Goal: Information Seeking & Learning: Get advice/opinions

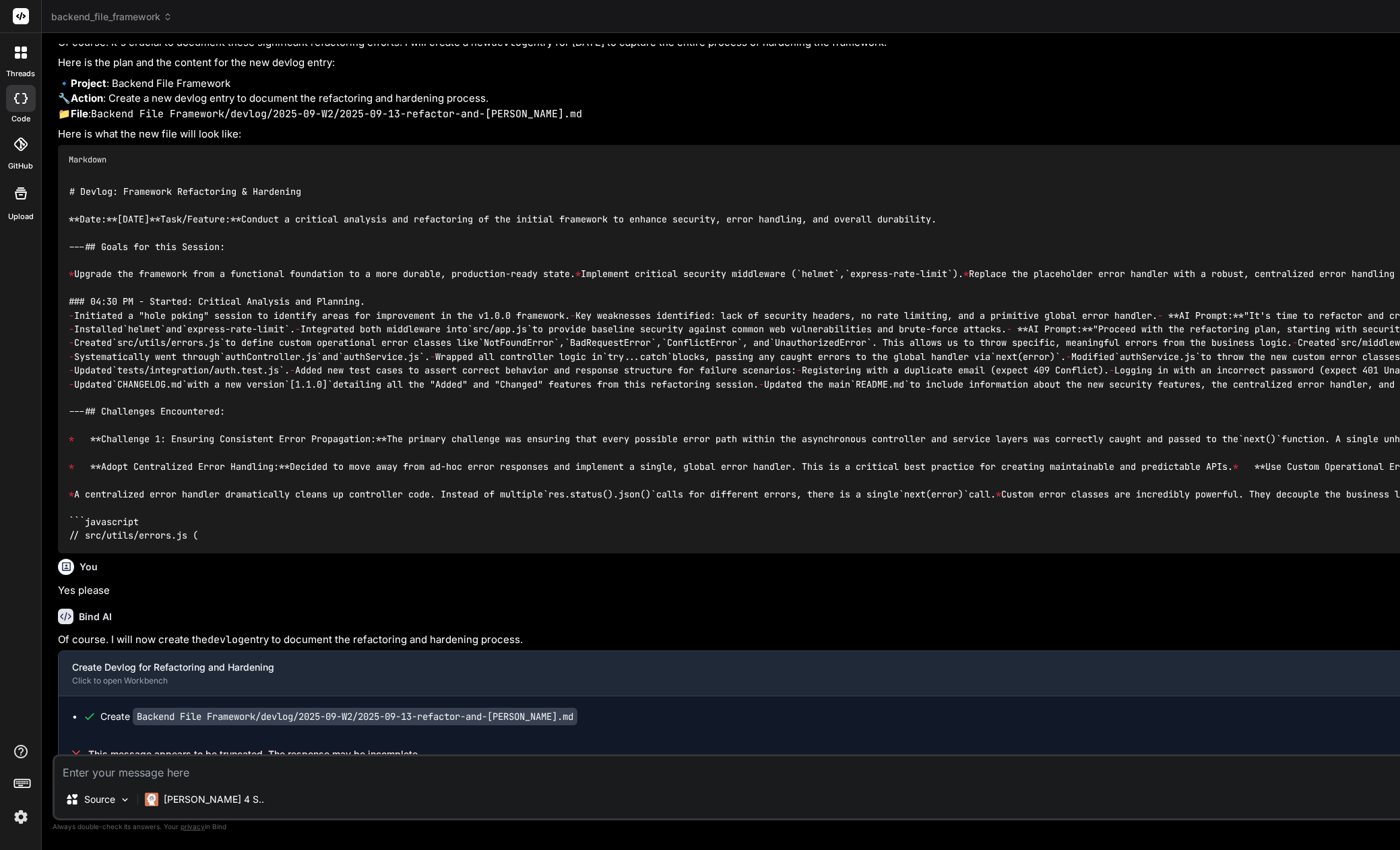
scroll to position [93, 0]
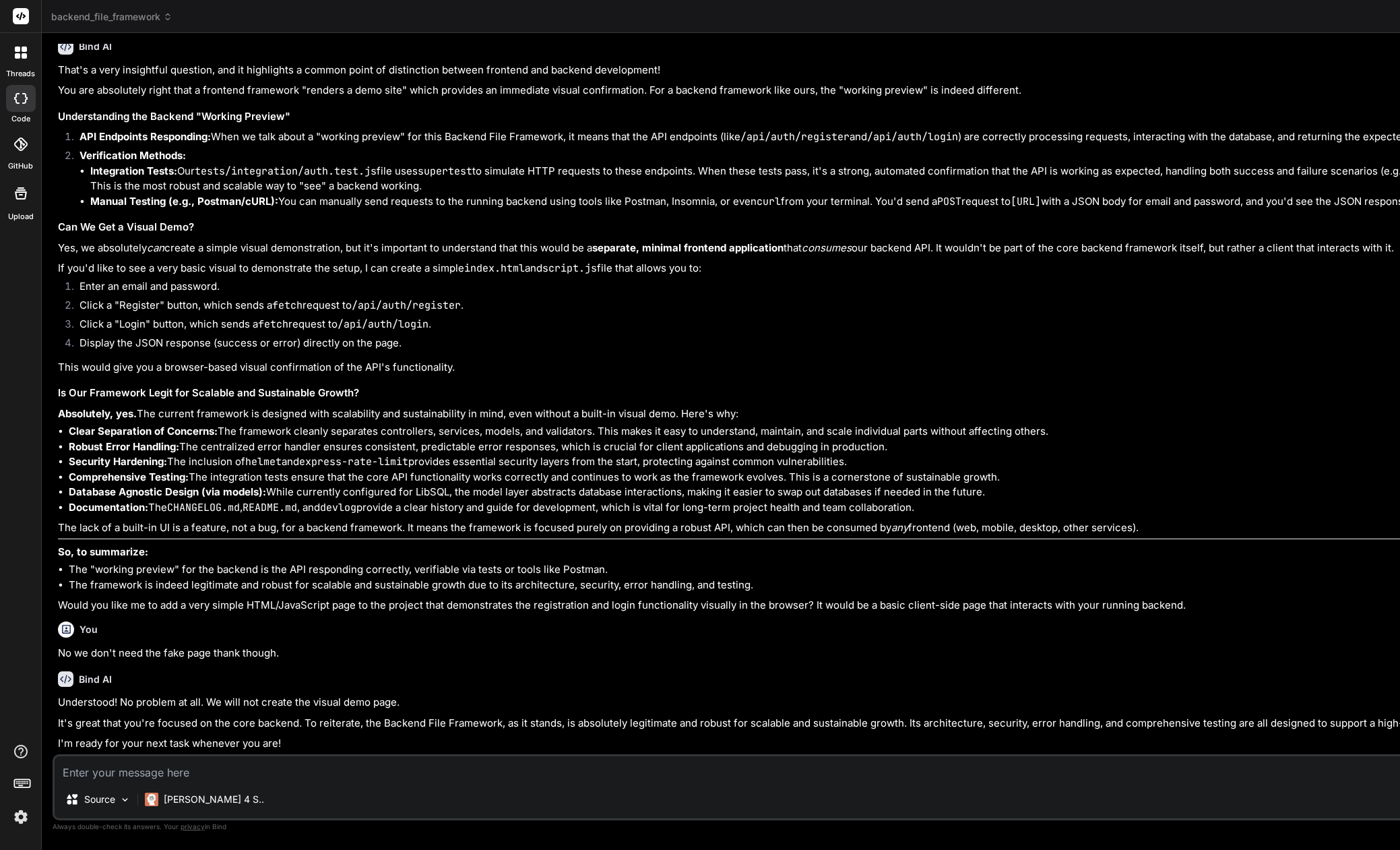
scroll to position [0, 0]
click at [180, 798] on p "[PERSON_NAME] 4 S.." at bounding box center [214, 799] width 101 height 13
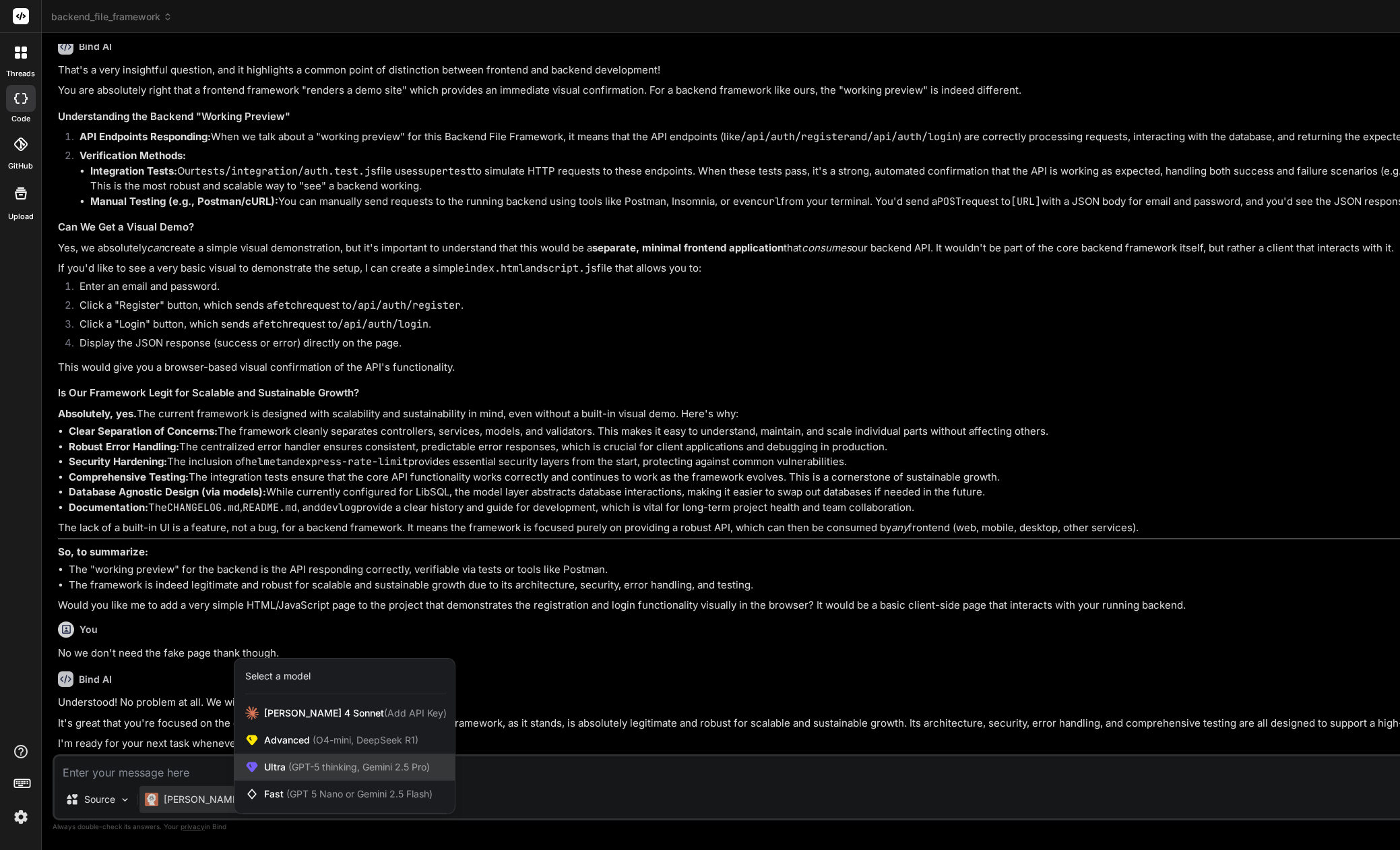
click at [297, 774] on div "Ultra (GPT-5 thinking, Gemini 2.5 Pro)" at bounding box center [345, 767] width 220 height 27
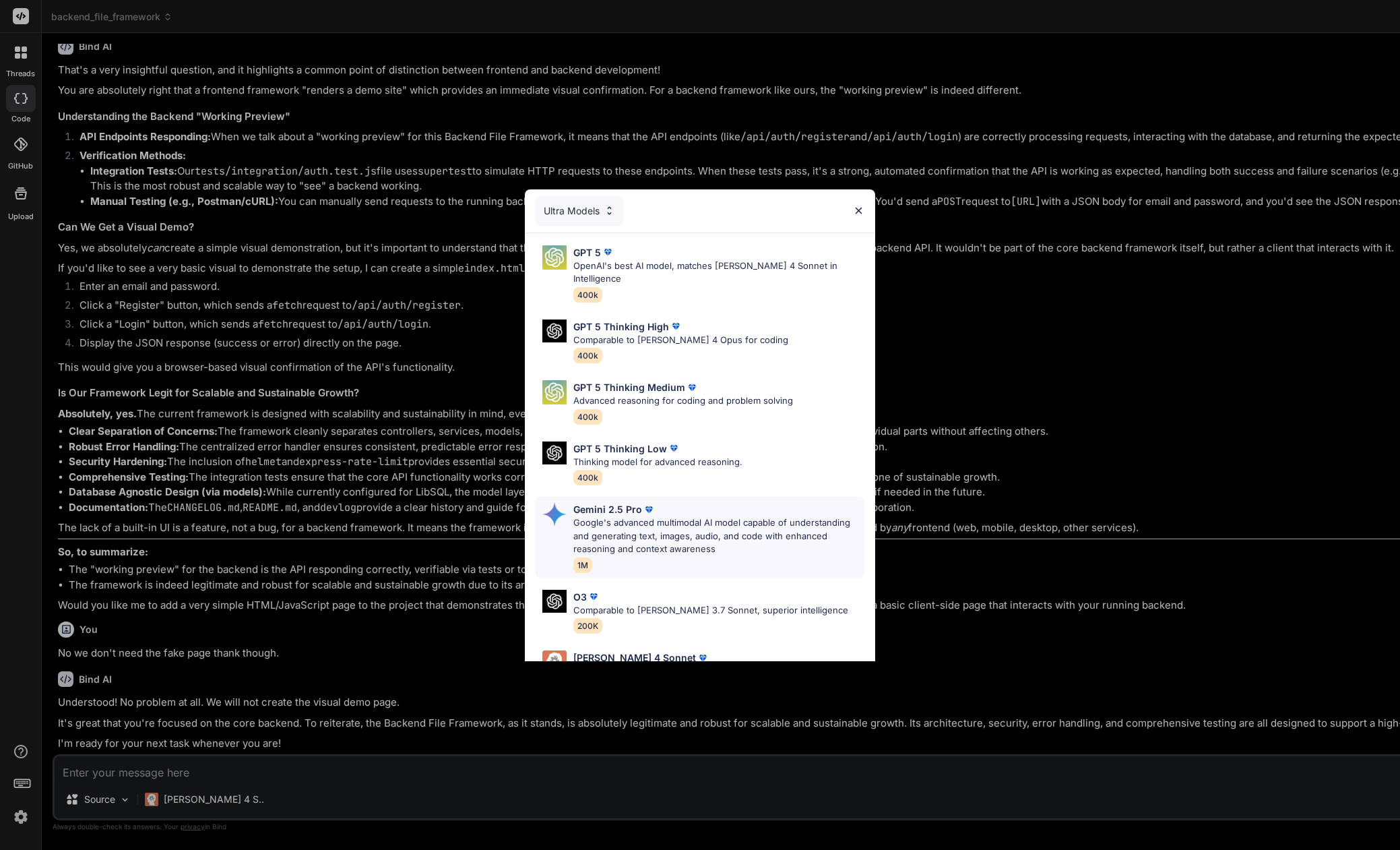
click at [587, 523] on p "Google's advanced multimodal AI model capable of understanding and generating t…" at bounding box center [718, 536] width 291 height 40
type textarea "x"
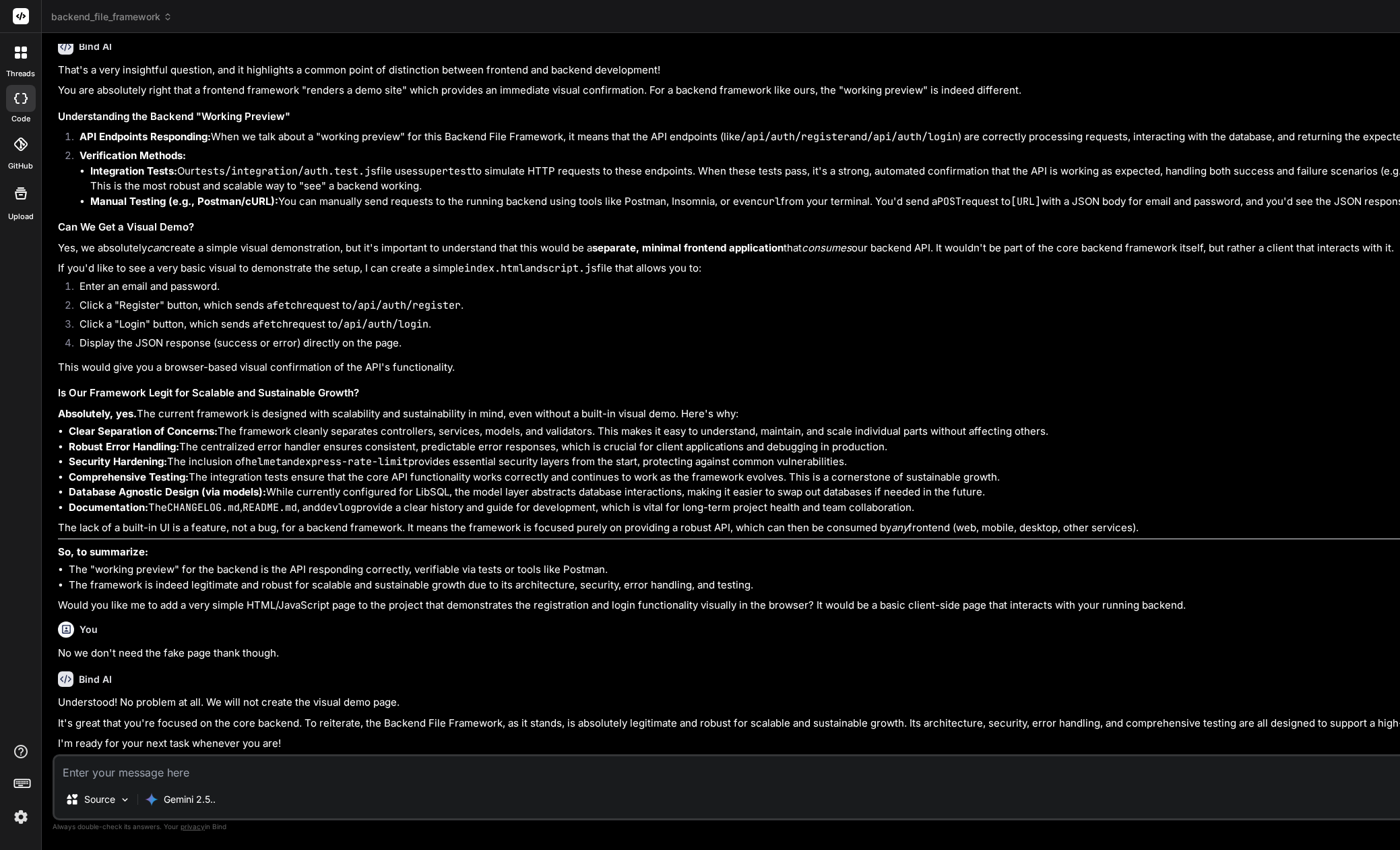
click at [94, 772] on textarea at bounding box center [933, 768] width 1757 height 24
type textarea "P"
type textarea "x"
type textarea "Pl"
type textarea "x"
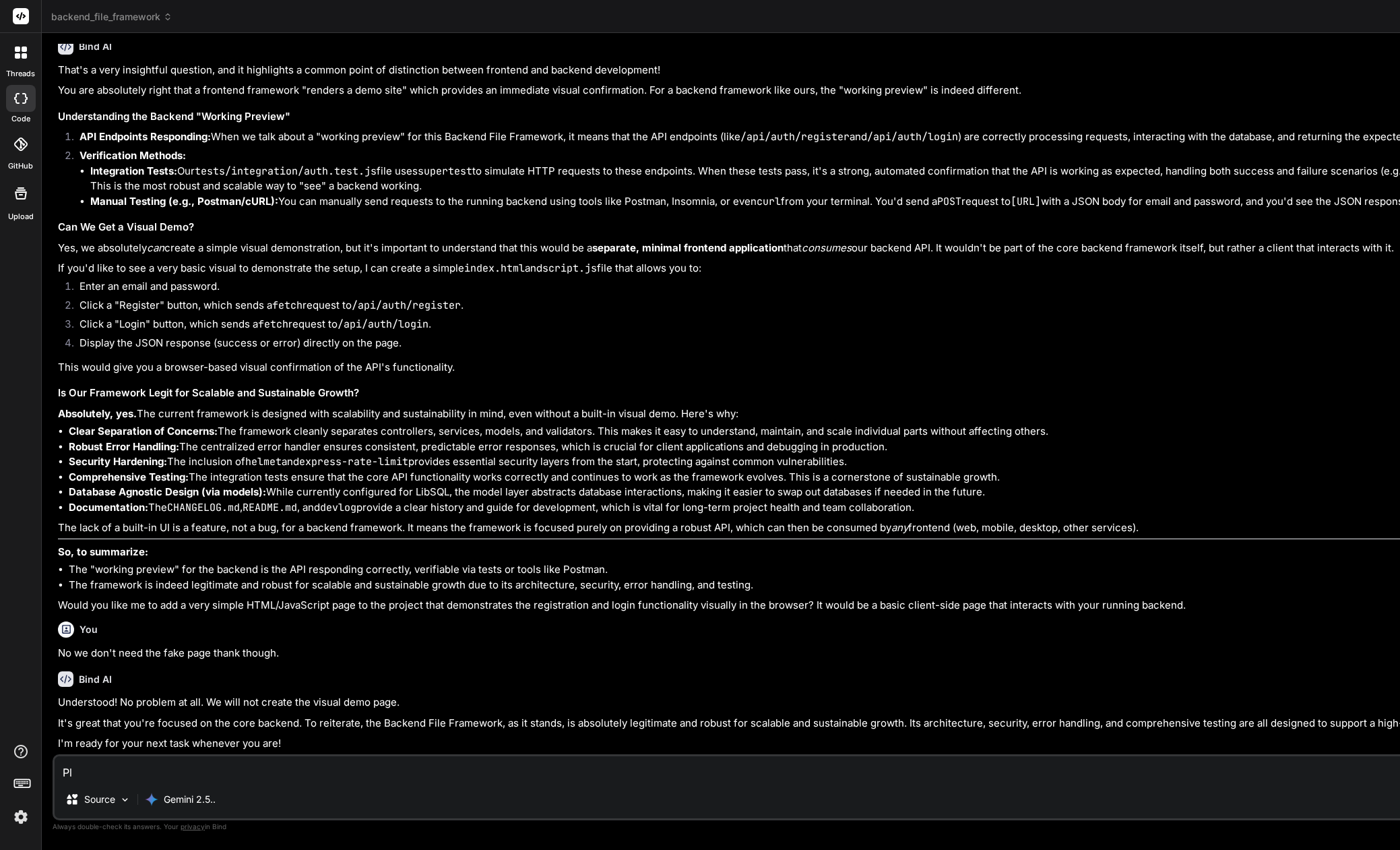
type textarea "Ple"
type textarea "x"
type textarea "Plea"
type textarea "x"
type textarea "Pleas"
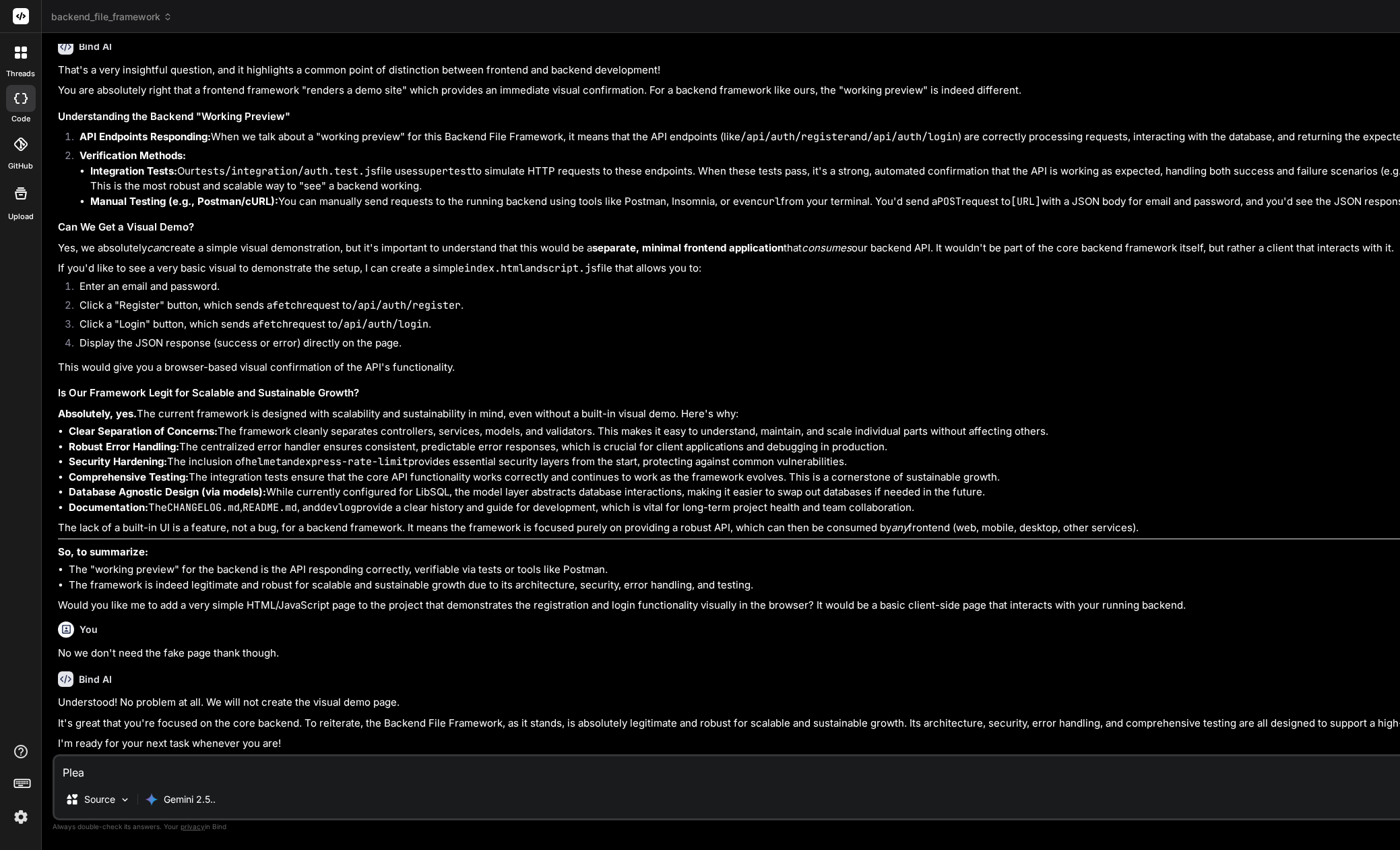
type textarea "x"
type textarea "Please"
type textarea "x"
type textarea "Please"
type textarea "x"
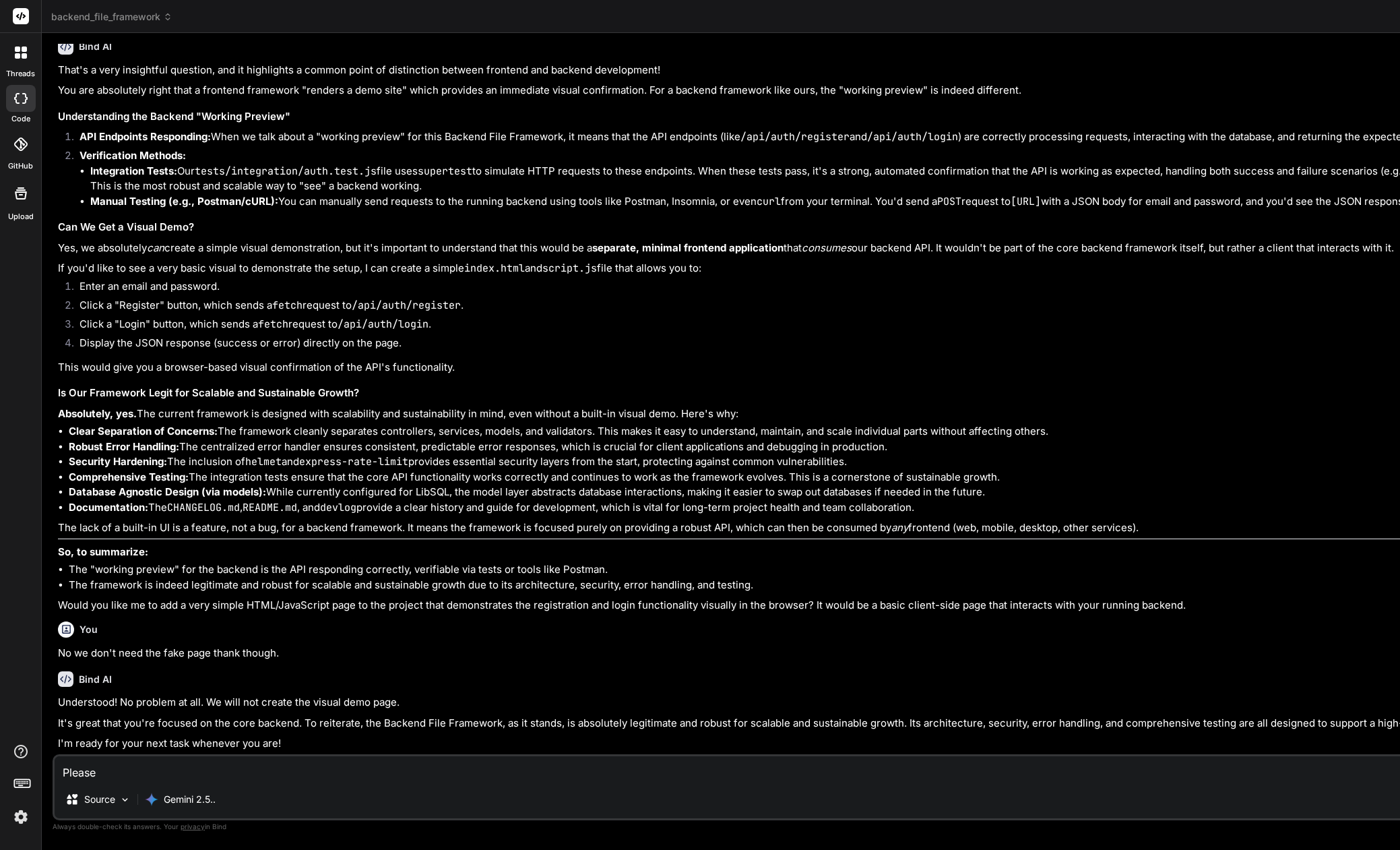
type textarea "Please d"
type textarea "x"
type textarea "Please do"
type textarea "x"
type textarea "Please do"
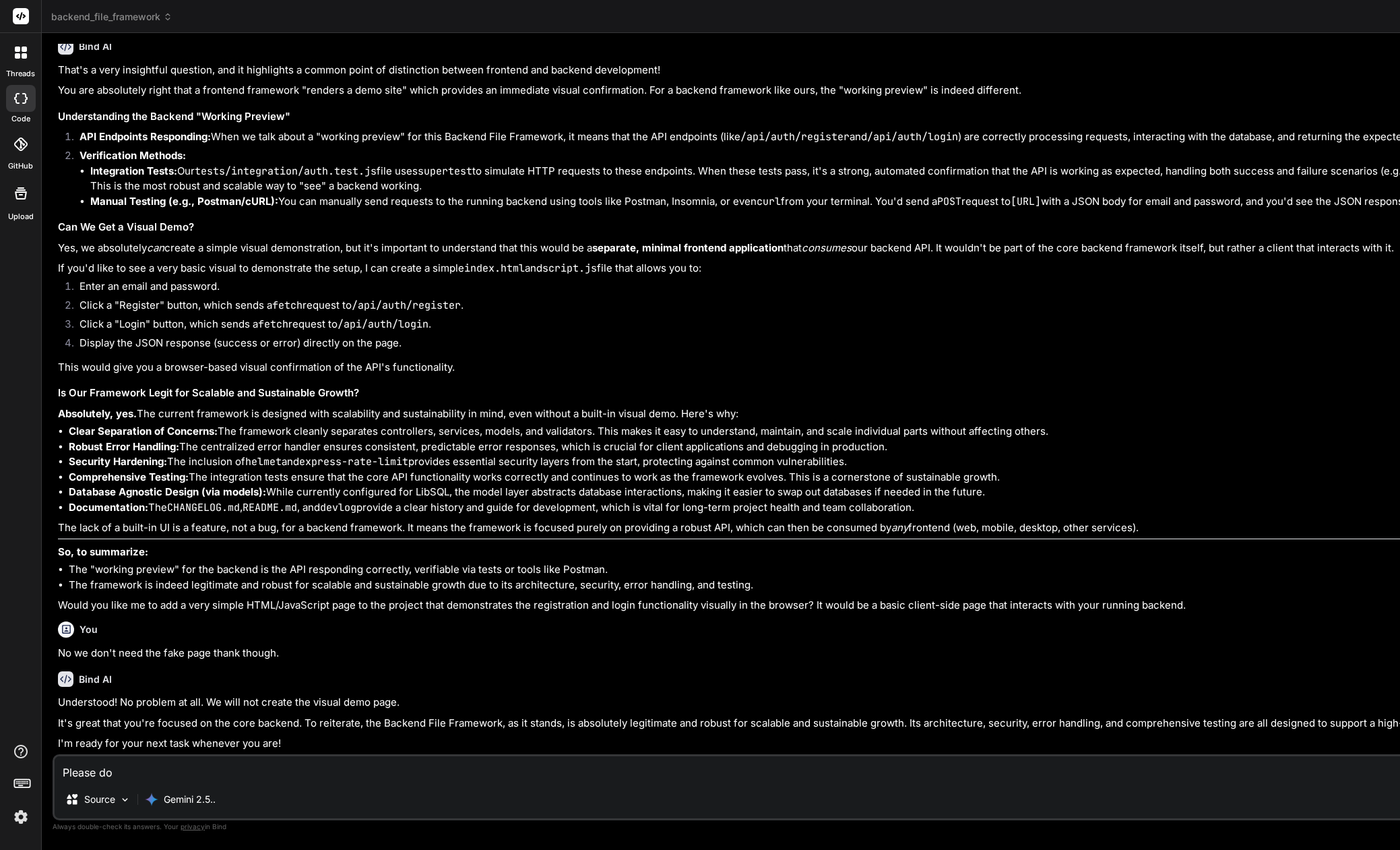
type textarea "x"
type textarea "Please do N"
type textarea "x"
type textarea "Please do NO"
type textarea "x"
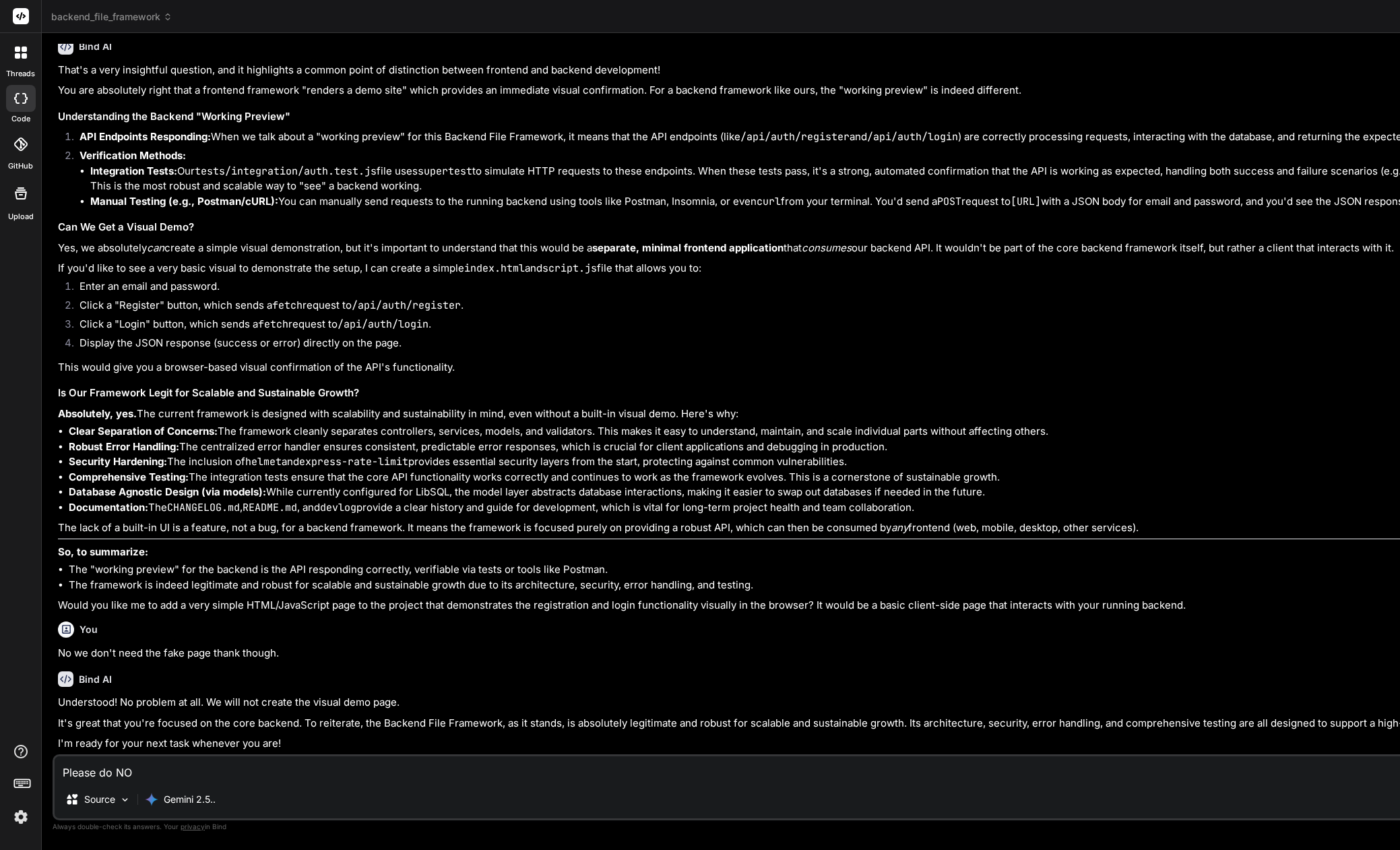
type textarea "Please do NOT"
type textarea "x"
type textarea "Please do NOT"
type textarea "x"
type textarea "Please do NOT m"
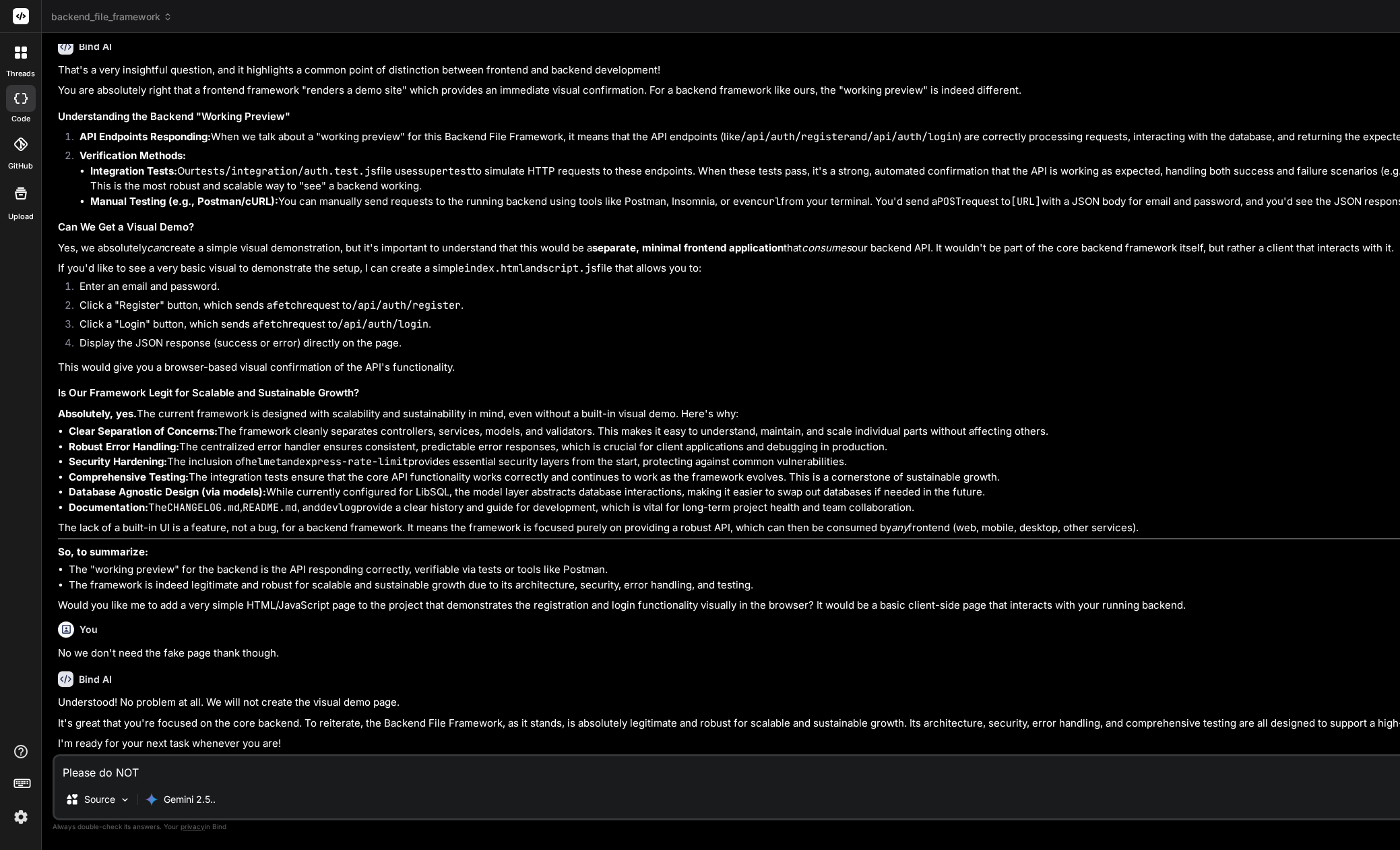
type textarea "x"
type textarea "Please do NOT ma"
type textarea "x"
type textarea "Please do NOT mak"
type textarea "x"
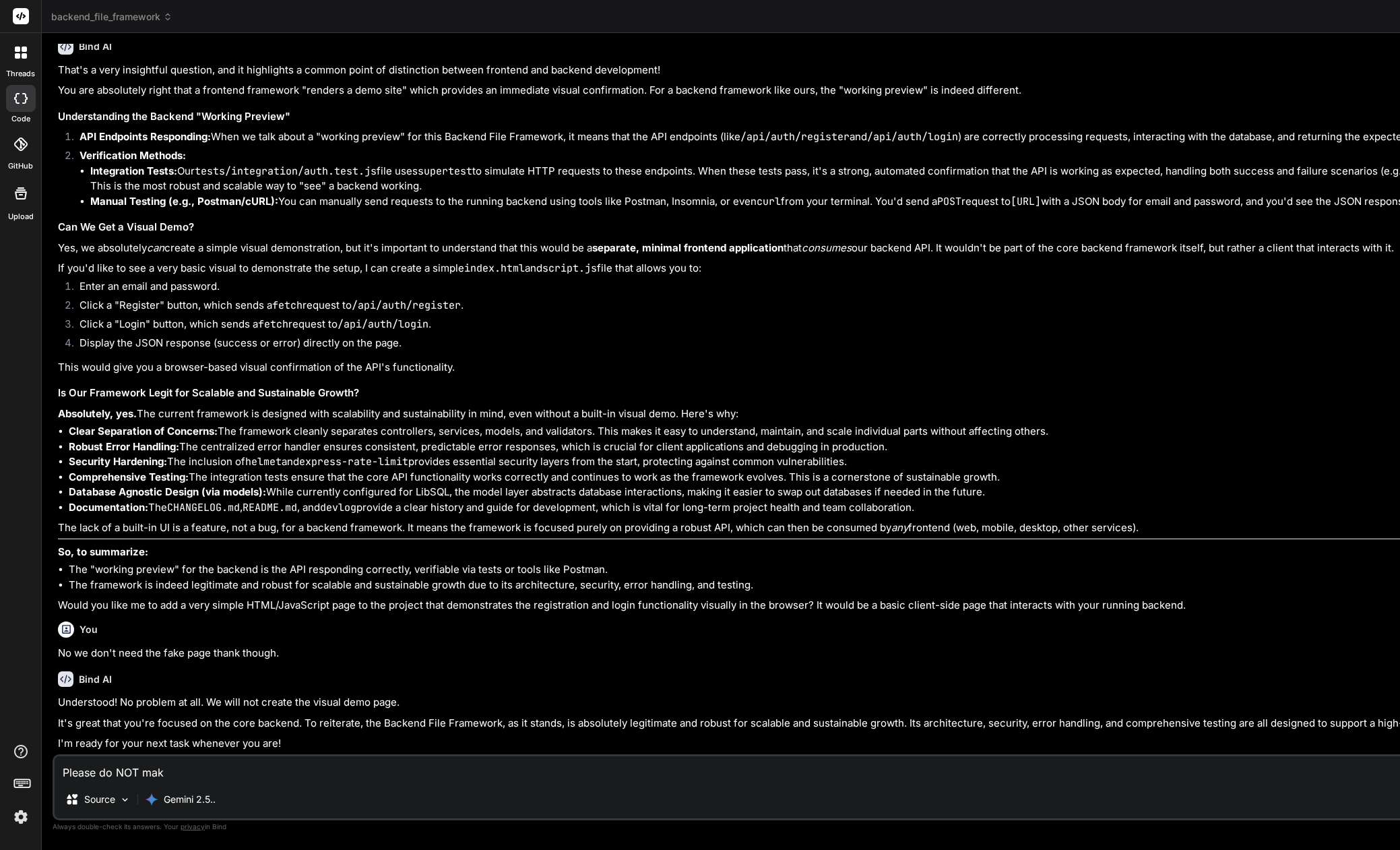
type textarea "Please do NOT make"
type textarea "x"
type textarea "Please do NOT make"
type textarea "x"
type textarea "Please do NOT make a"
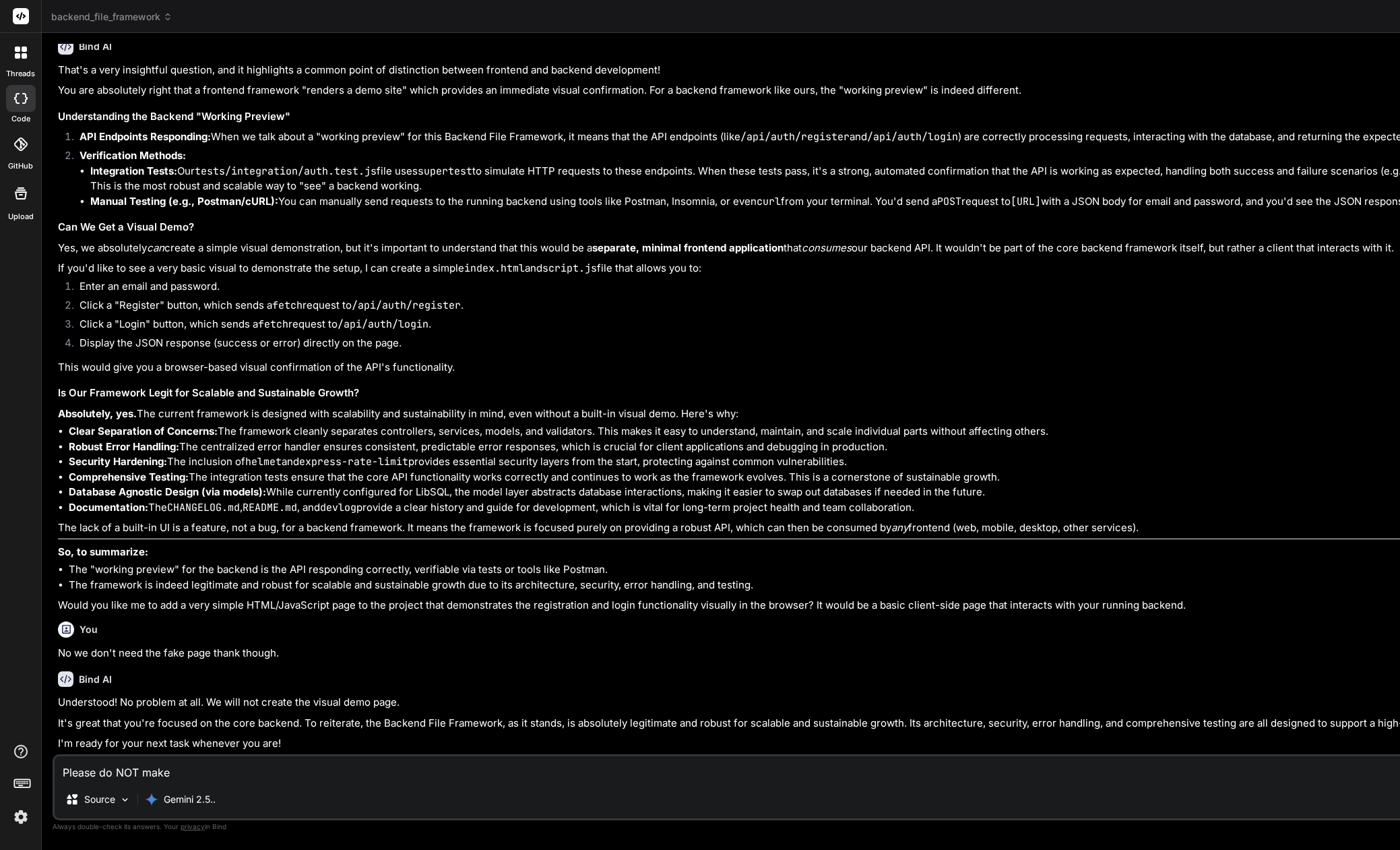
type textarea "x"
type textarea "Please do NOT make an"
type textarea "x"
type textarea "Please do NOT make any"
type textarea "x"
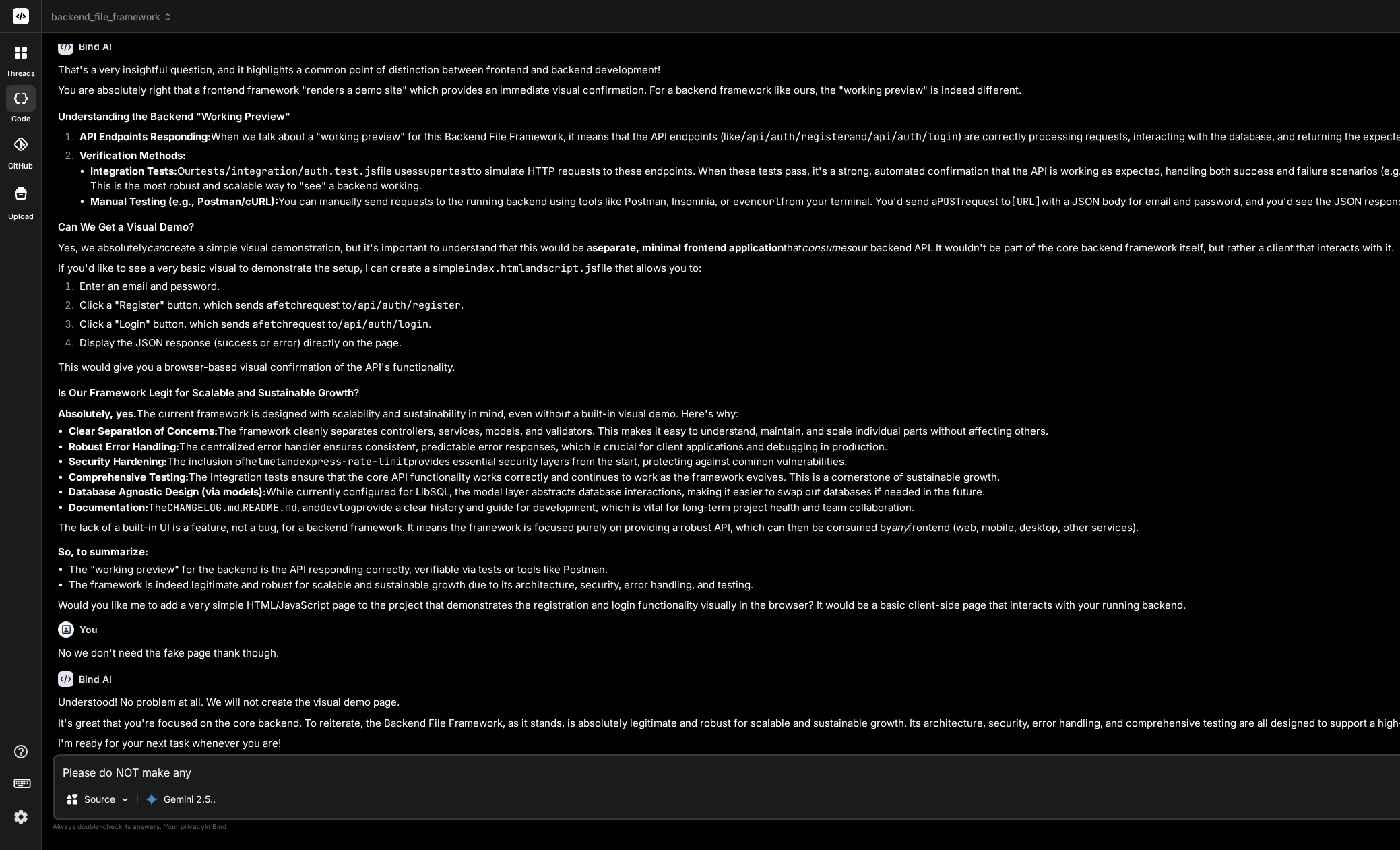
type textarea "Please do NOT make any"
type textarea "x"
type textarea "Please do NOT make any c"
type textarea "x"
type textarea "Please do NOT make any ch"
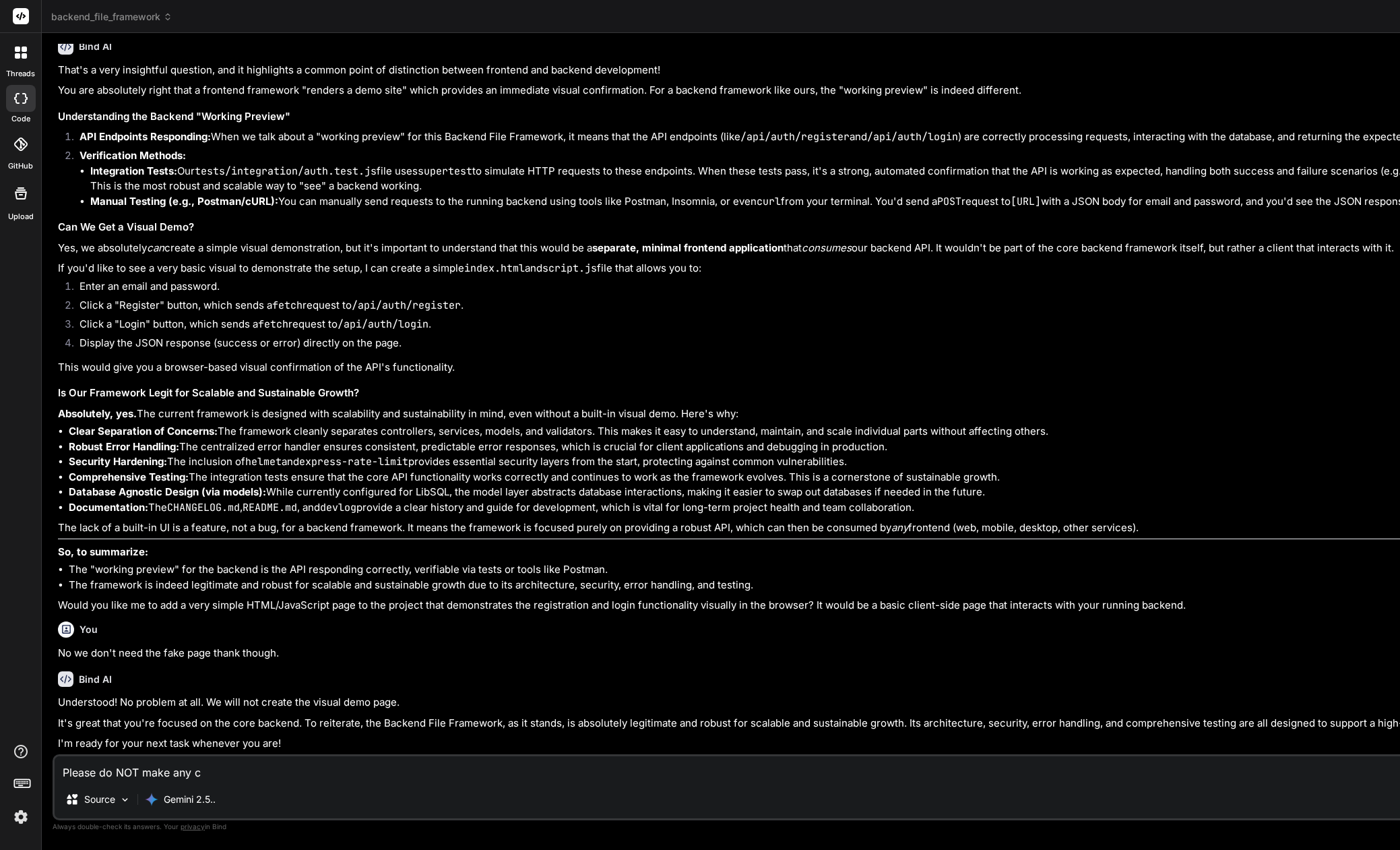
type textarea "x"
type textarea "Please do NOT make any cha"
type textarea "x"
type textarea "Please do NOT make any chan"
type textarea "x"
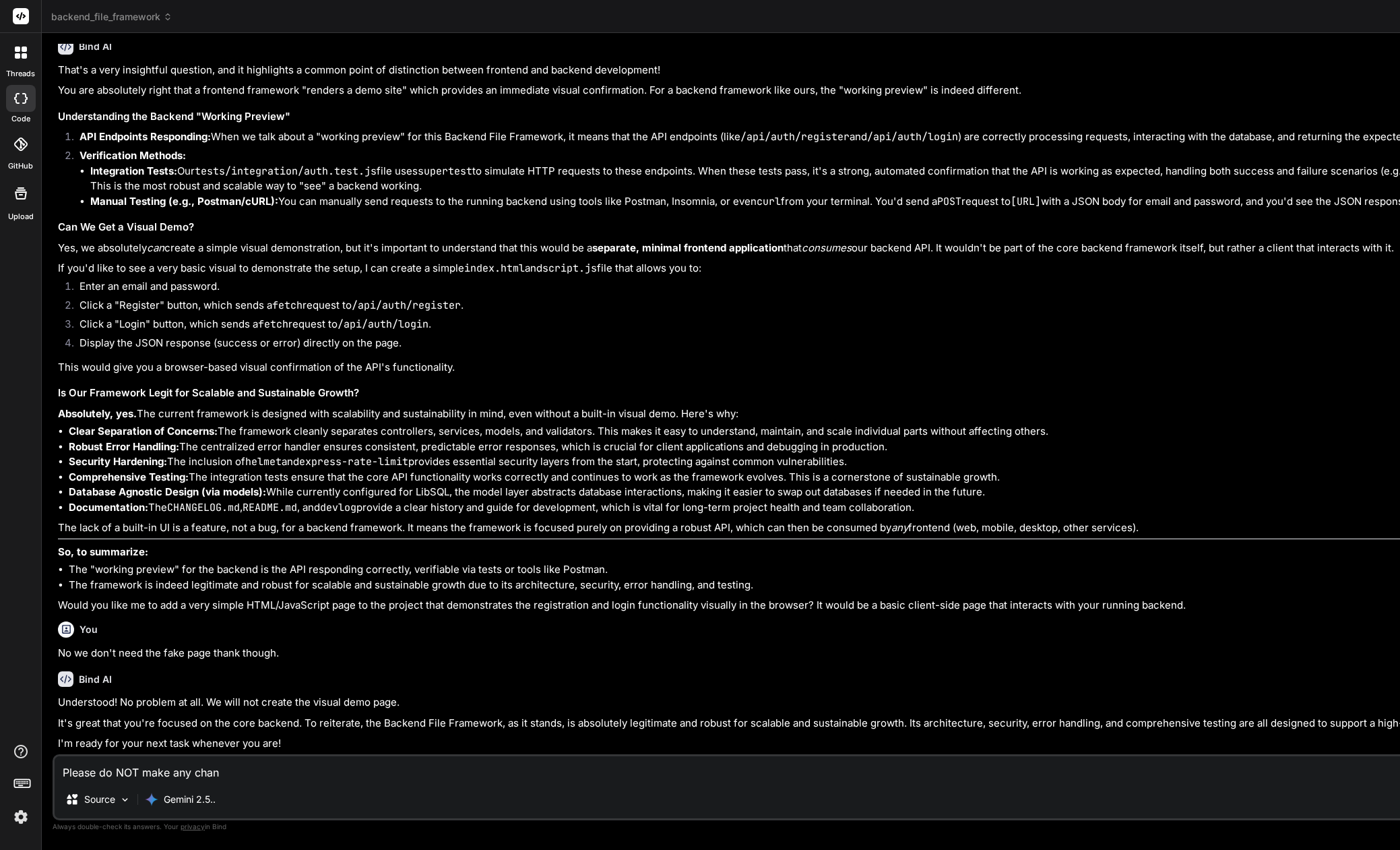
type textarea "Please do NOT make any [PERSON_NAME]"
type textarea "x"
type textarea "Please do NOT make any change"
type textarea "x"
type textarea "Please do NOT make any changes"
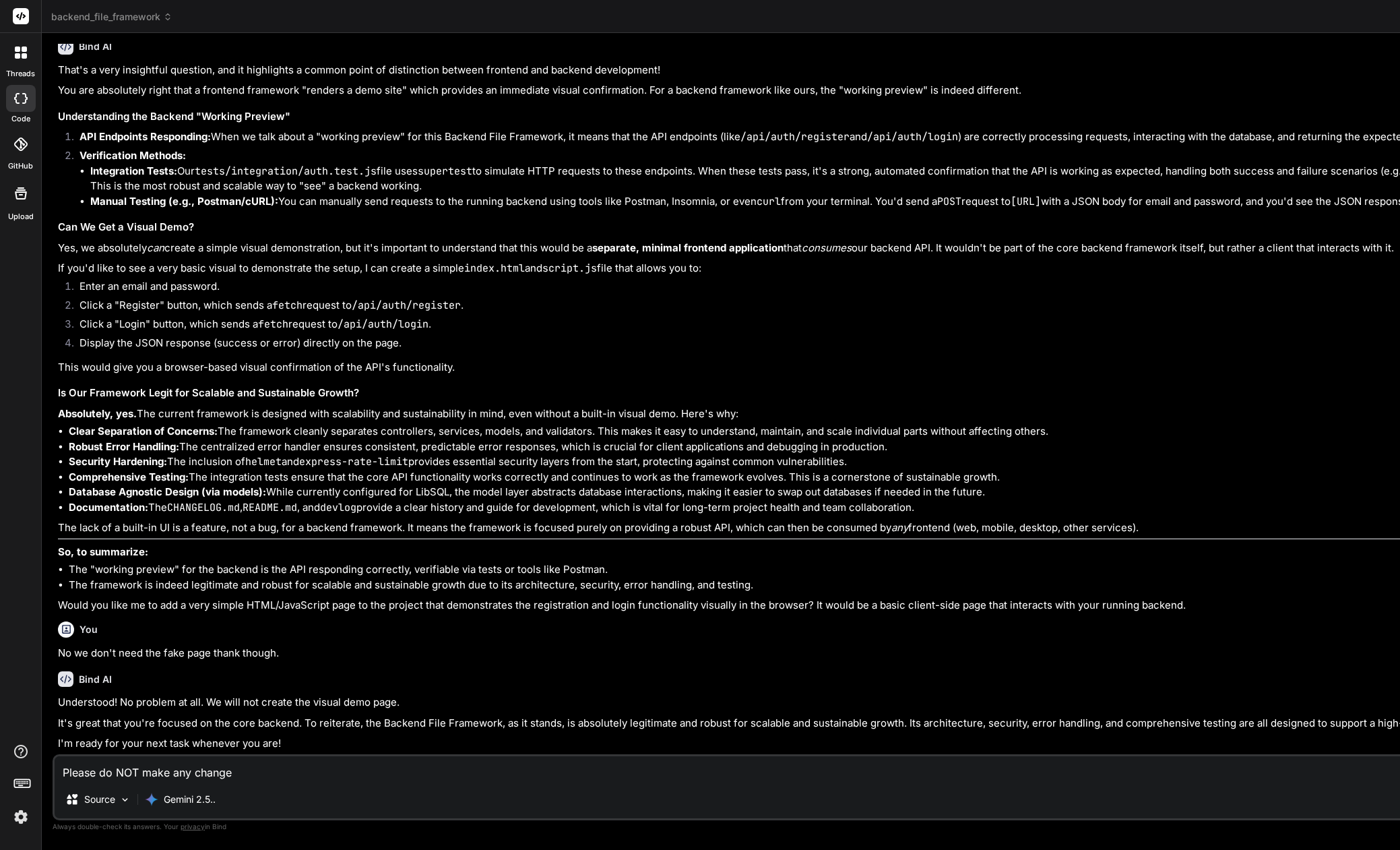
type textarea "x"
type textarea "Please do NOT make any changes"
type textarea "x"
type textarea "Please do NOT make any changes t"
type textarea "x"
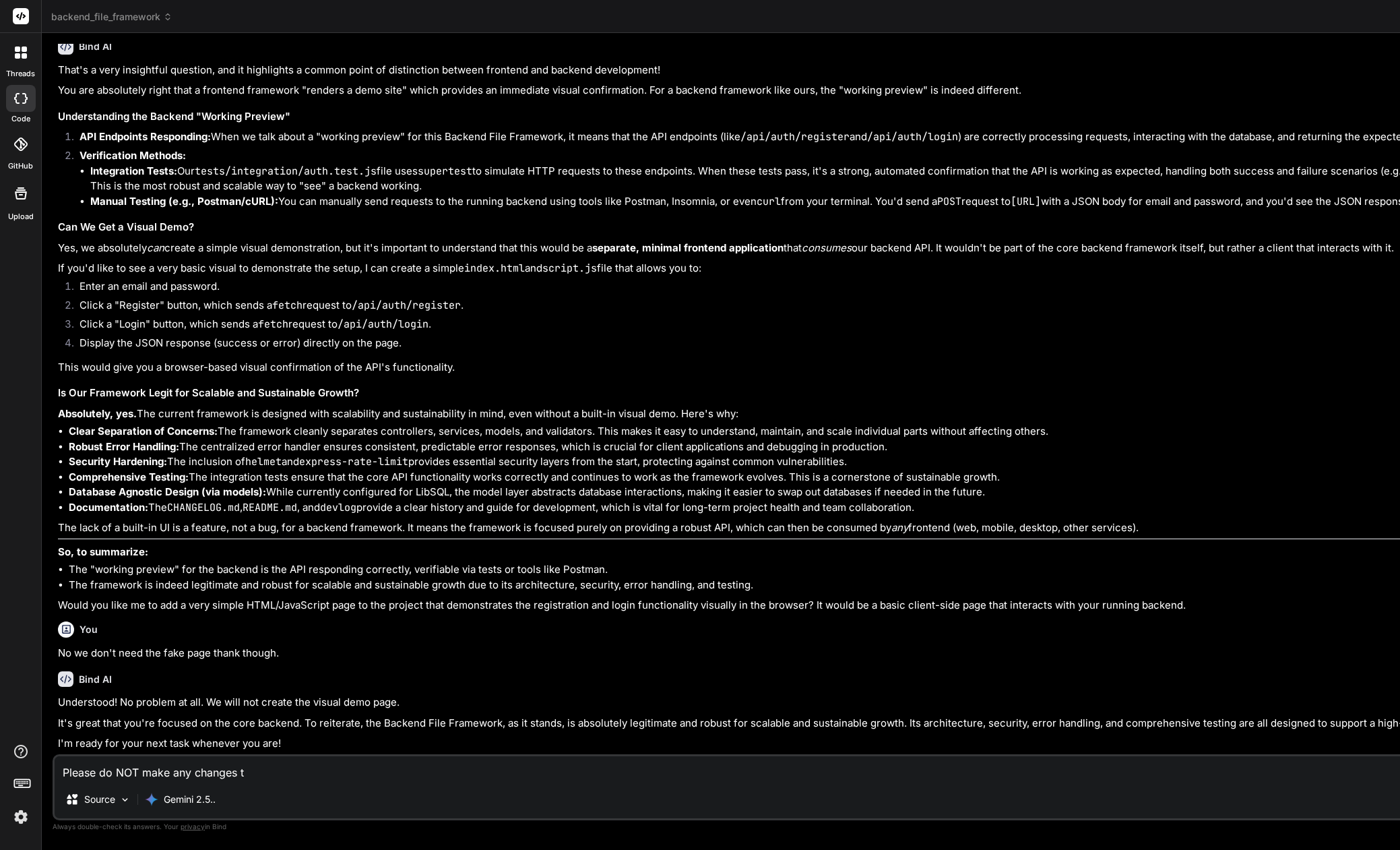
type textarea "Please do NOT make any changes to"
type textarea "x"
type textarea "Please do NOT make any changes to"
type textarea "x"
type textarea "Please do NOT make any changes to o"
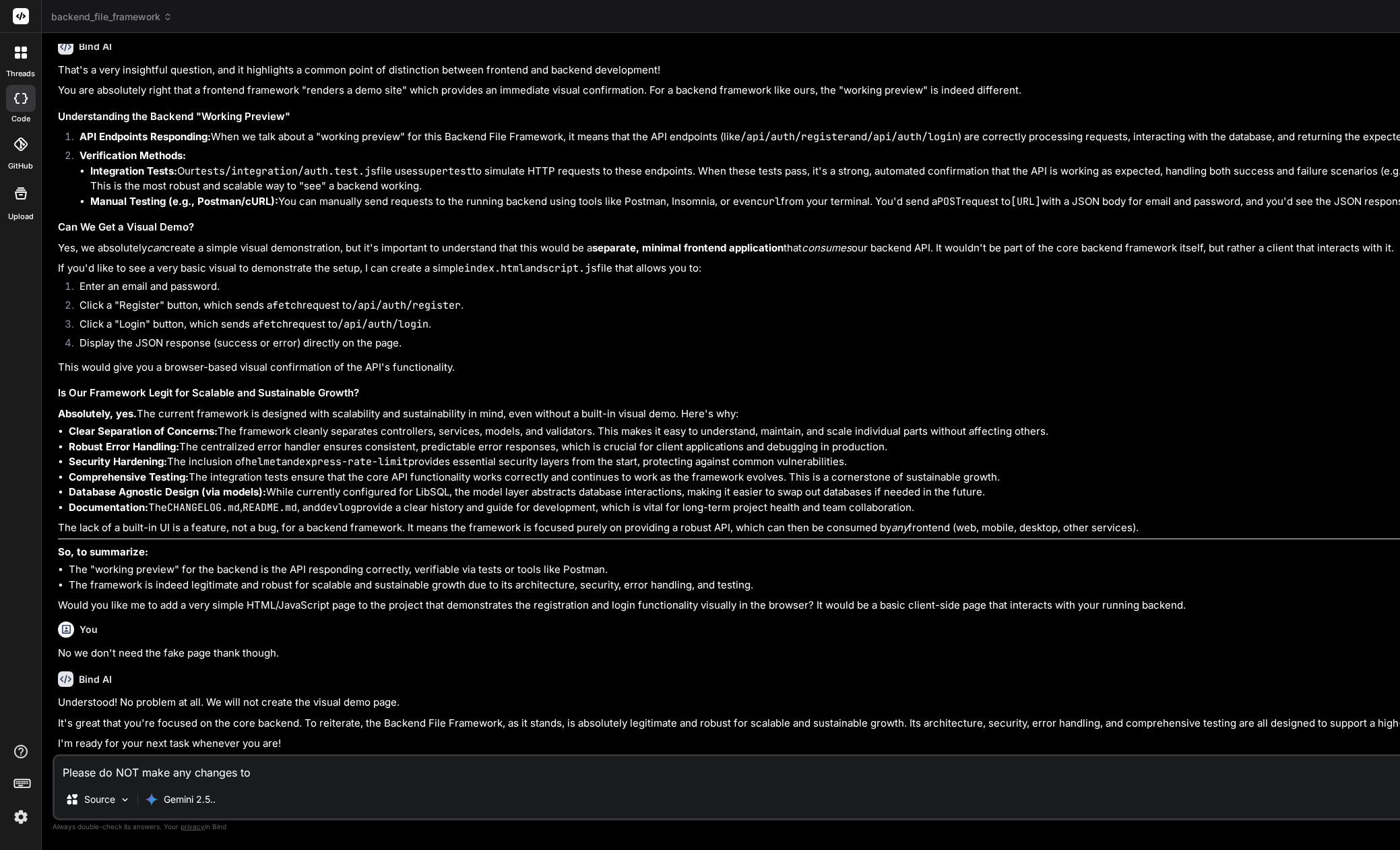
type textarea "x"
type textarea "Please do NOT make any changes to ou"
type textarea "x"
type textarea "Please do NOT make any changes to our"
type textarea "x"
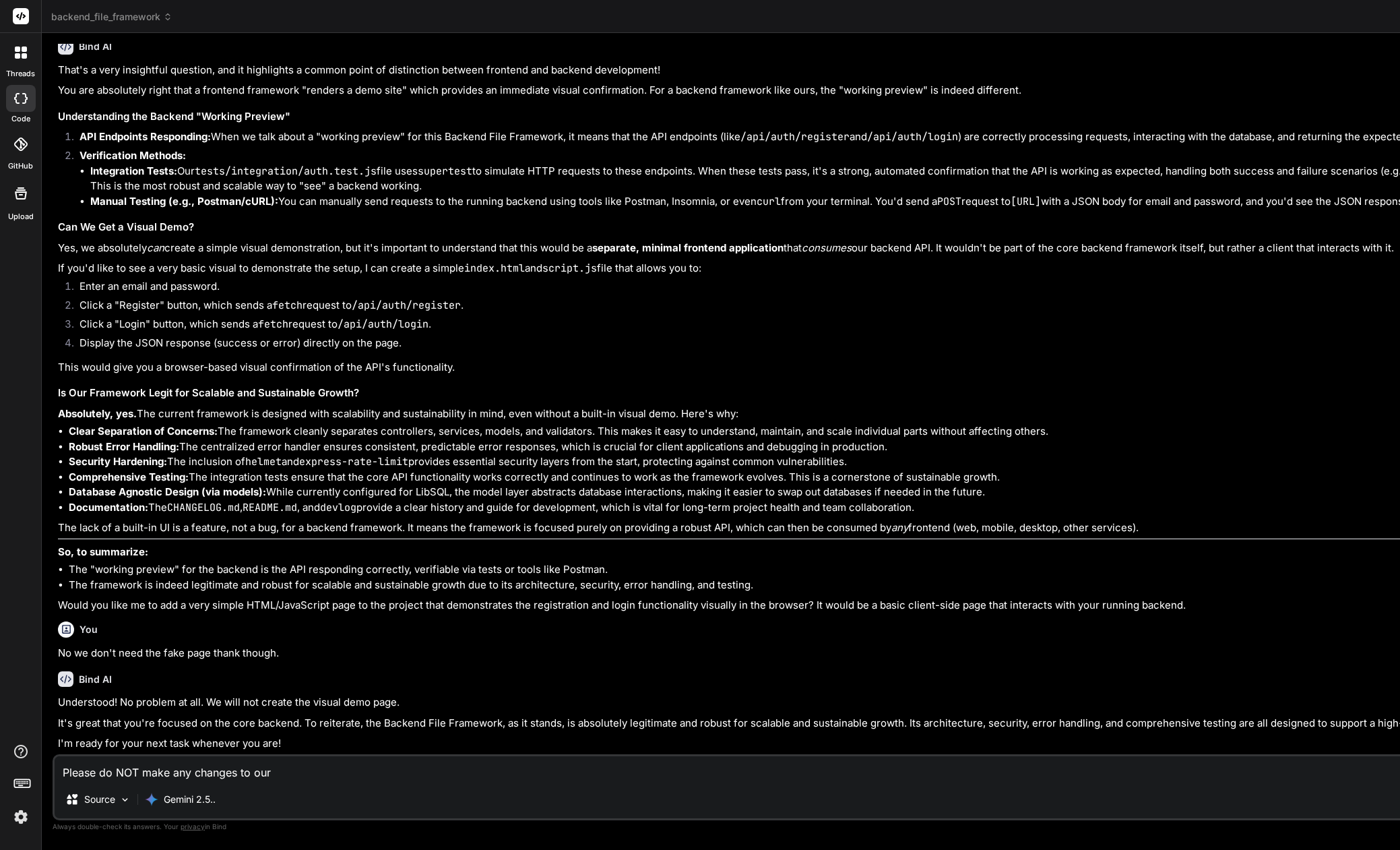
type textarea "Please do NOT make any changes to our"
type textarea "x"
type textarea "Please do NOT make any changes to our c"
type textarea "x"
type textarea "Please do NOT make any changes to our co"
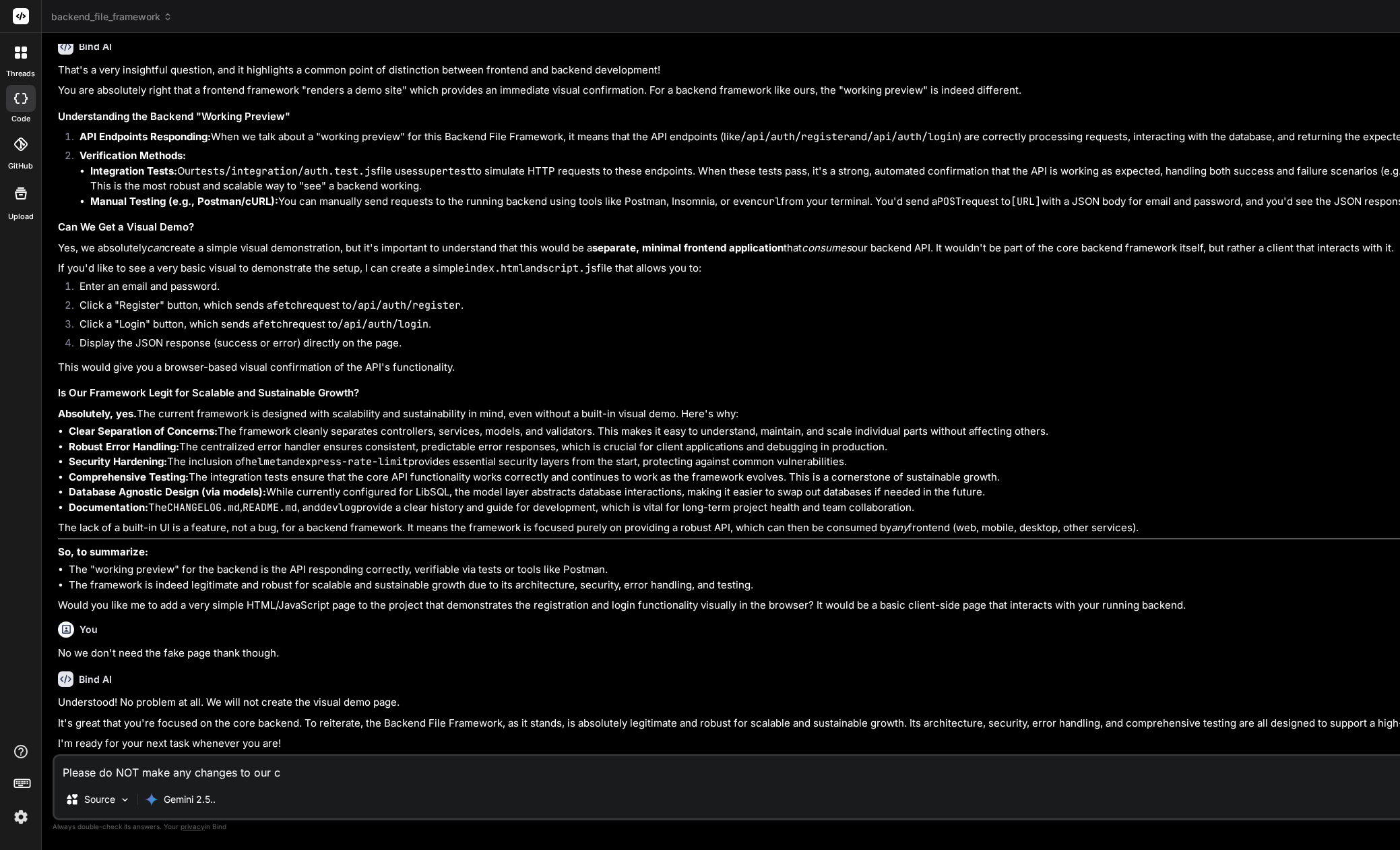
type textarea "x"
type textarea "Please do NOT make any changes to our cod"
type textarea "x"
type textarea "Please do NOT make any changes to our code"
type textarea "x"
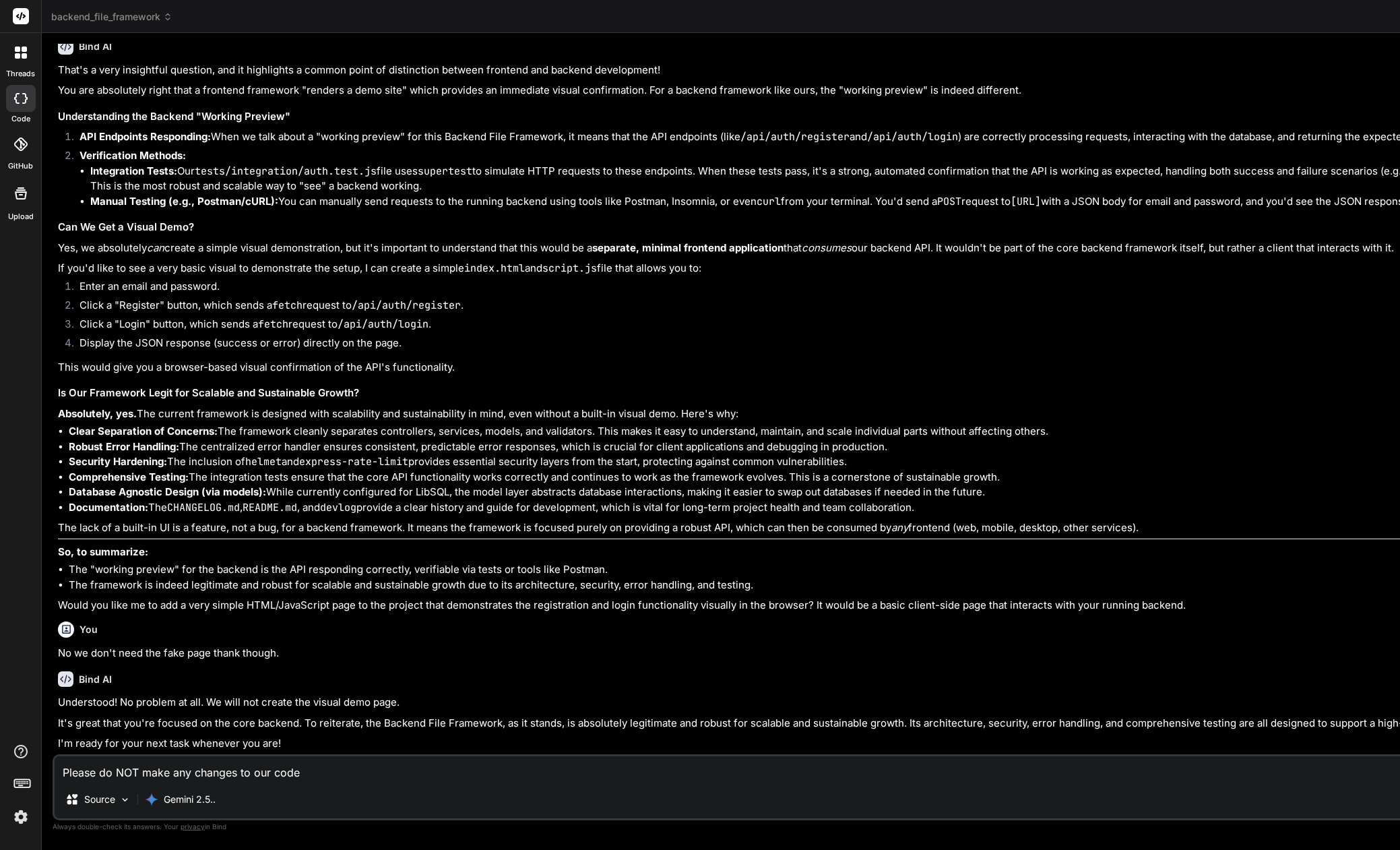
type textarea "Please do NOT make any changes to our codeb"
type textarea "x"
type textarea "Please do NOT make any changes to our codeba"
type textarea "x"
type textarea "Please do NOT make any changes to our codebas"
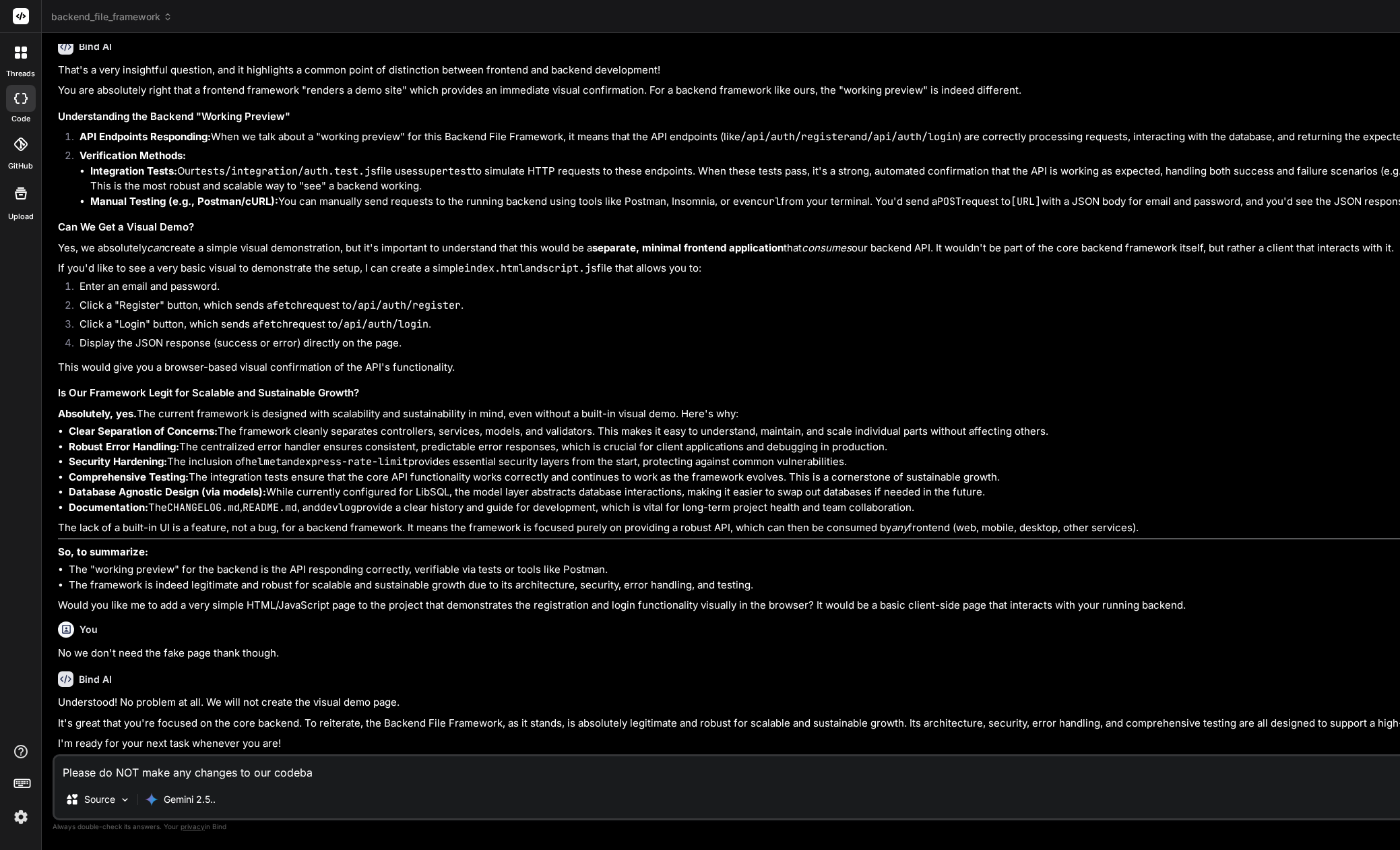
type textarea "x"
type textarea "Please do NOT make any changes to our codebase"
type textarea "x"
type textarea "Please do NOT make any changes to our codebased"
type textarea "x"
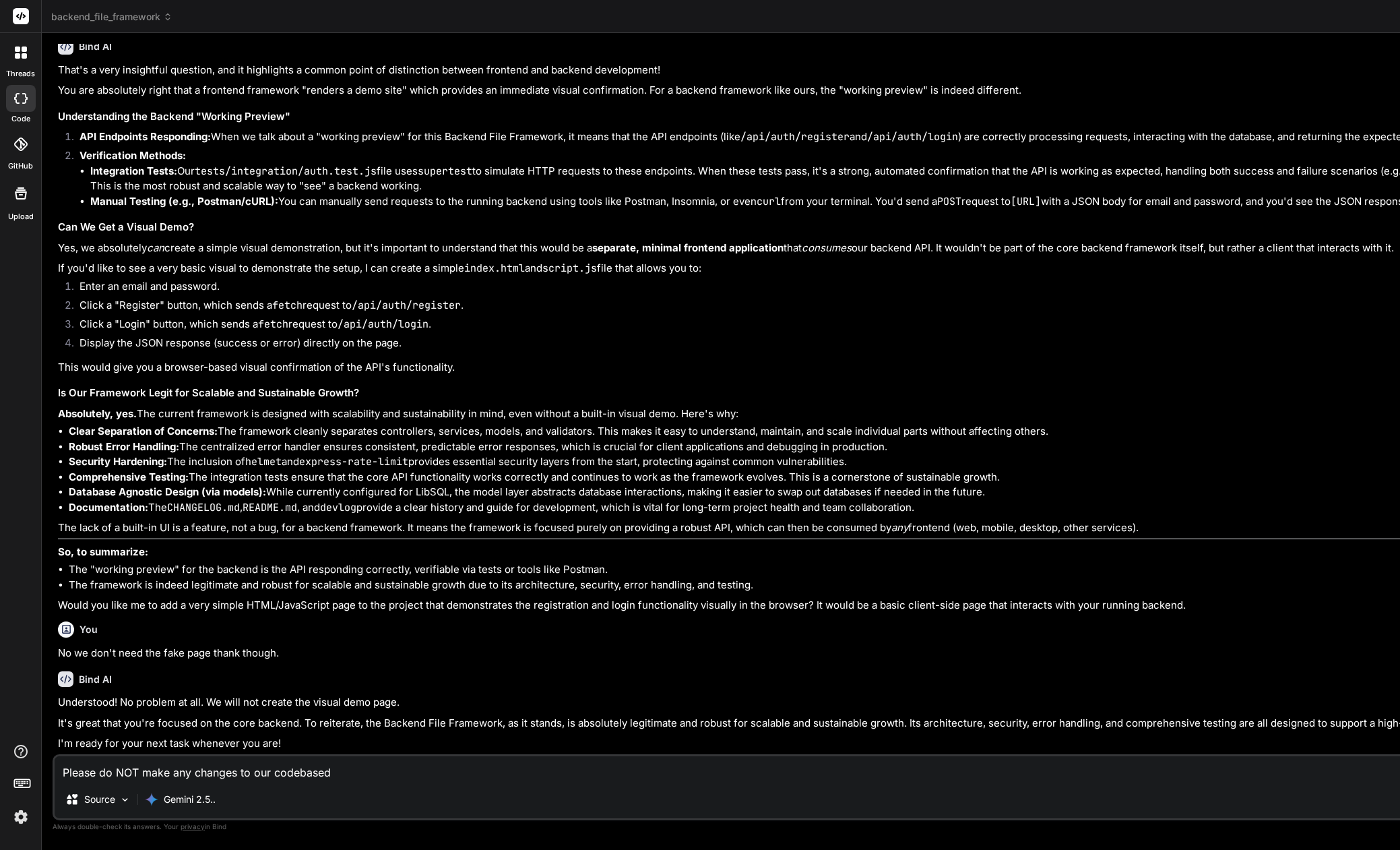
type textarea "Please do NOT make any changes to our codebase"
type textarea "x"
type textarea "Please do NOT make any changes to our codebase"
type textarea "x"
type textarea "Please do NOT make any changes to our codebase y"
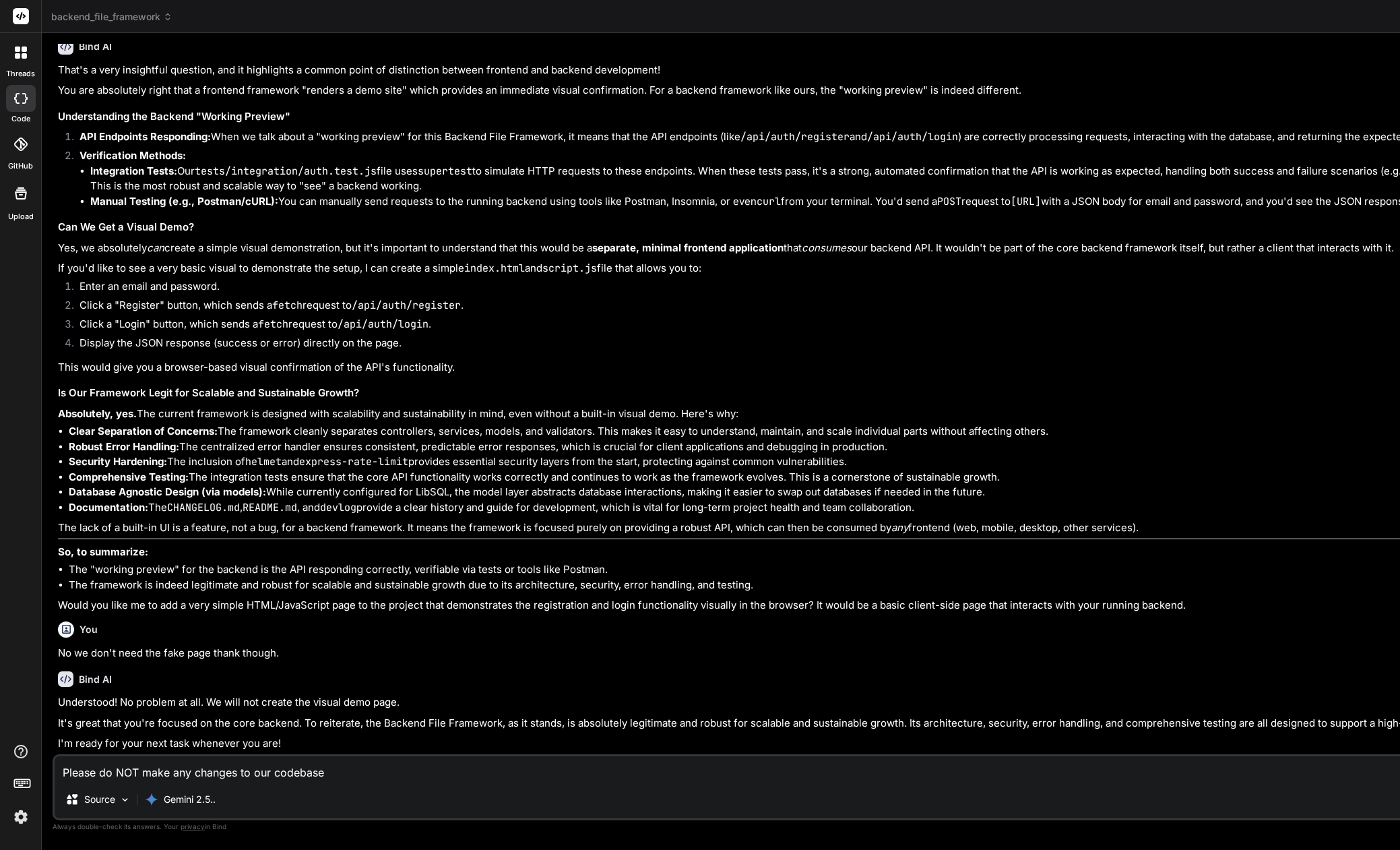
type textarea "x"
type textarea "Please do NOT make any changes to our codebase ye"
type textarea "x"
type textarea "Please do NOT make any changes to our codebase yet"
type textarea "x"
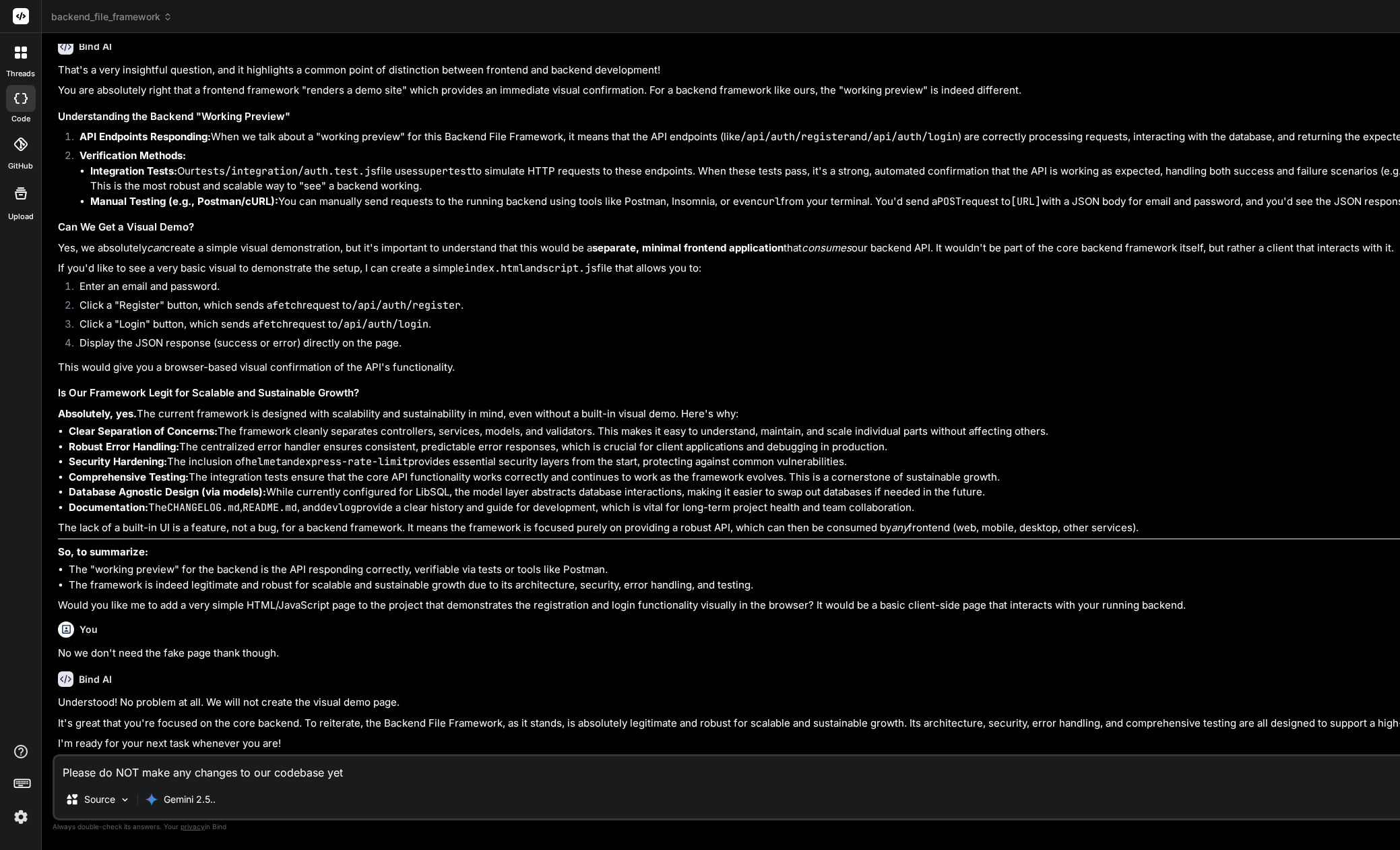
type textarea "Please do NOT make any changes to our codebase yet"
type textarea "x"
type textarea "Please do NOT make any changes to our codebase yet a"
type textarea "x"
type textarea "Please do NOT make any changes to our codebase yet as"
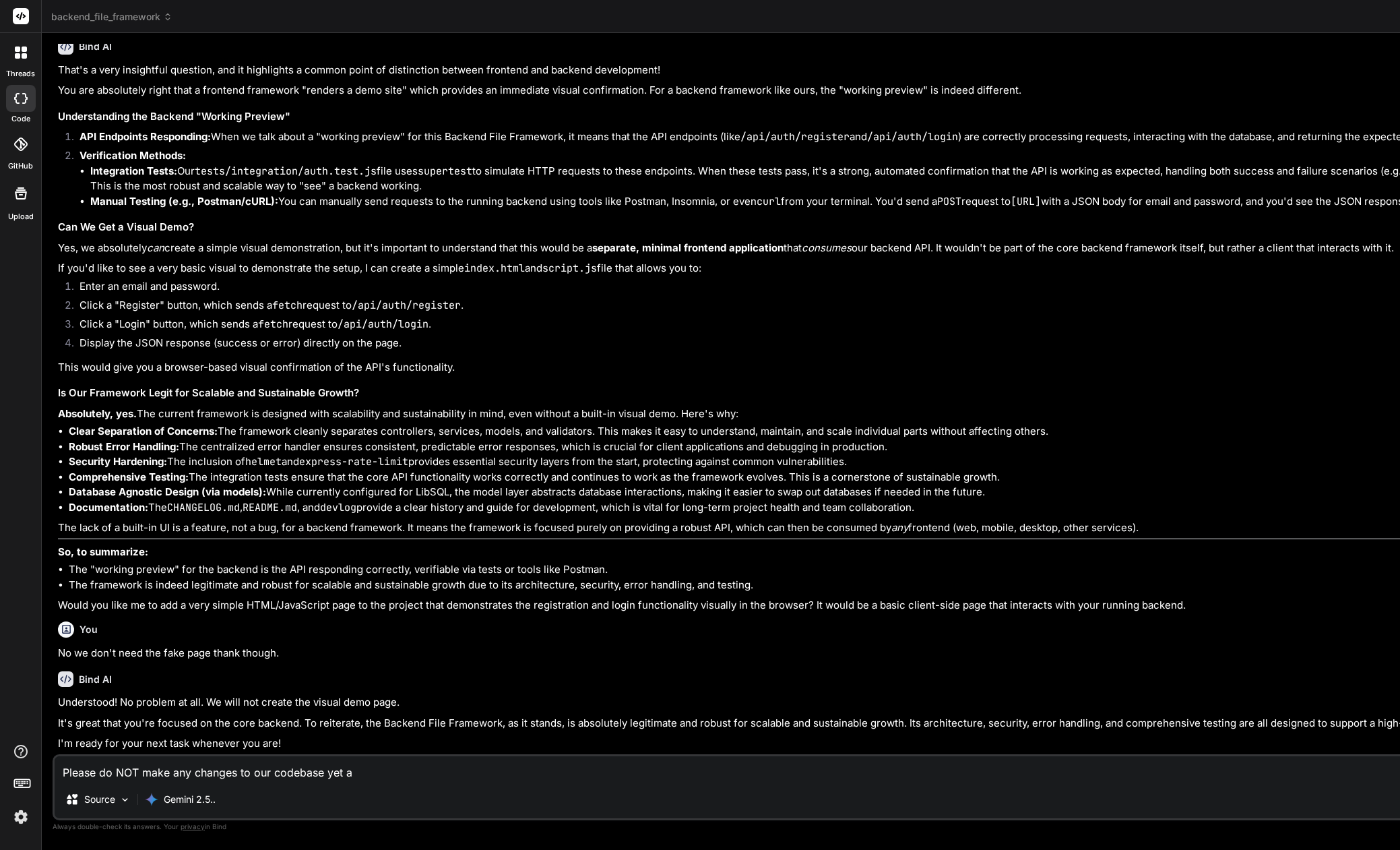
type textarea "x"
type textarea "Please do NOT make any changes to our codebase yet as"
type textarea "x"
type textarea "Please do NOT make any changes to our codebase yet as w"
type textarea "x"
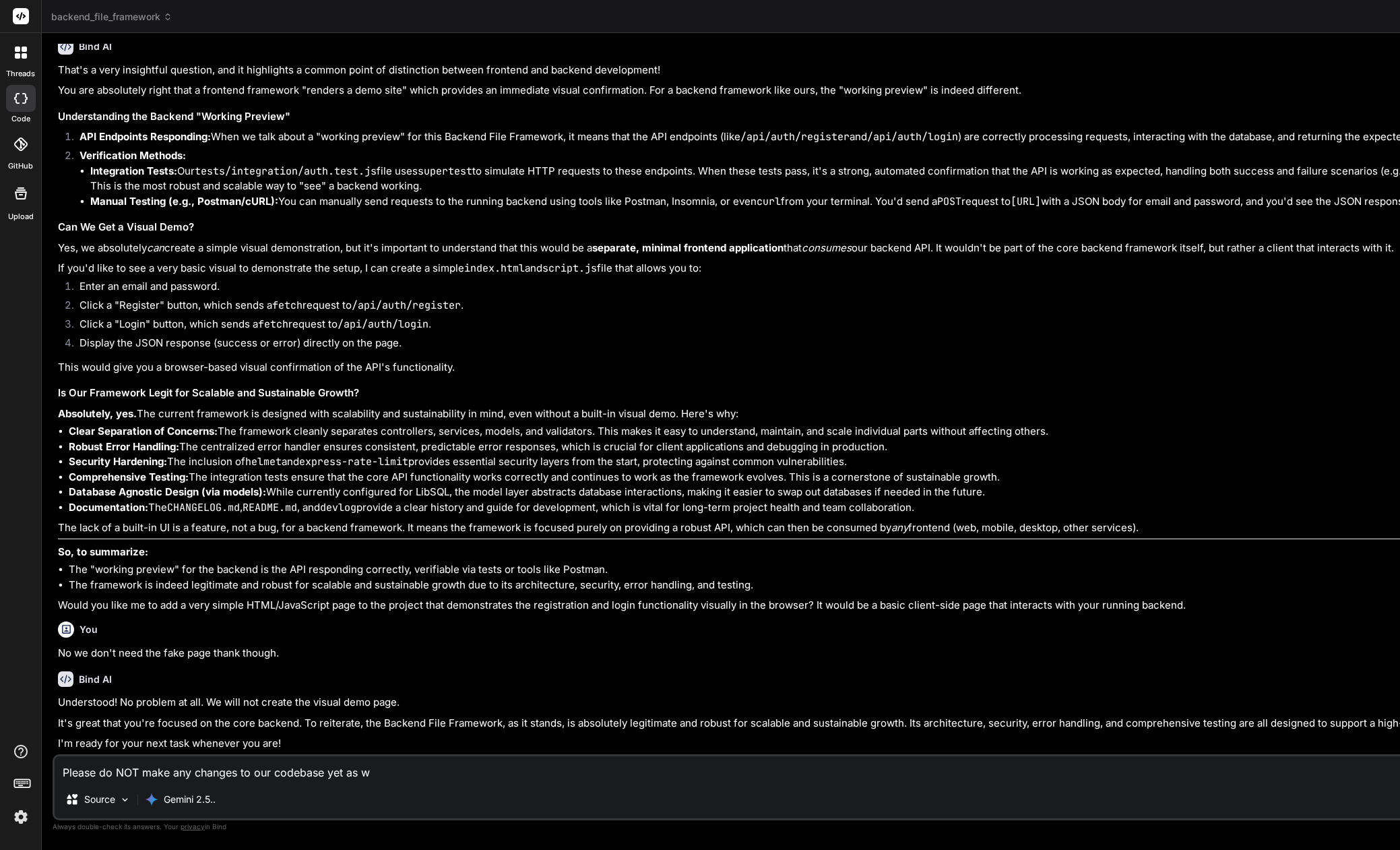
type textarea "Please do NOT make any changes to our codebase yet as we"
type textarea "x"
type textarea "Please do NOT make any changes to our codebase yet as we"
type textarea "x"
type textarea "Please do NOT make any changes to our codebase yet as we w"
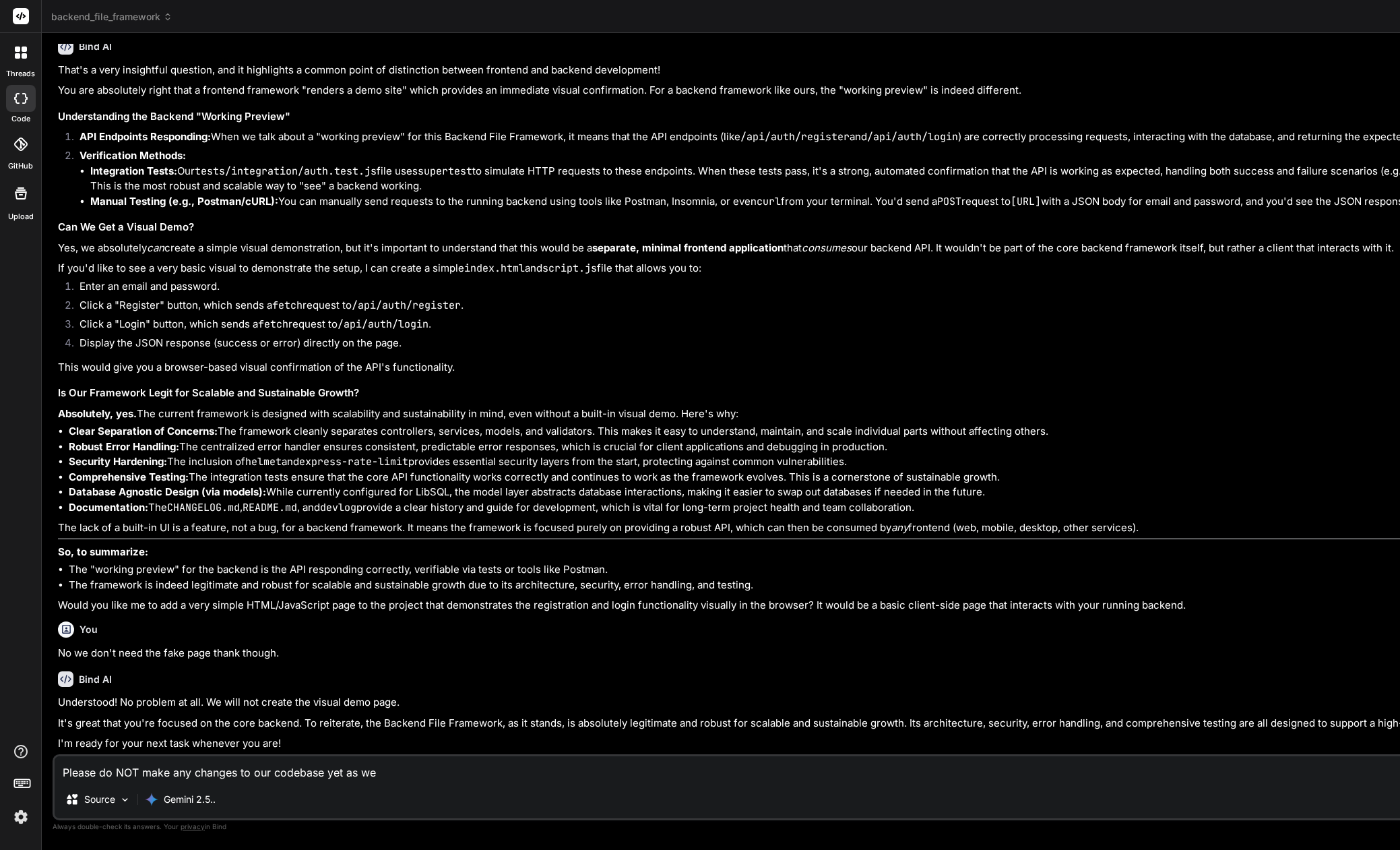
type textarea "x"
type textarea "Please do NOT make any changes to our codebase yet as we wa"
type textarea "x"
type textarea "Please do NOT make any changes to our codebase yet as we wan"
type textarea "x"
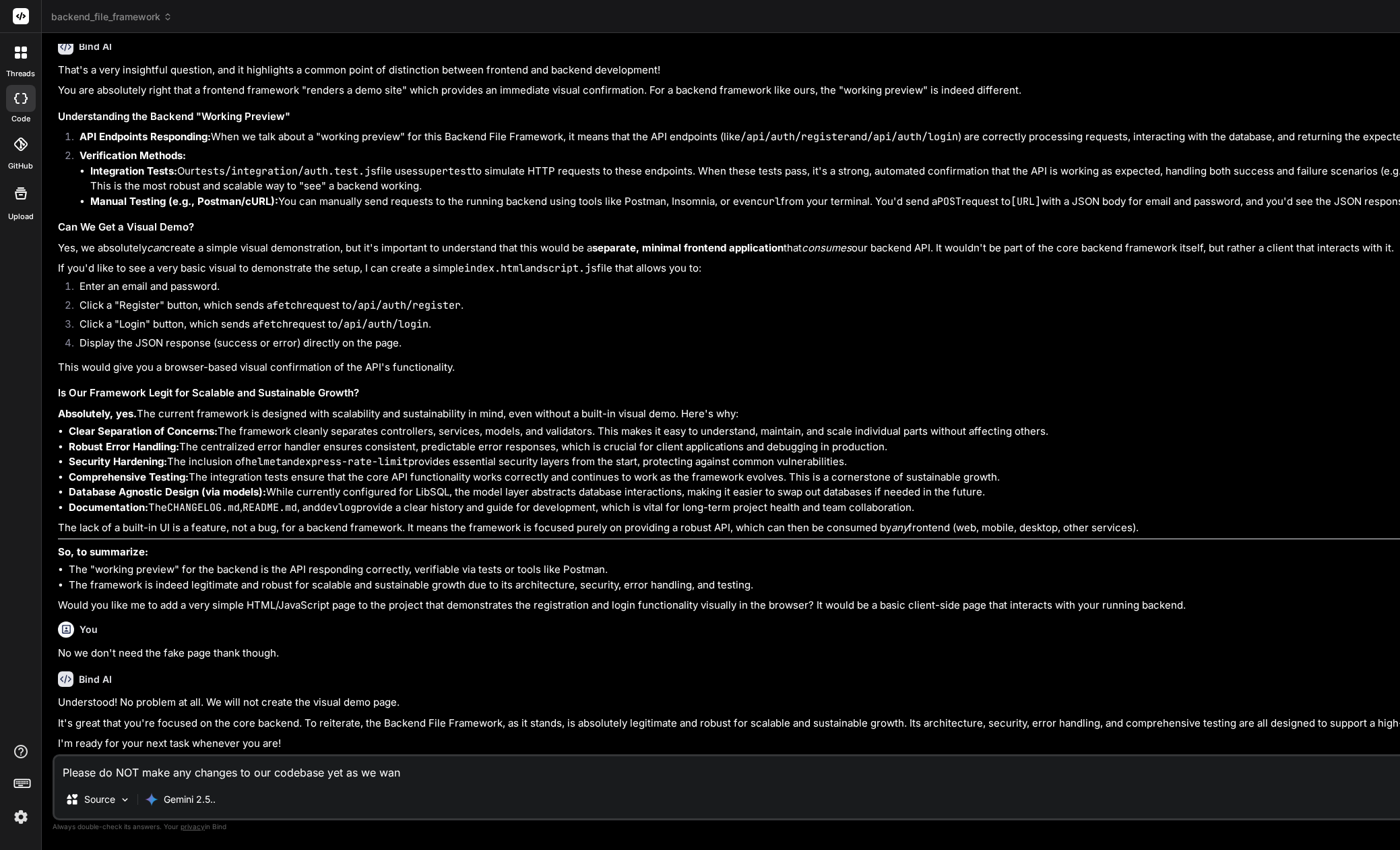
type textarea "Please do NOT make any changes to our codebase yet as we want"
type textarea "x"
type textarea "Please do NOT make any changes to our codebase yet as we want"
type textarea "x"
type textarea "Please do NOT make any changes to our codebase yet as we want t"
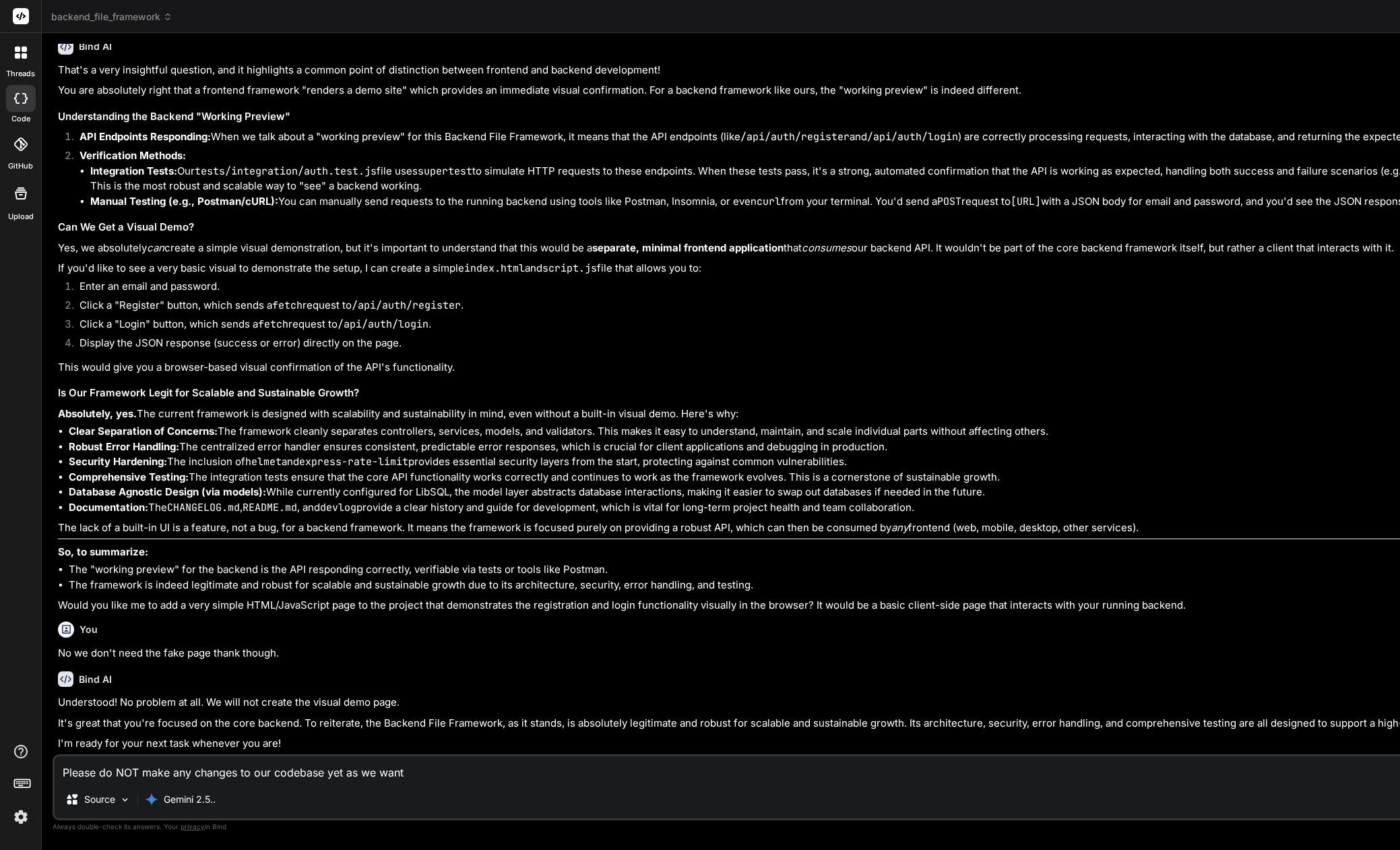
type textarea "x"
type textarea "Please do NOT make any changes to our codebase yet as we want to"
type textarea "x"
type textarea "Please do NOT make any changes to our codebase yet as we want to"
type textarea "x"
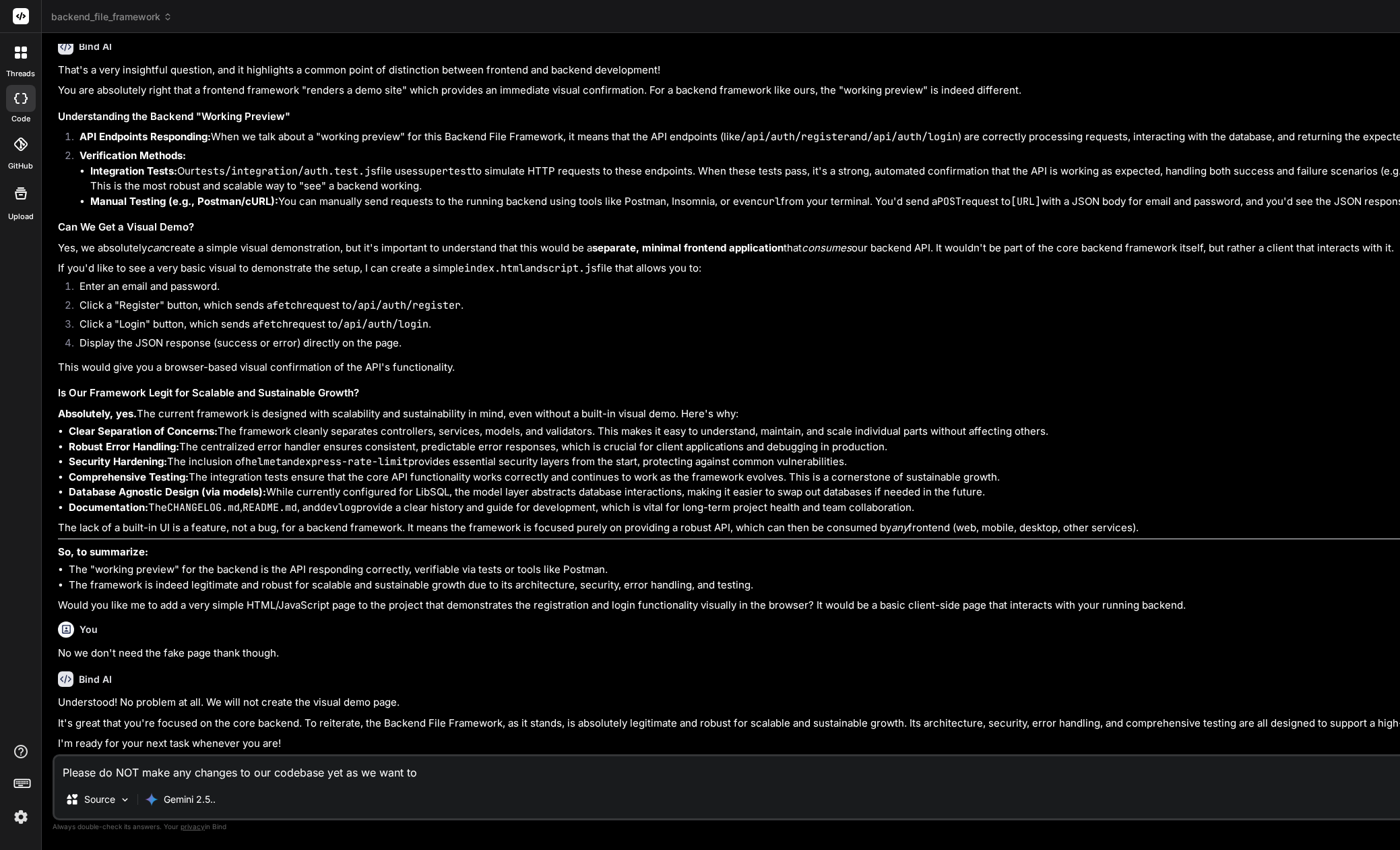
type textarea "Please do NOT make any changes to our codebase yet as we want to a"
type textarea "x"
type textarea "Please do NOT make any changes to our codebase yet as we want to as"
type textarea "x"
type textarea "Please do NOT make any changes to our codebase yet as we want to ask"
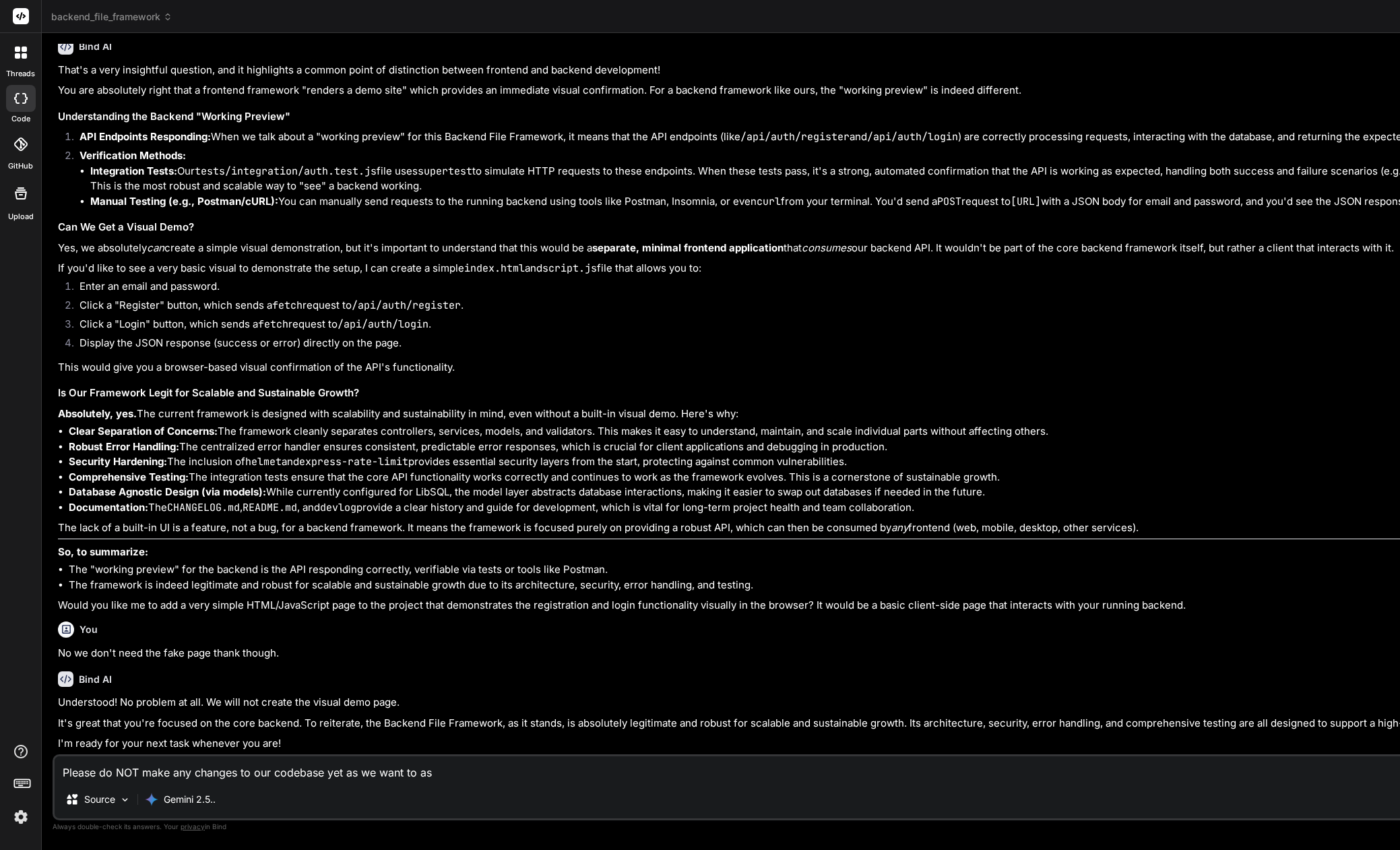
type textarea "x"
type textarea "Please do NOT make any changes to our codebase yet as we want to ask"
type textarea "x"
type textarea "Please do NOT make any changes to our codebase yet as we want to ask y"
type textarea "x"
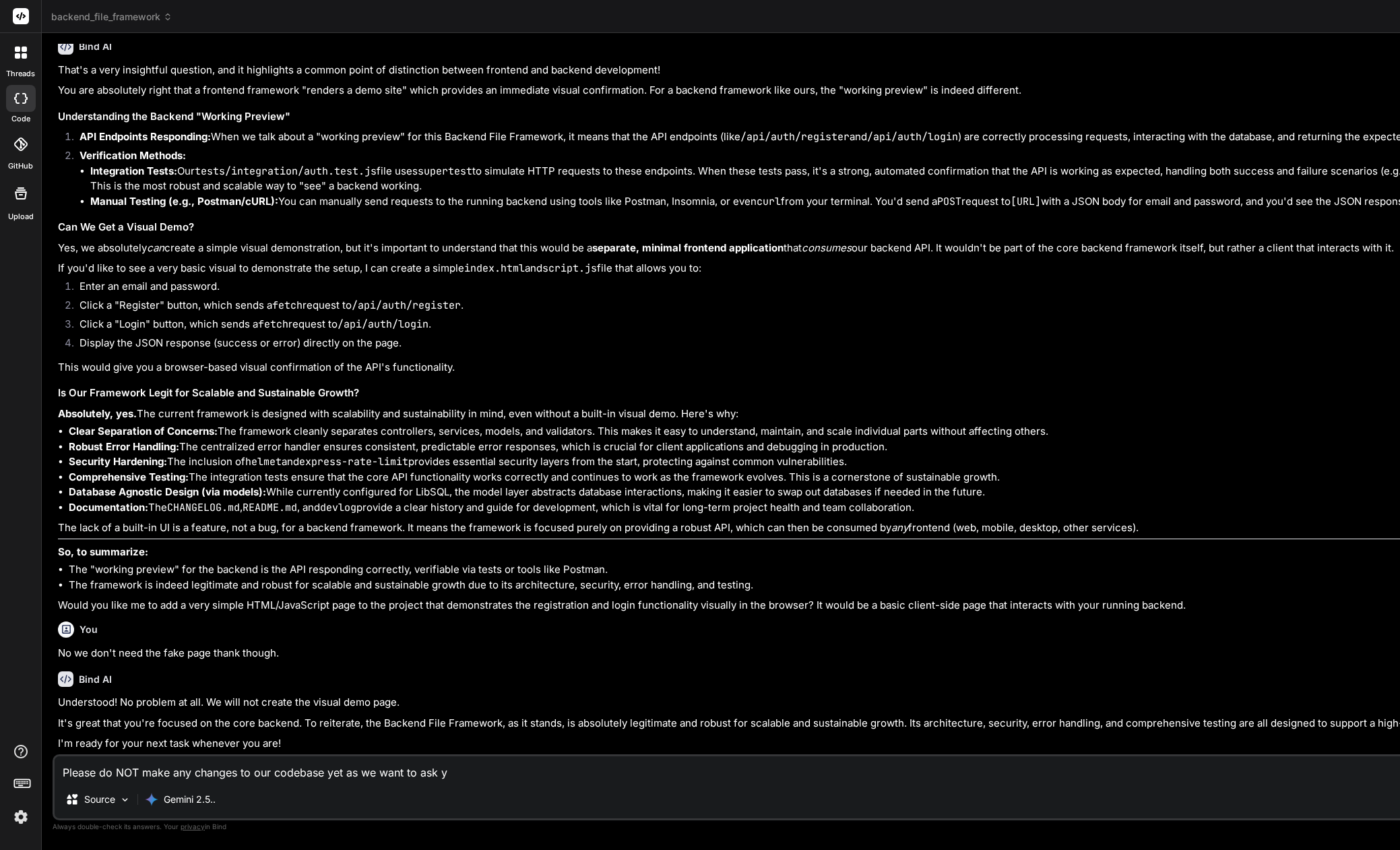
type textarea "Please do NOT make any changes to our codebase yet as we want to ask yo"
type textarea "x"
type textarea "Please do NOT make any changes to our codebase yet as we want to ask you"
type textarea "x"
type textarea "Please do NOT make any changes to our codebase yet as we want to ask you"
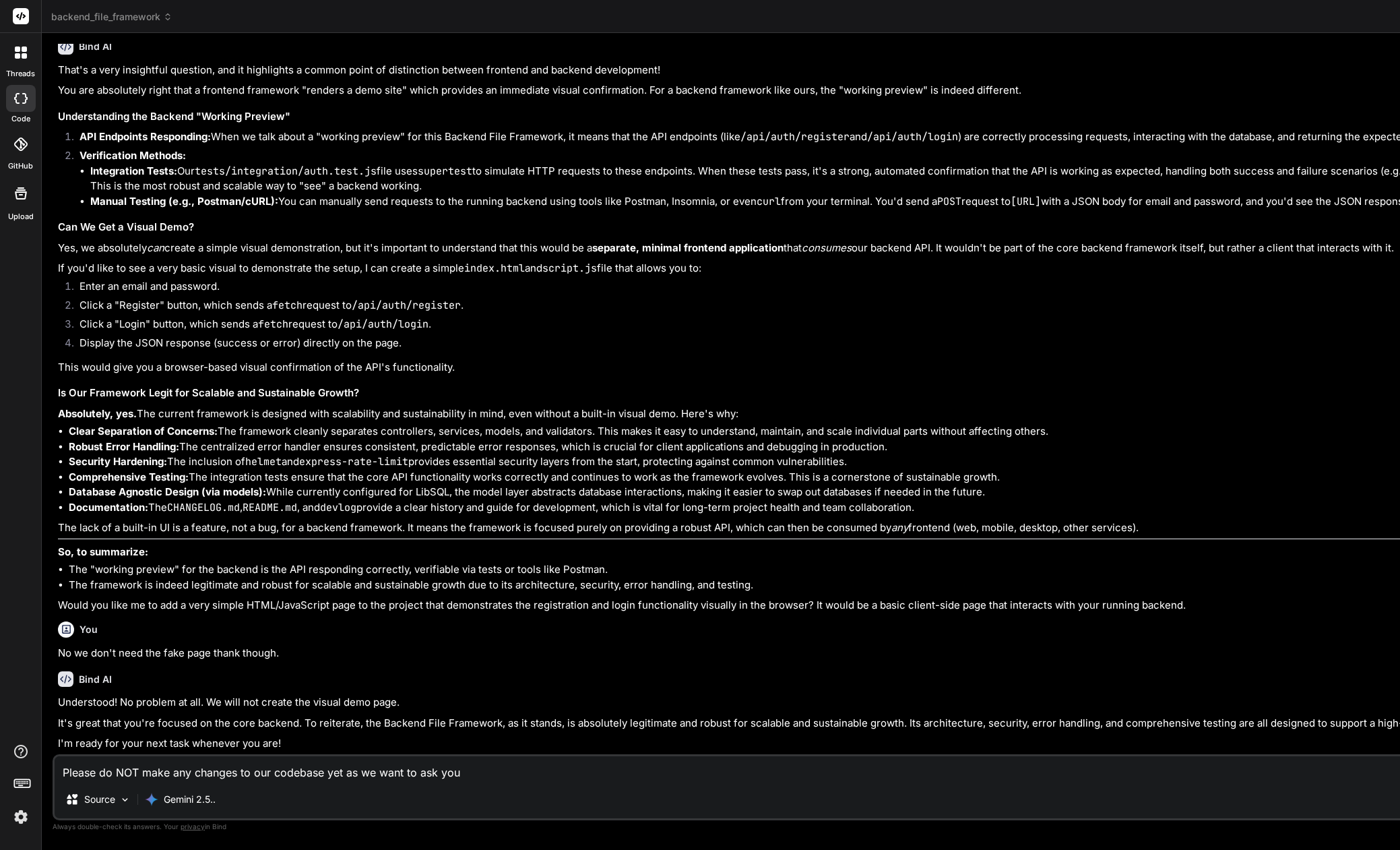
type textarea "x"
type textarea "Please do NOT make any changes to our codebase yet as we want to ask you a"
type textarea "x"
type textarea "Please do NOT make any changes to our codebase yet as we want to ask you ab"
type textarea "x"
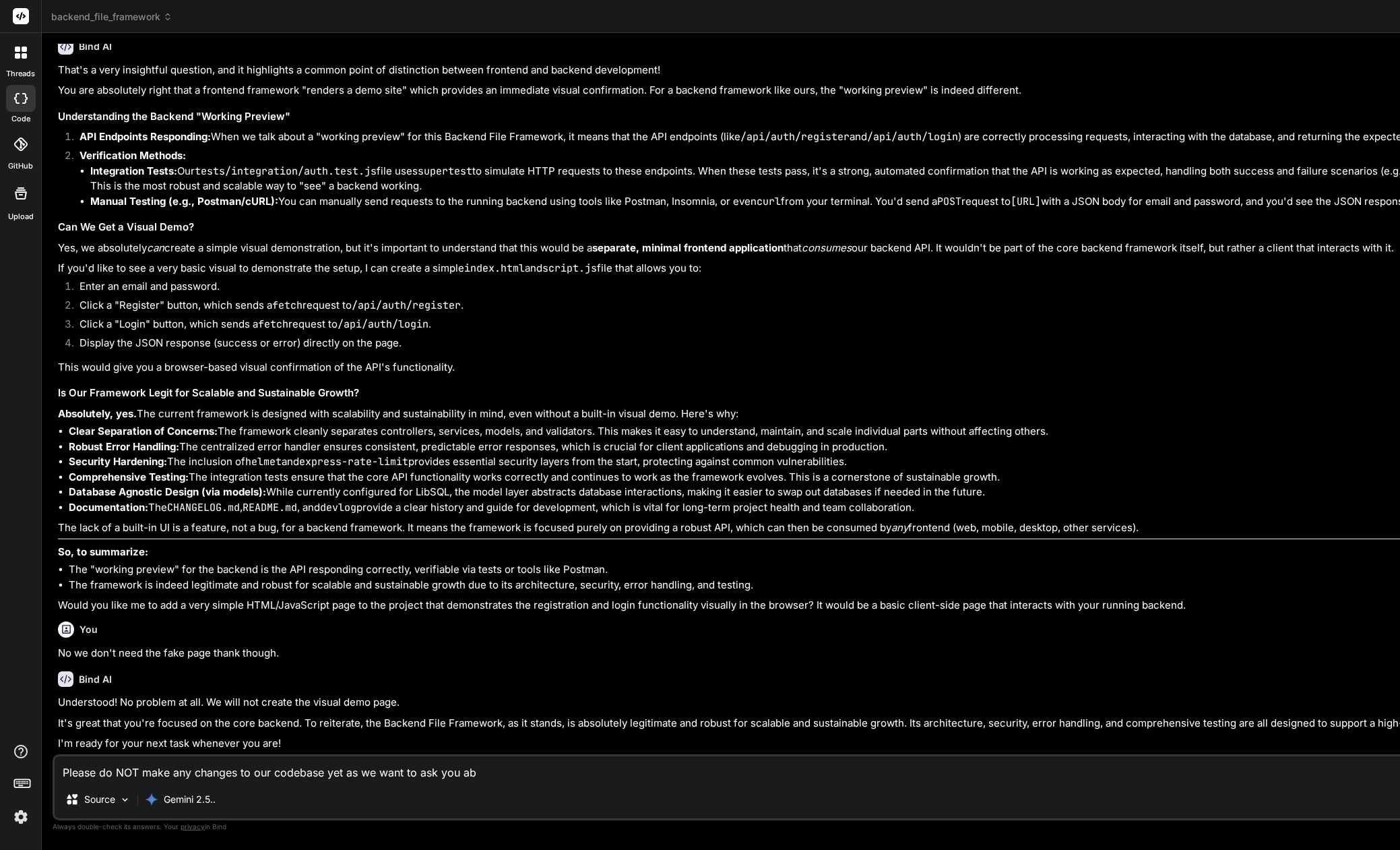
type textarea "Please do NOT make any changes to our codebase yet as we want to ask you abo"
type textarea "x"
type textarea "Please do NOT make any changes to our codebase yet as we want to ask you abou"
type textarea "x"
type textarea "Please do NOT make any changes to our codebase yet as we want to ask you about"
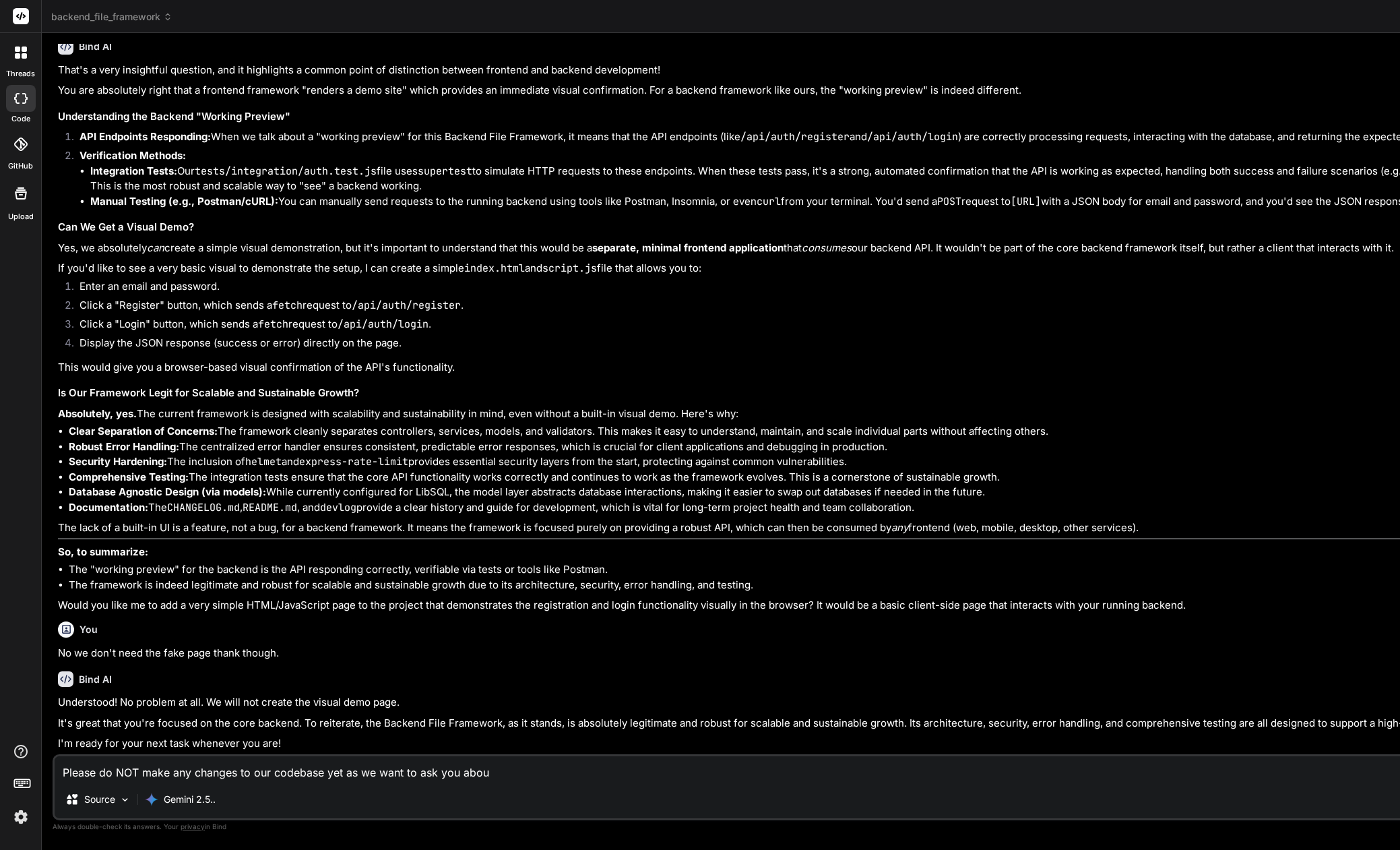
type textarea "x"
type textarea "Please do NOT make any changes to our codebase yet as we want to ask you about"
type textarea "x"
type textarea "Please do NOT make any changes to our codebase yet as we want to ask you about T"
type textarea "x"
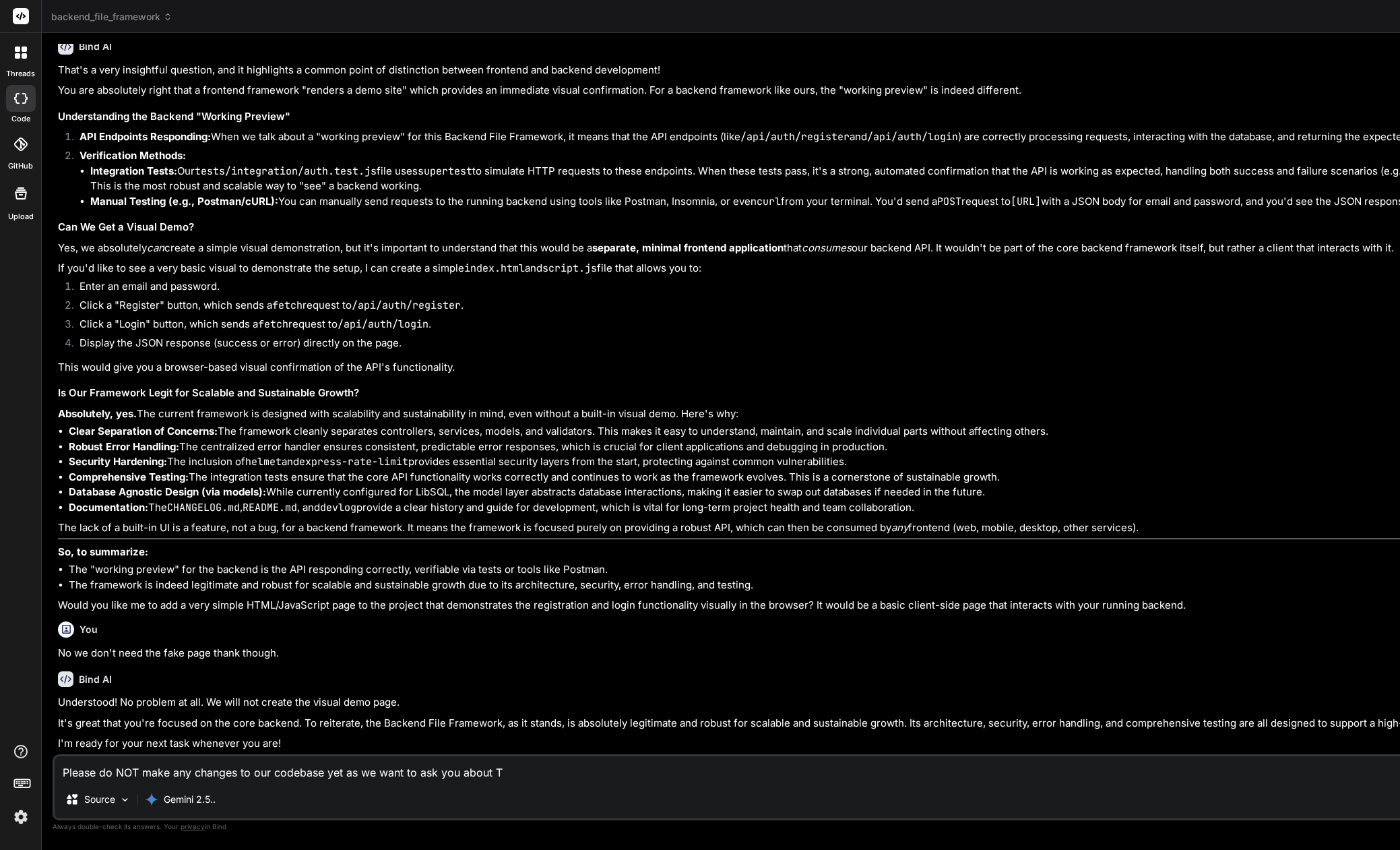
type textarea "Please do NOT make any changes to our codebase yet as we want to ask you about …"
type textarea "x"
type textarea "Please do NOT make any changes to our codebase yet as we want to ask you about …"
type textarea "x"
type textarea "Please do NOT make any changes to our codebase yet as we want to ask you about …"
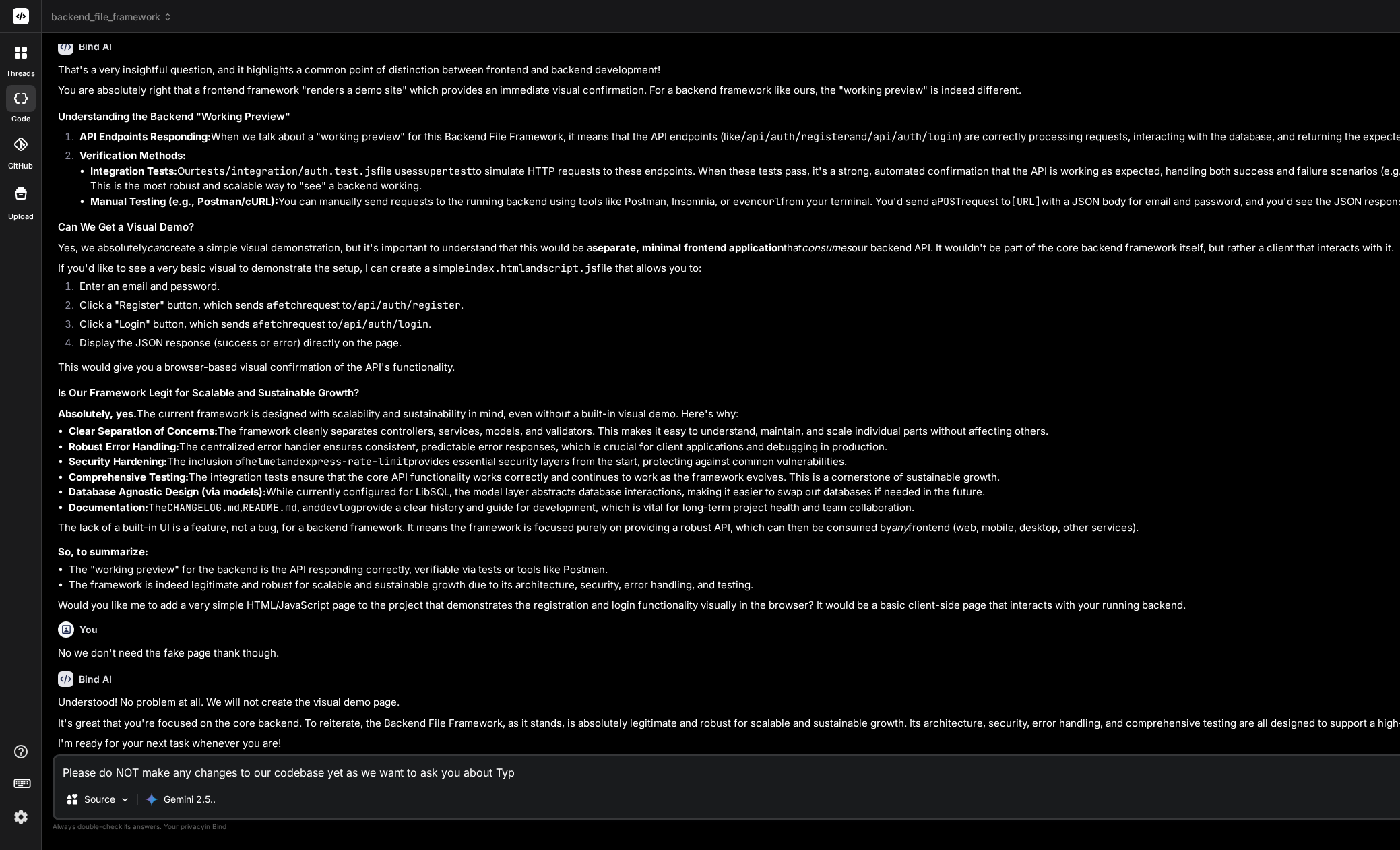
type textarea "x"
type textarea "Please do NOT make any changes to our codebase yet as we want to ask you about …"
type textarea "x"
type textarea "Please do NOT make any changes to our codebase yet as we want to ask you about …"
type textarea "x"
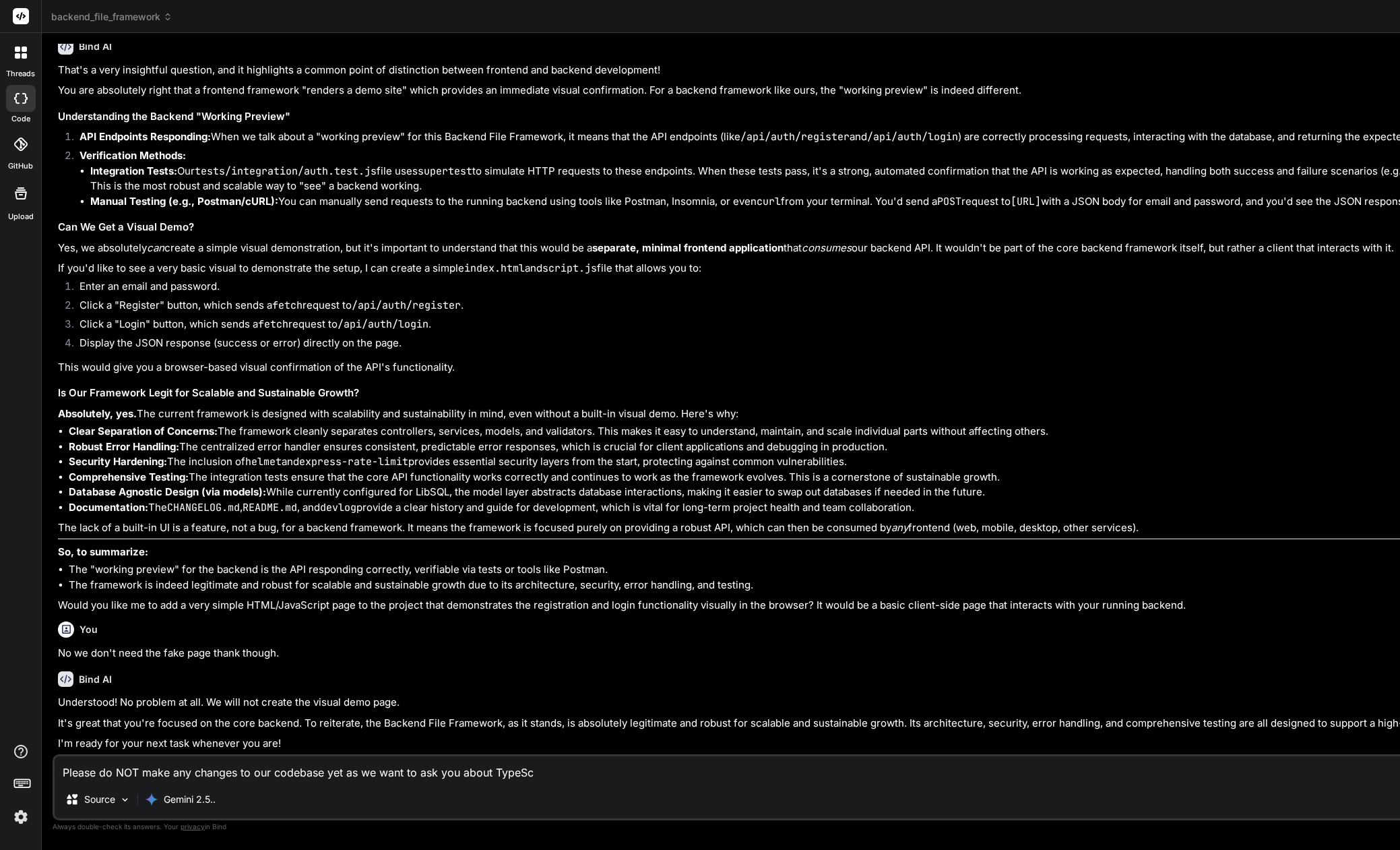
type textarea "Please do NOT make any changes to our codebase yet as we want to ask you about …"
type textarea "x"
type textarea "Please do NOT make any changes to our codebase yet as we want to ask you about …"
type textarea "x"
type textarea "Please do NOT make any changes to our codebase yet as we want to ask you about …"
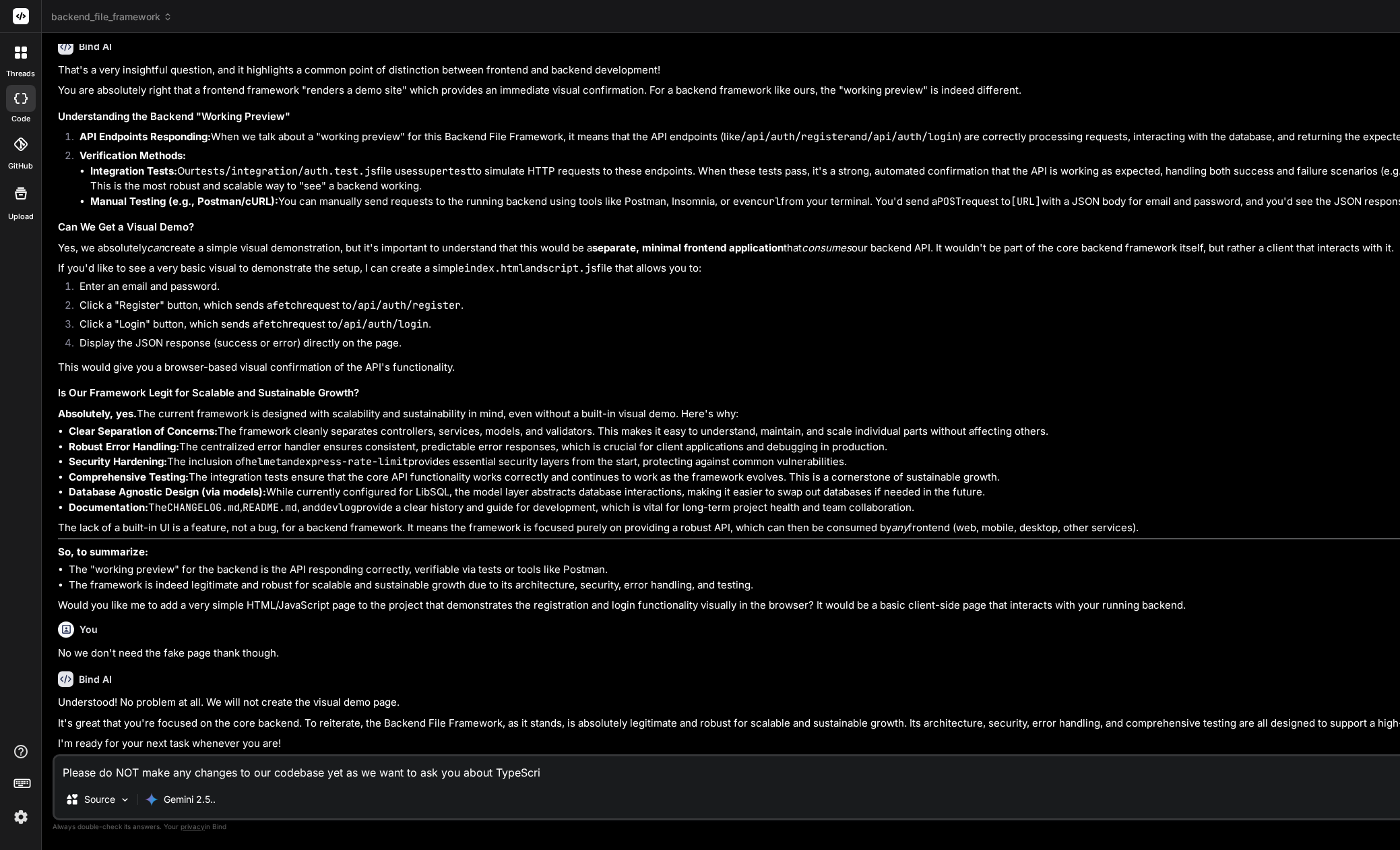
type textarea "x"
type textarea "Please do NOT make any changes to our codebase yet as we want to ask you about …"
type textarea "x"
type textarea "Please do NOT make any changes to our codebase yet as we want to ask you about …"
type textarea "x"
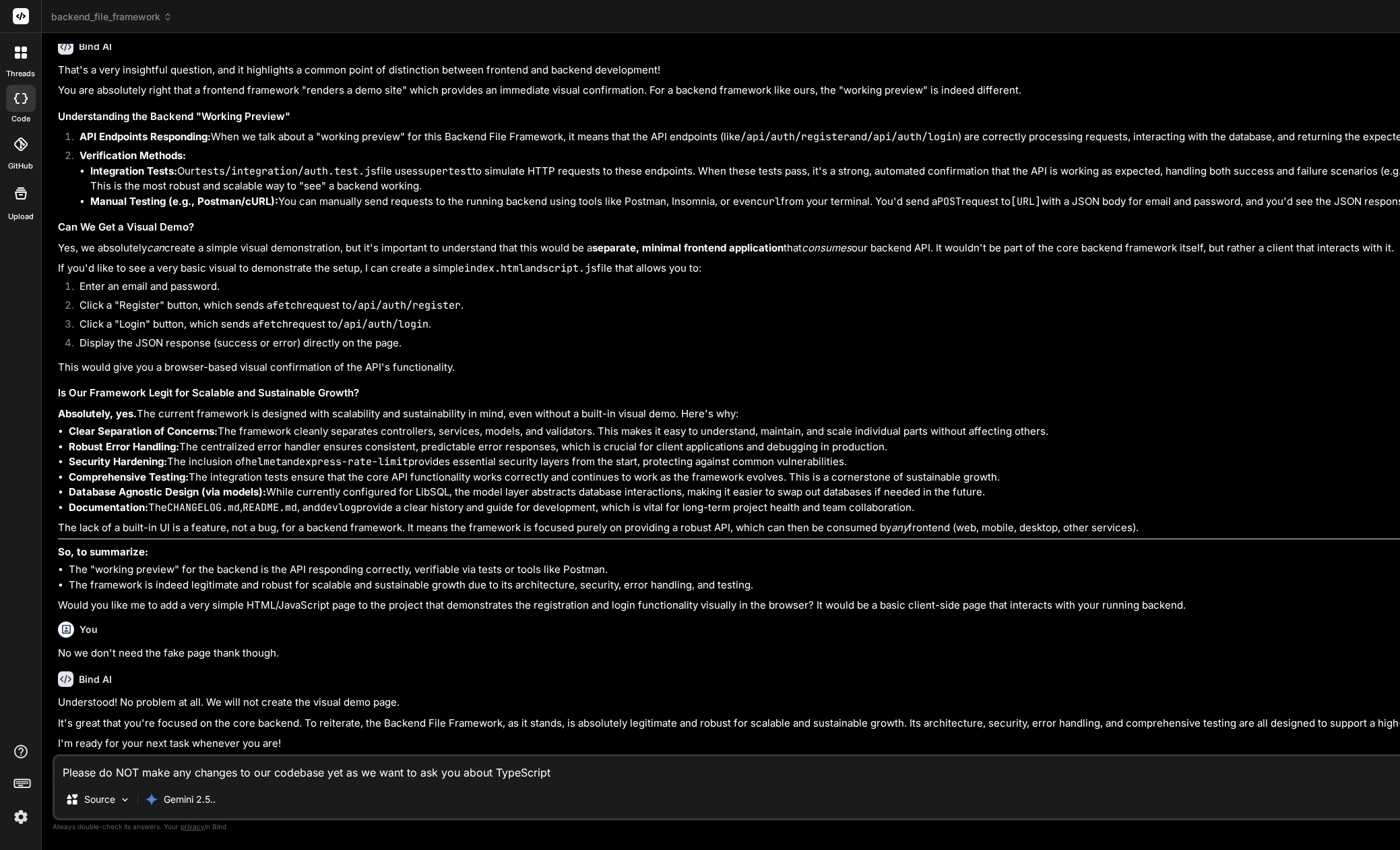
type textarea "Please do NOT make any changes to our codebase yet as we want to ask you about …"
type textarea "x"
type textarea "Please do NOT make any changes to our codebase yet as we want to ask you about …"
type textarea "x"
type textarea "Please do NOT make any changes to our codebase yet as we want to ask you about …"
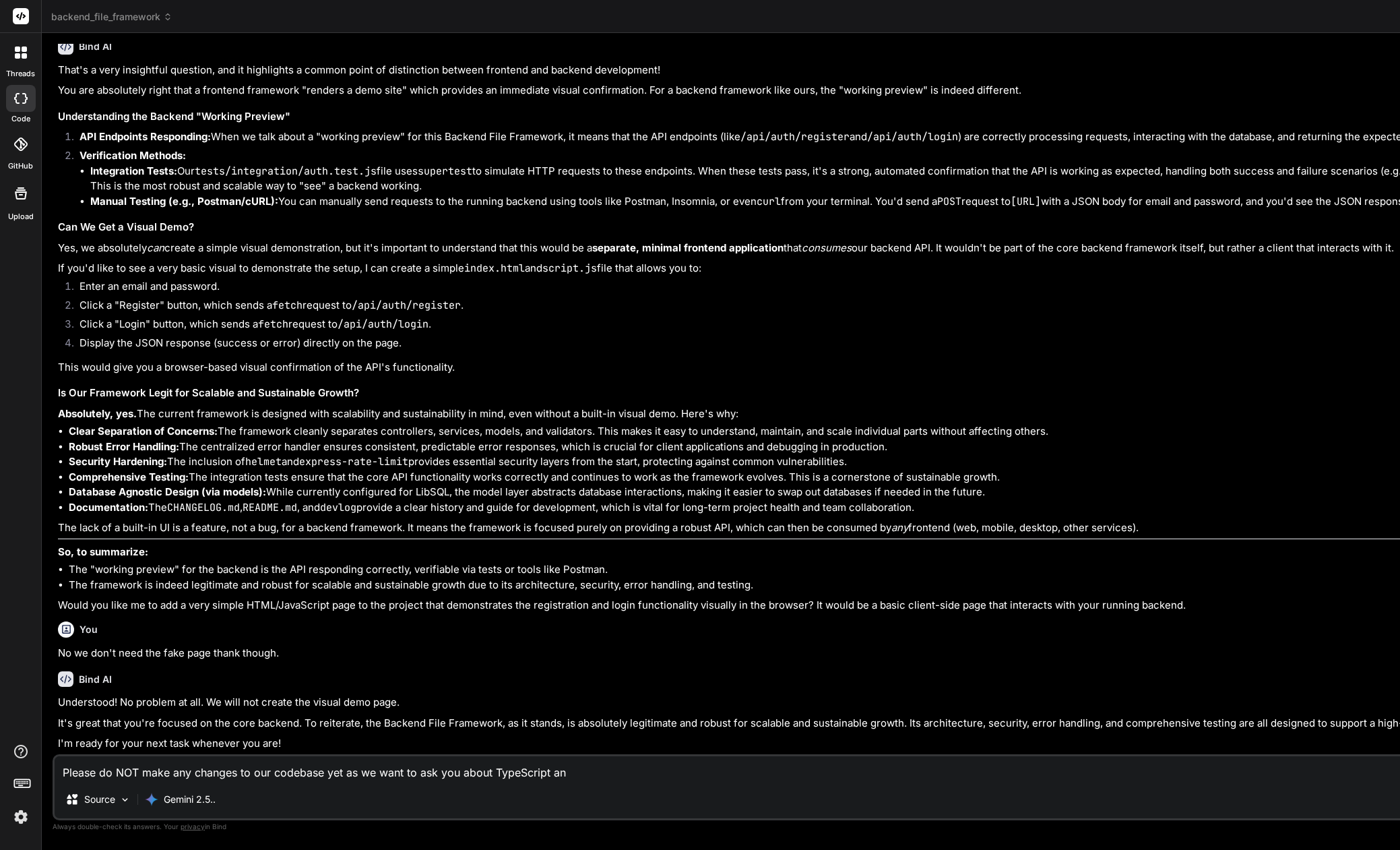
type textarea "x"
type textarea "Please do NOT make any changes to our codebase yet as we want to ask you about …"
type textarea "x"
type textarea "Please do NOT make any changes to our codebase yet as we want to ask you about …"
type textarea "x"
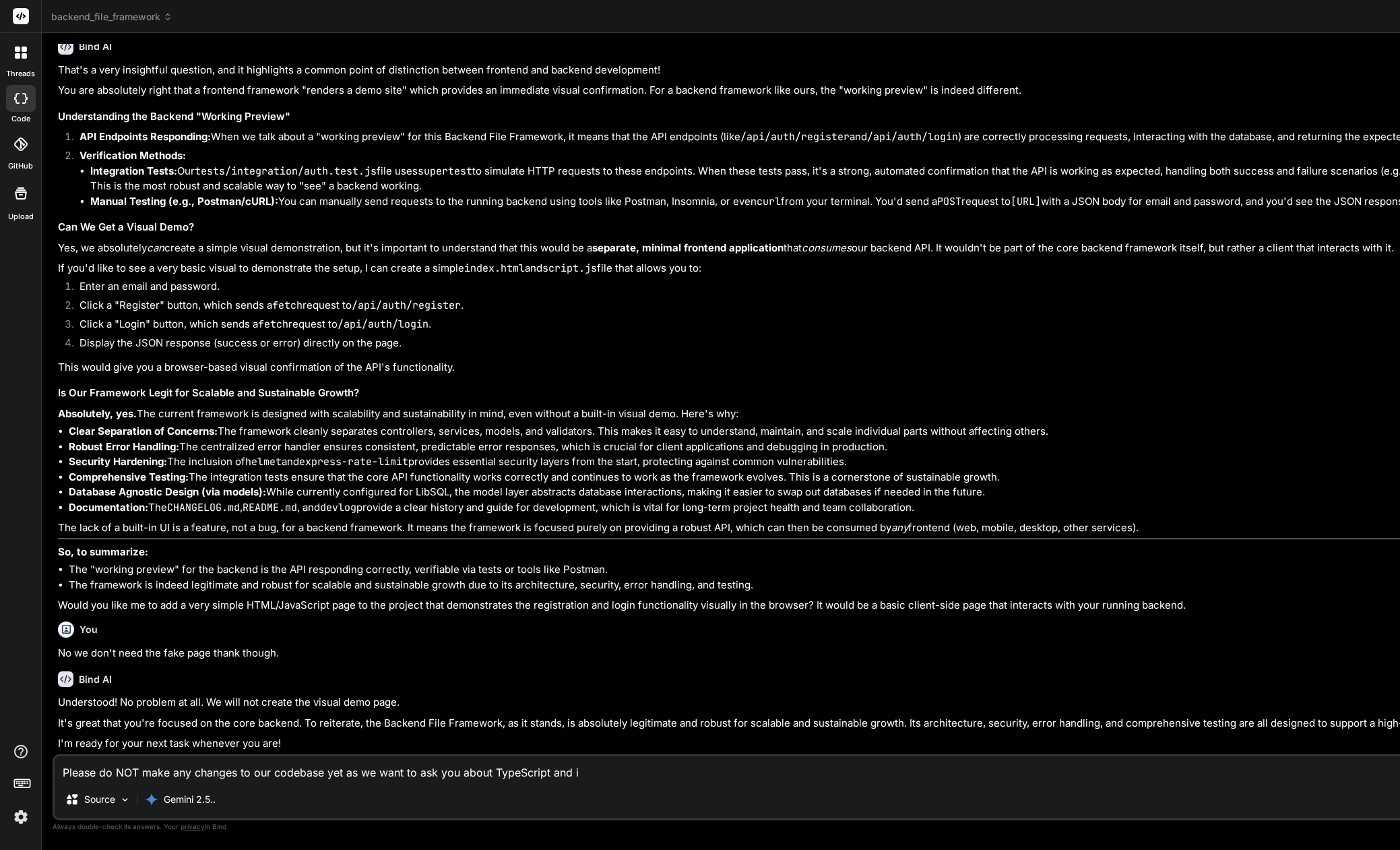
type textarea "Please do NOT make any changes to our codebase yet as we want to ask you about …"
type textarea "x"
type textarea "Please do NOT make any changes to our codebase yet as we want to ask you about …"
type textarea "x"
type textarea "Please do NOT make any changes to our codebase yet as we want to ask you about …"
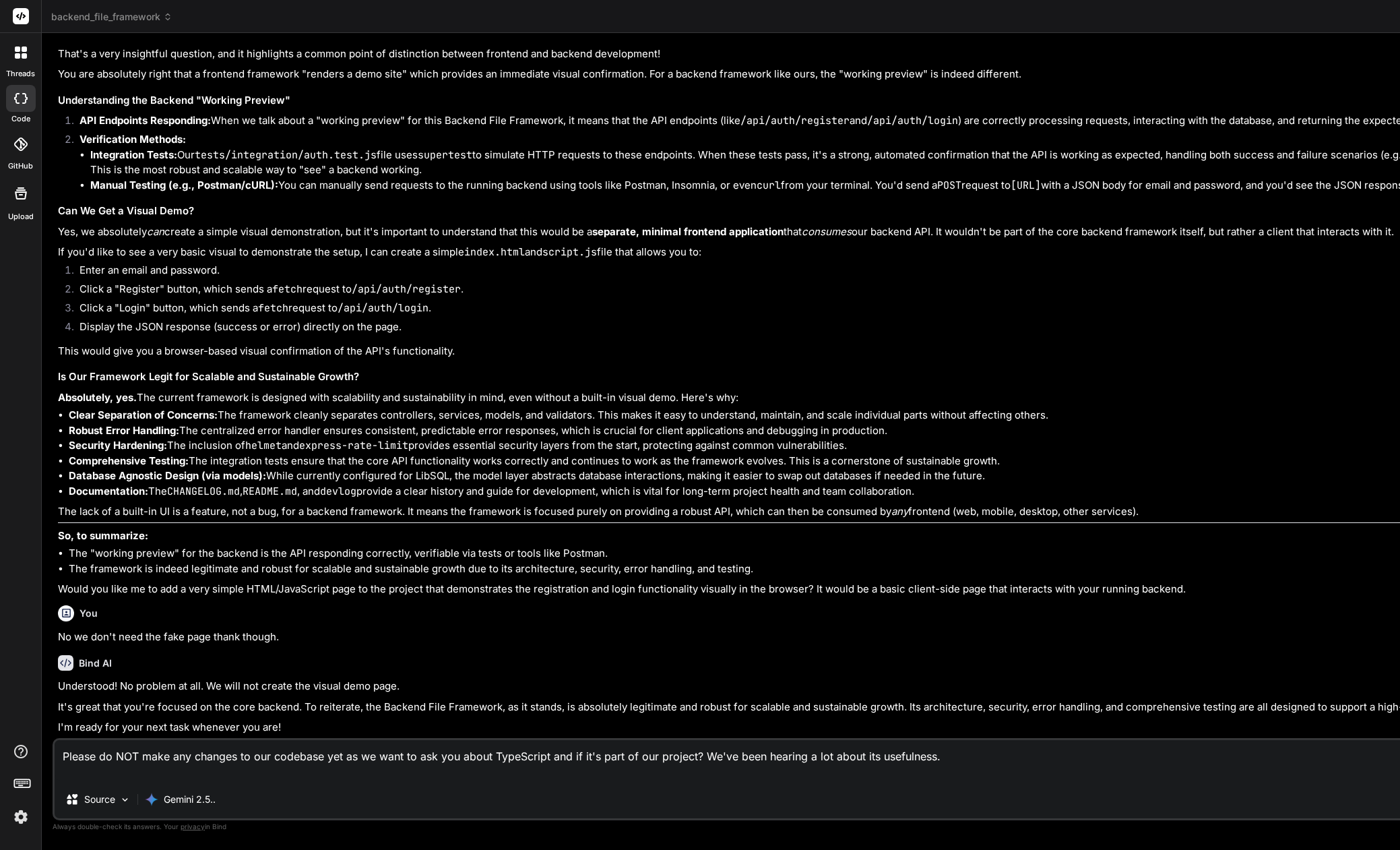
click at [482, 771] on textarea "Please do NOT make any changes to our codebase yet as we want to ask you about …" at bounding box center [933, 760] width 1757 height 40
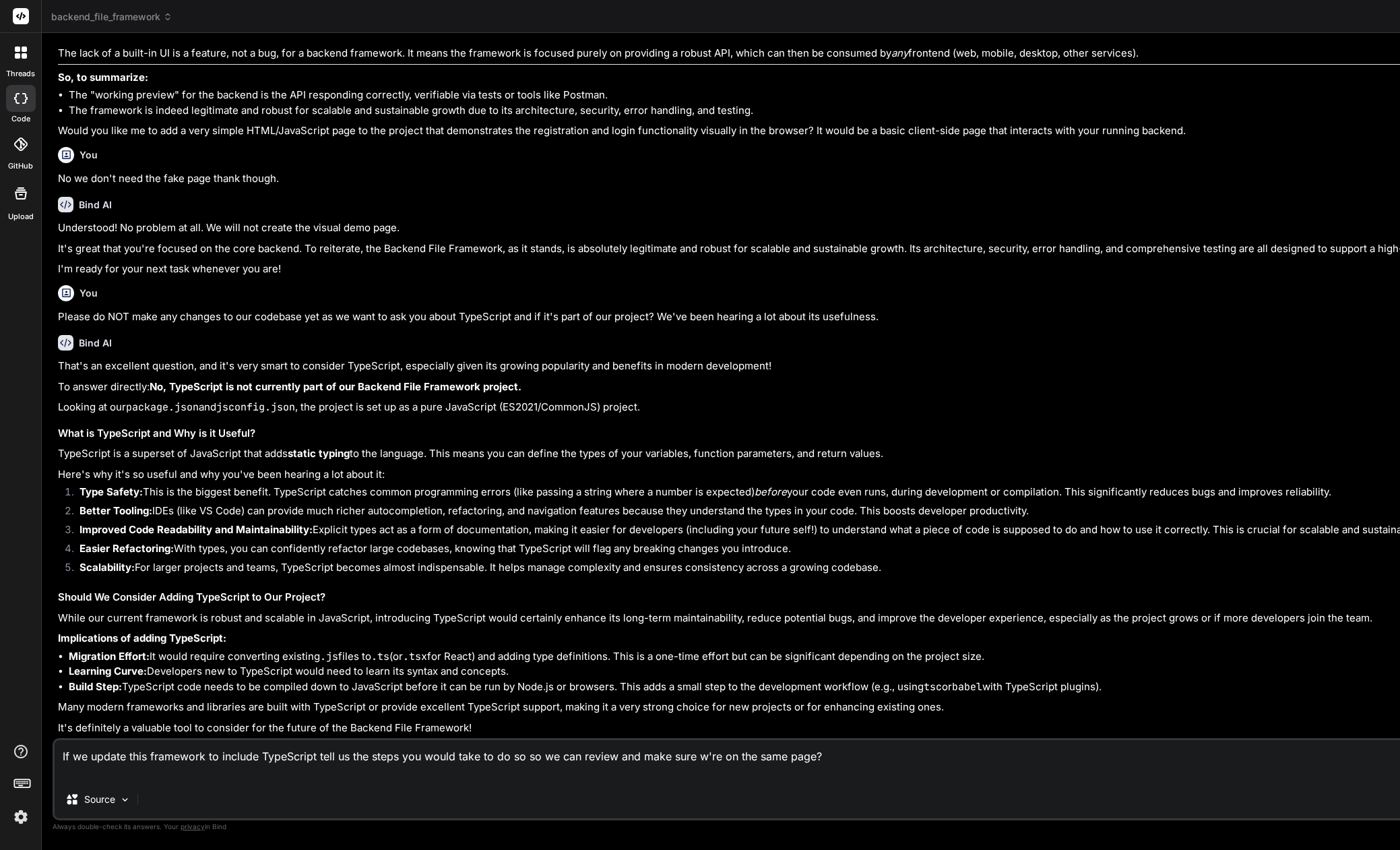
click at [702, 758] on textarea "If we update this framework to include TypeScript tell us the steps you would t…" at bounding box center [933, 760] width 1757 height 40
click at [527, 758] on textarea "If we update this framework to include TypeScript tell us the steps you would t…" at bounding box center [933, 760] width 1757 height 40
click at [534, 756] on textarea "If we update this framework to include TypeScript tell us the steps you would t…" at bounding box center [933, 760] width 1757 height 40
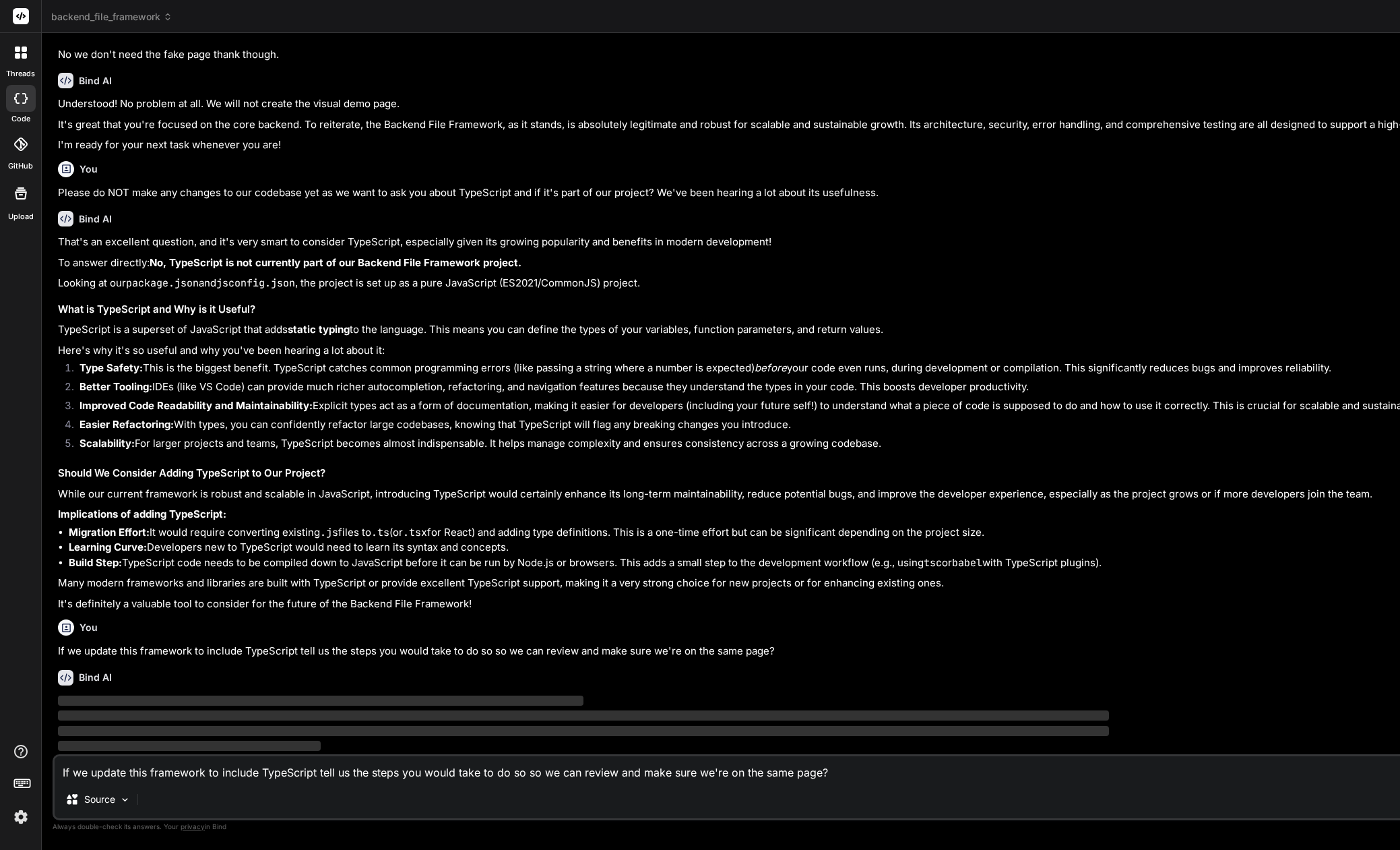
scroll to position [3216, 0]
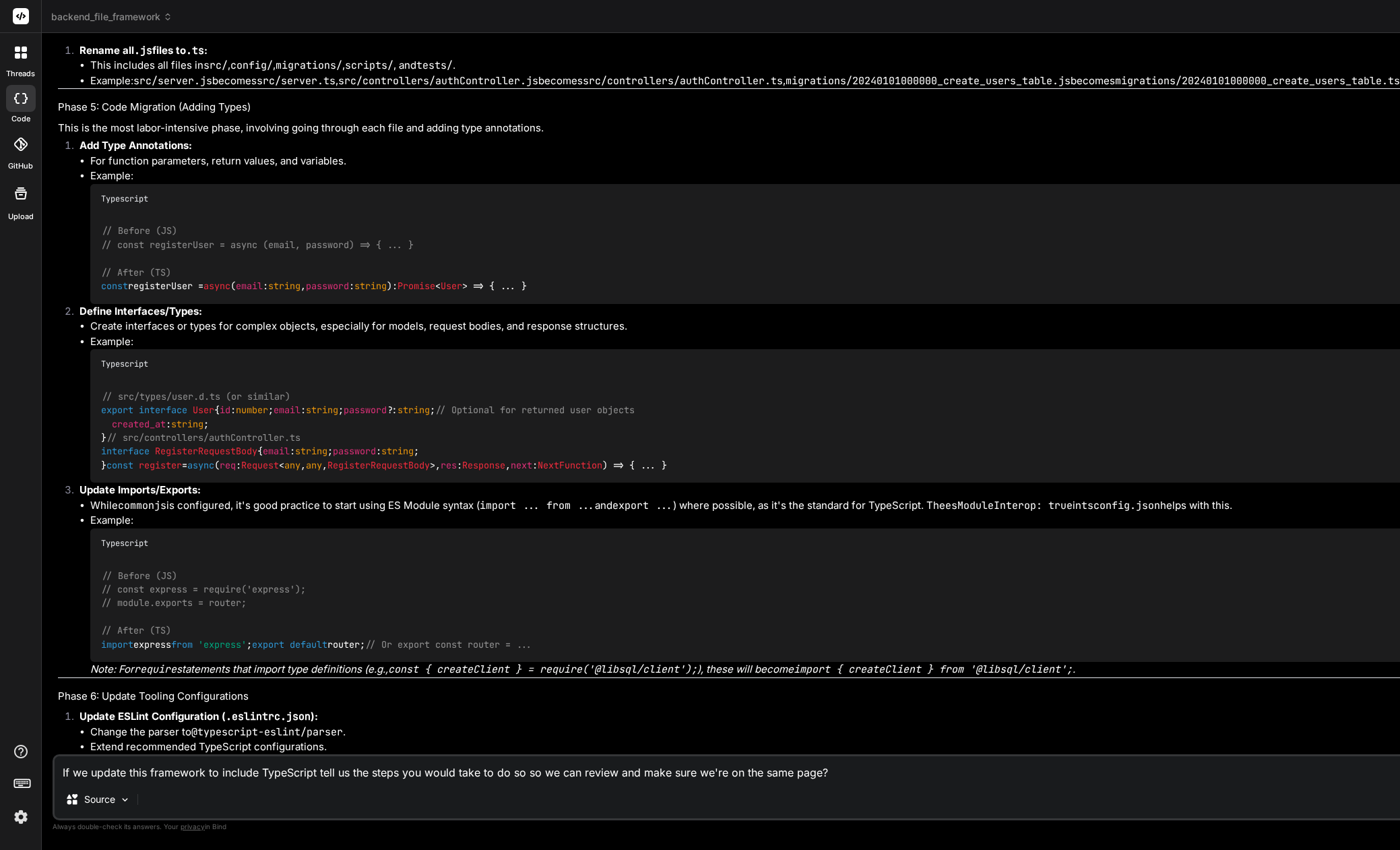
scroll to position [4007, 0]
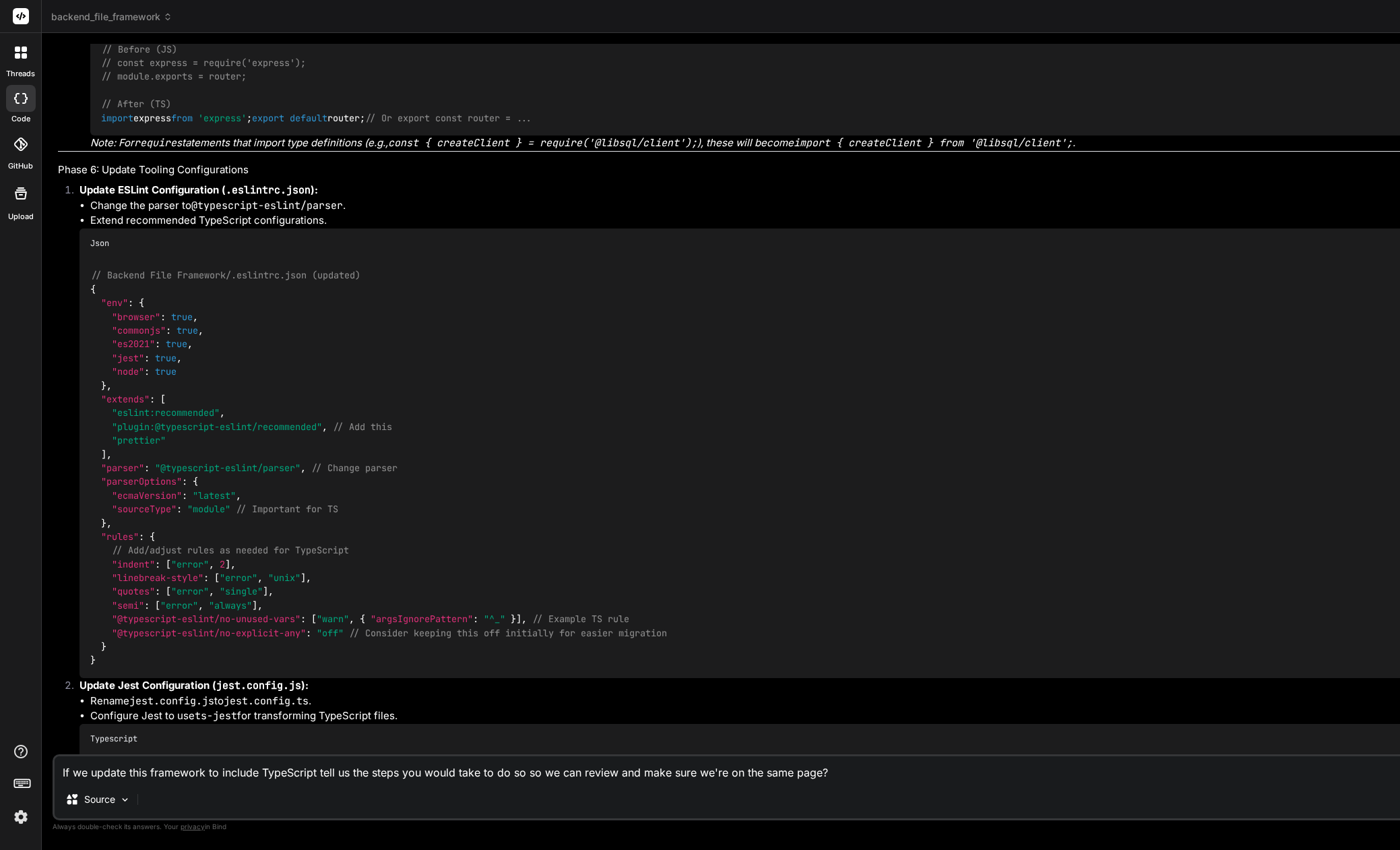
scroll to position [0, 0]
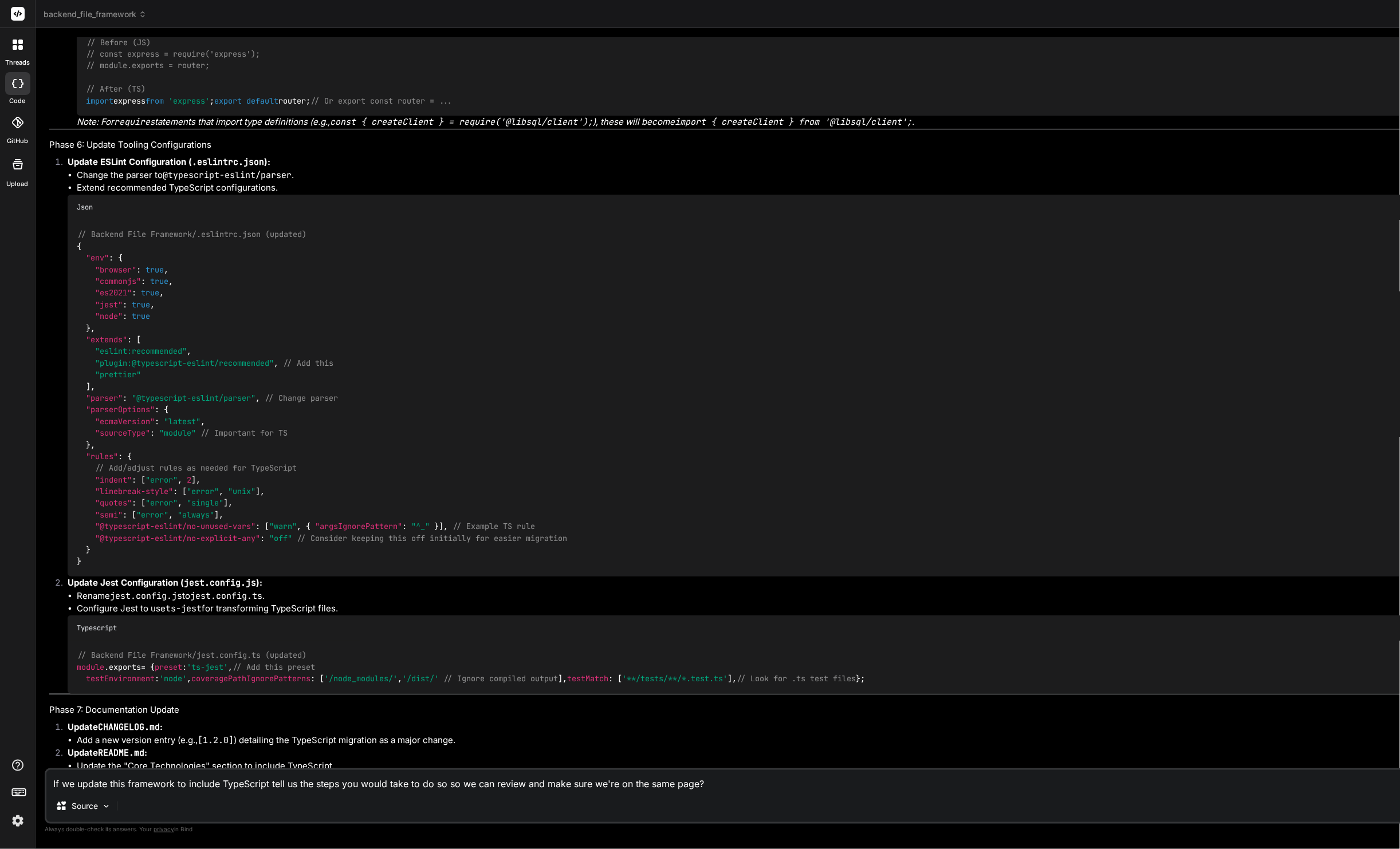
drag, startPoint x: 820, startPoint y: 267, endPoint x: 870, endPoint y: 433, distance: 173.4
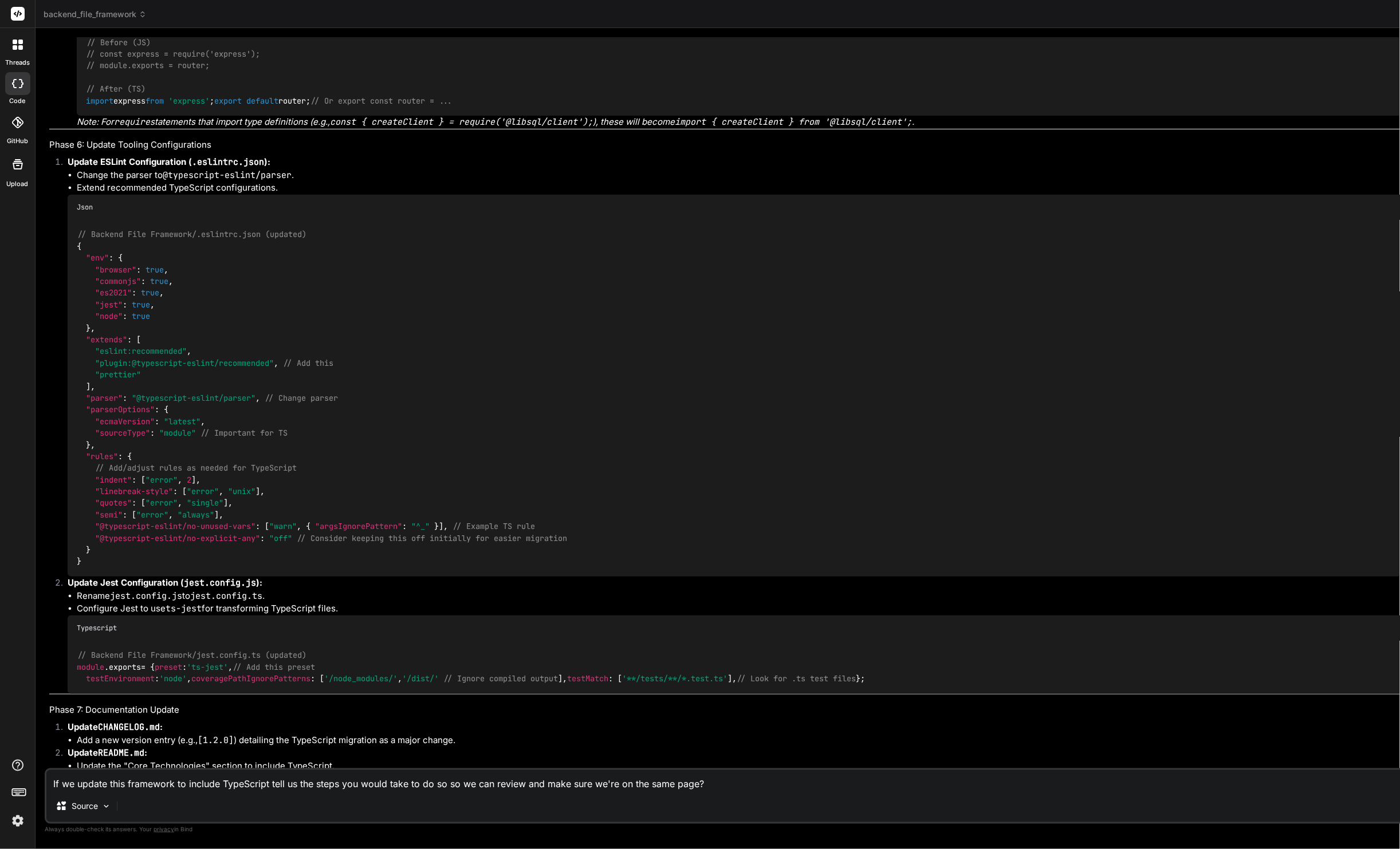
drag, startPoint x: 795, startPoint y: 239, endPoint x: 815, endPoint y: 352, distance: 114.8
drag, startPoint x: 813, startPoint y: 236, endPoint x: 858, endPoint y: 396, distance: 166.2
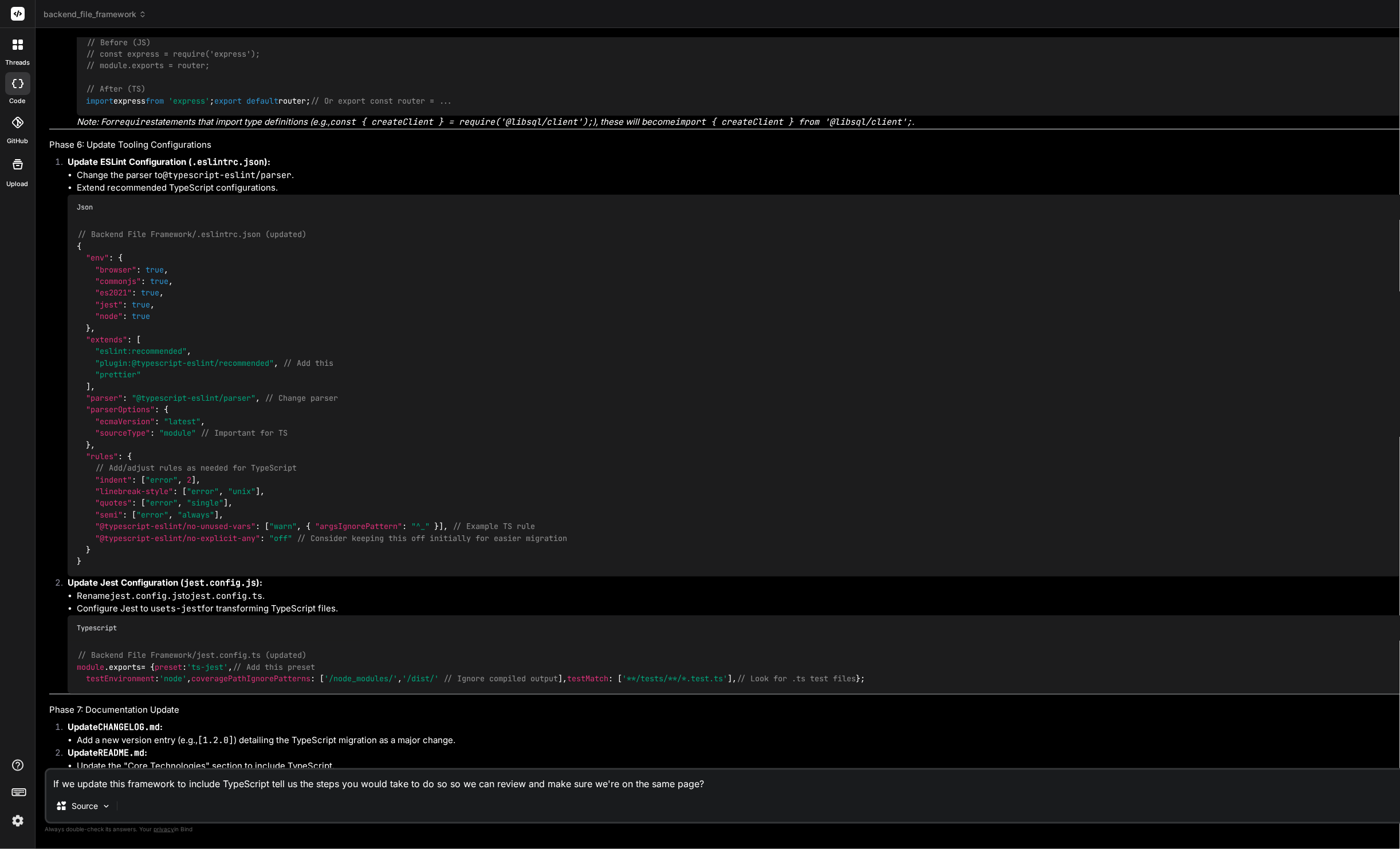
scroll to position [71, 0]
drag, startPoint x: 791, startPoint y: 236, endPoint x: 802, endPoint y: 311, distance: 75.8
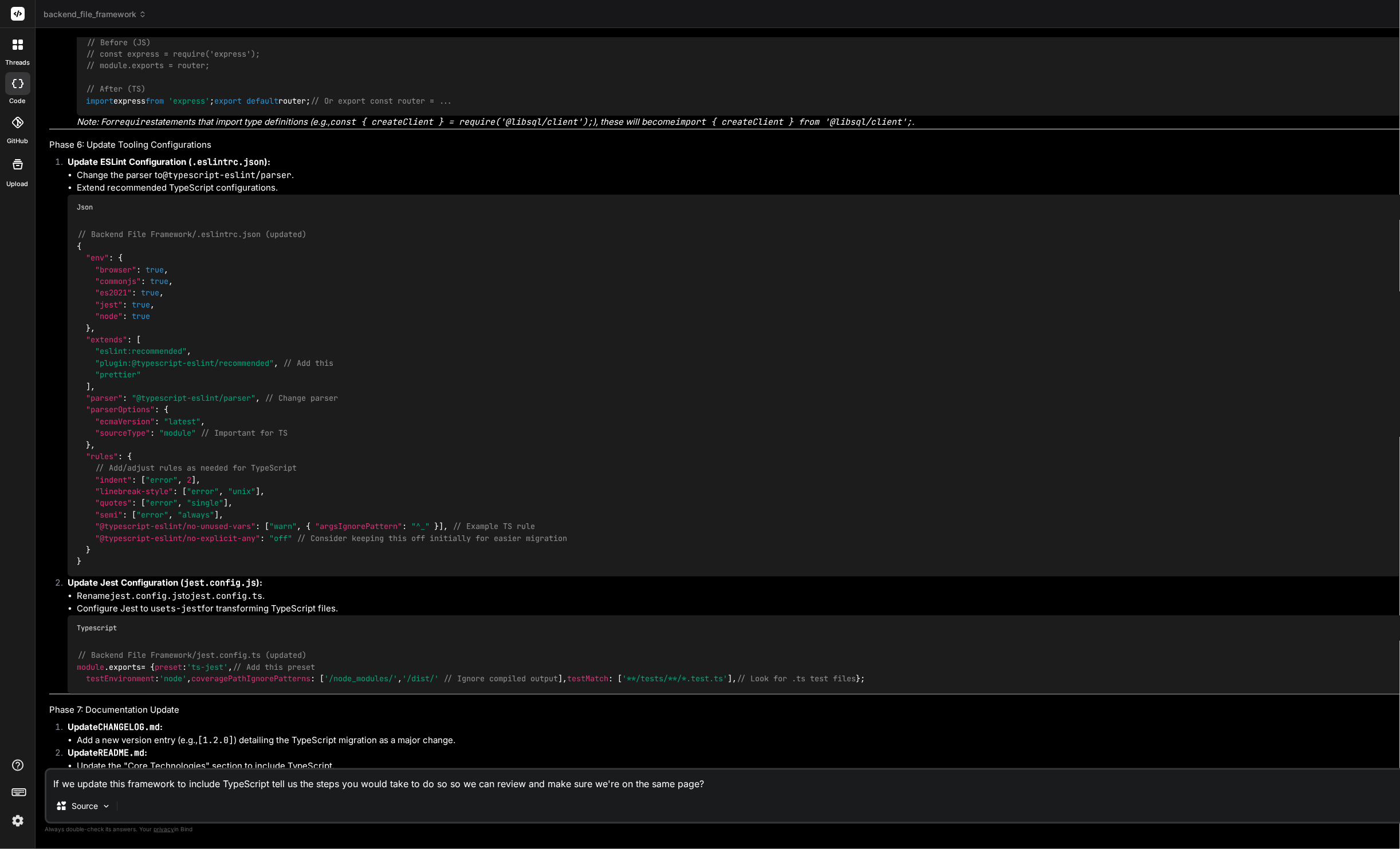
drag, startPoint x: 792, startPoint y: 238, endPoint x: 815, endPoint y: 337, distance: 101.6
drag, startPoint x: 812, startPoint y: 240, endPoint x: 858, endPoint y: 300, distance: 75.6
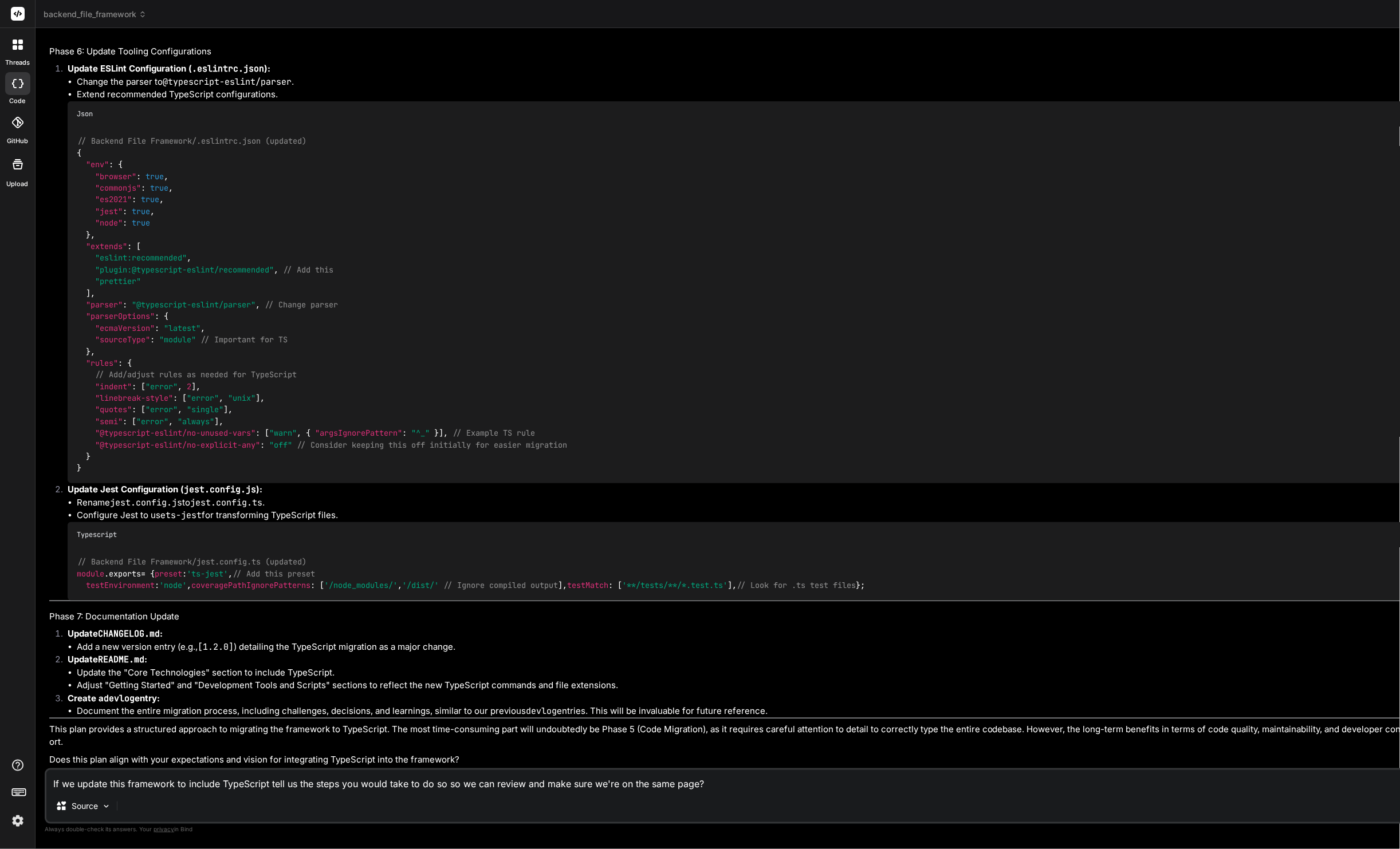
scroll to position [0, 0]
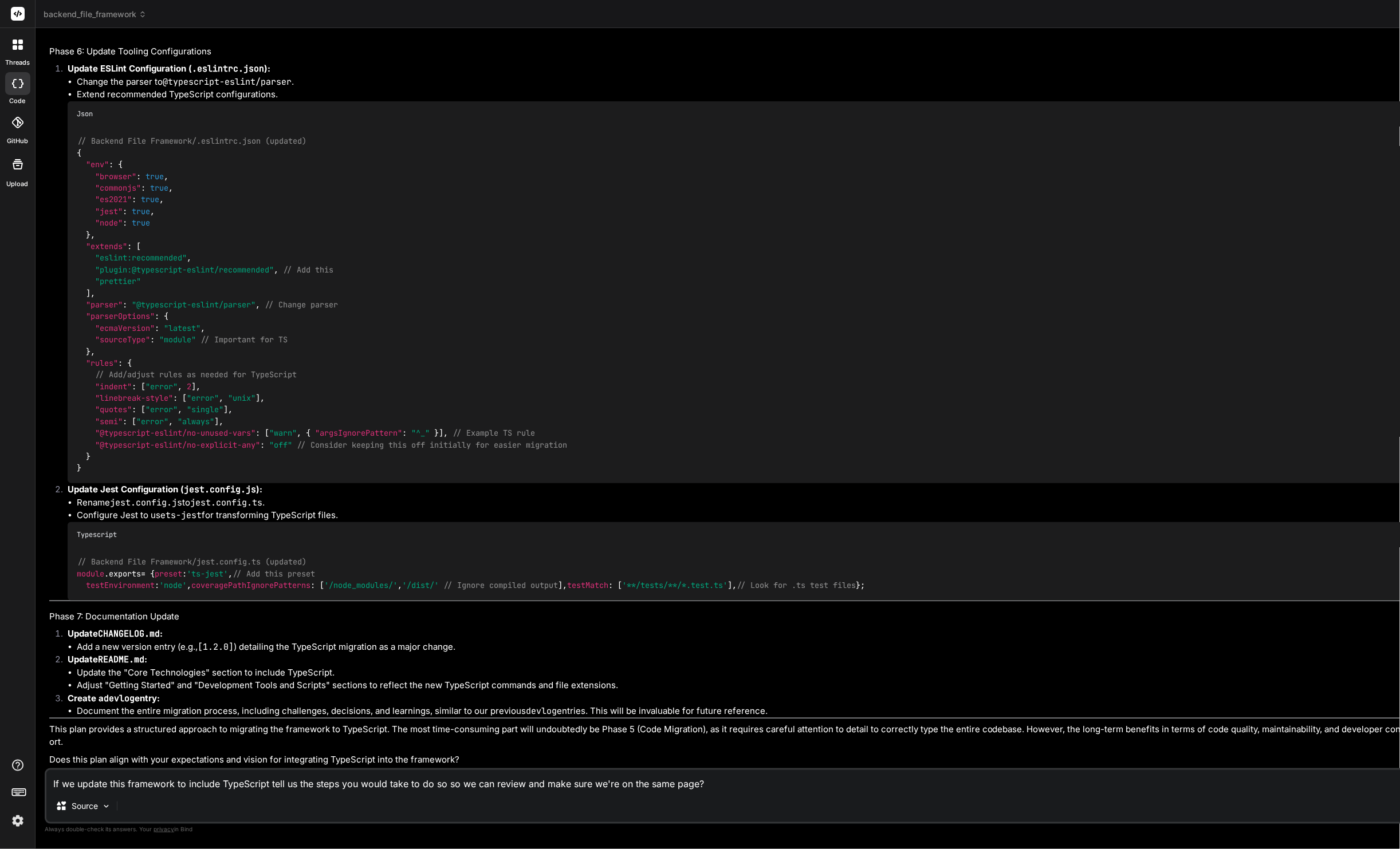
scroll to position [24, 0]
click at [100, 721] on textarea "If we update this framework to include TypeScript tell us the steps you would t…" at bounding box center [793, 781] width 1494 height 20
click at [200, 721] on textarea "We need a prompt to recreate the dev notes example .md for" at bounding box center [793, 781] width 1494 height 20
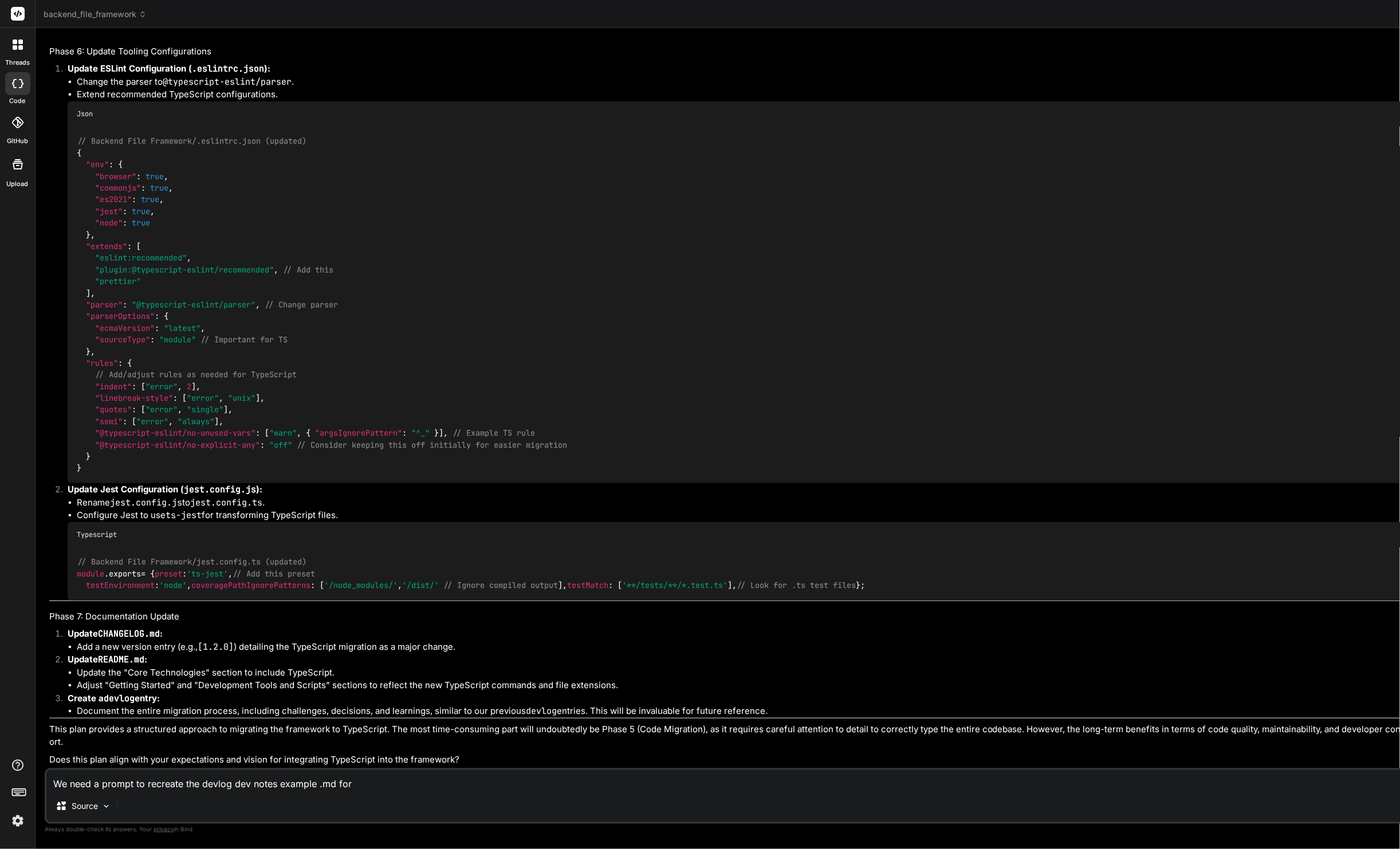
click at [255, 721] on textarea "We need a prompt to recreate the devlog dev notes example .md for" at bounding box center [793, 781] width 1494 height 20
click at [235, 721] on textarea "We need a prompt to recreate the devlog dev-notes example .md for" at bounding box center [793, 781] width 1494 height 20
click at [262, 721] on textarea "We need a prompt to recreate the devlog yyyy=mm-dd-dev-notes example .md for" at bounding box center [793, 781] width 1494 height 20
click at [340, 721] on textarea "We need a prompt to recreate the devlog yyyy-mm-dd-dev-notes example .md for" at bounding box center [793, 781] width 1494 height 20
click at [444, 721] on textarea "We need a prompt to recreate the devlog yyyy-mm-dd-dev-notes-example.md for" at bounding box center [793, 781] width 1494 height 20
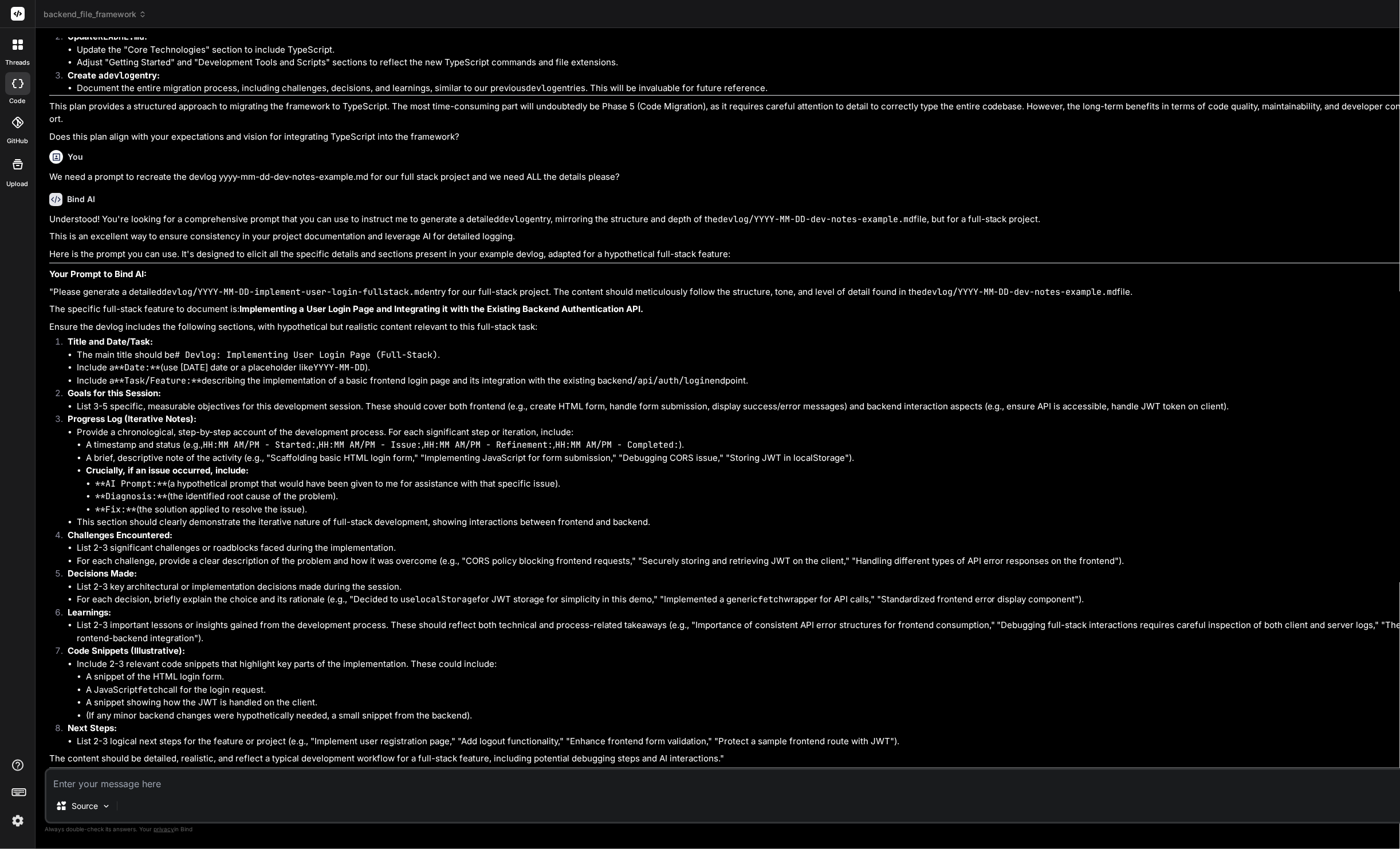
scroll to position [6141, 0]
click at [67, 286] on p ""Please generate a detailed devlog/YYYY-MM-DD-implement-user-login-fullstack.md…" at bounding box center [794, 292] width 1490 height 13
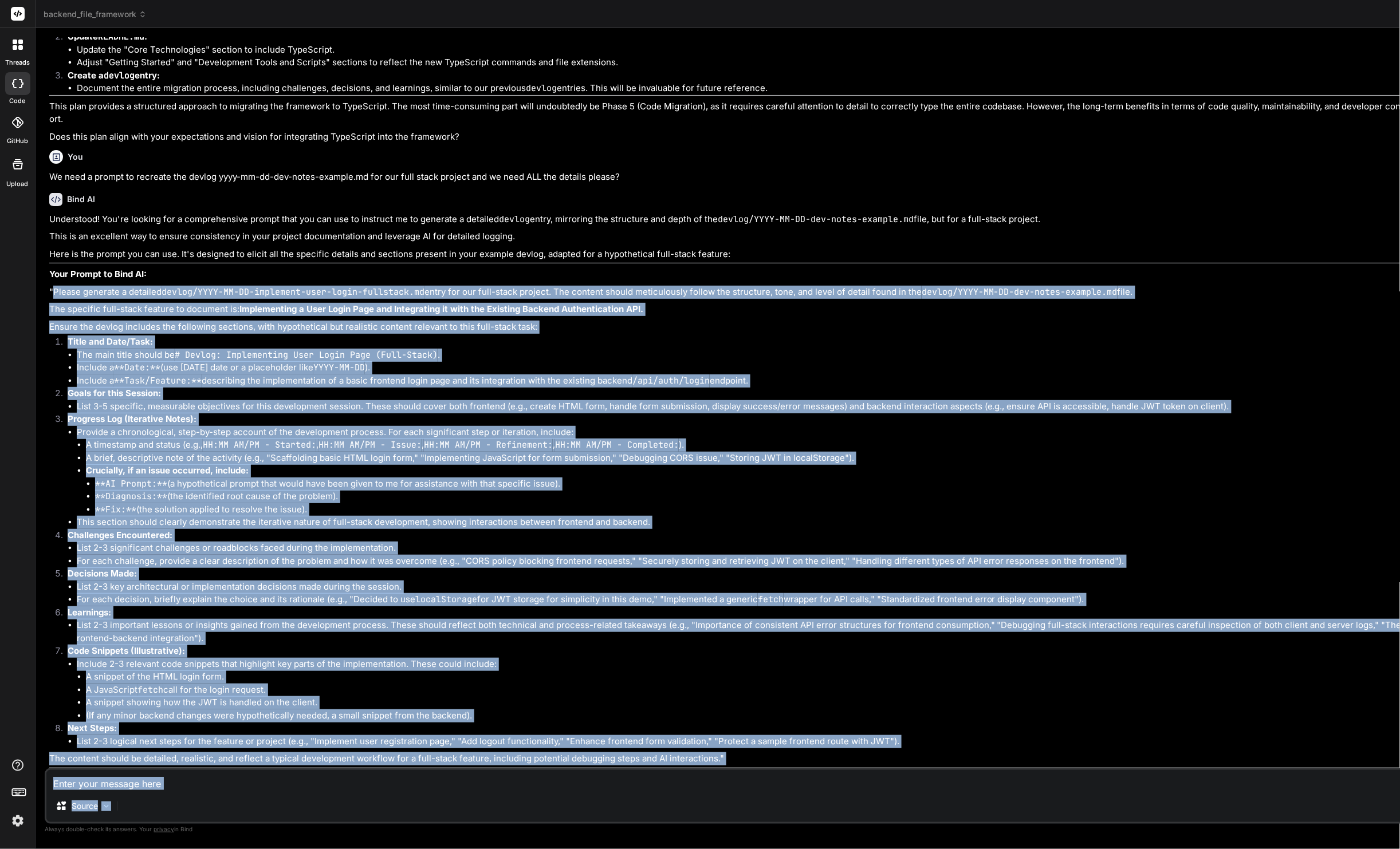
scroll to position [6273, 0]
drag, startPoint x: 67, startPoint y: 262, endPoint x: 211, endPoint y: 757, distance: 515.5
click at [211, 721] on div "Understood! You're looking for a comprehensive prompt that you can use to instr…" at bounding box center [794, 491] width 1490 height 556
copy div "Please generate a detailed devlog/YYYY-MM-DD-implement-user-login-fullstack.md …"
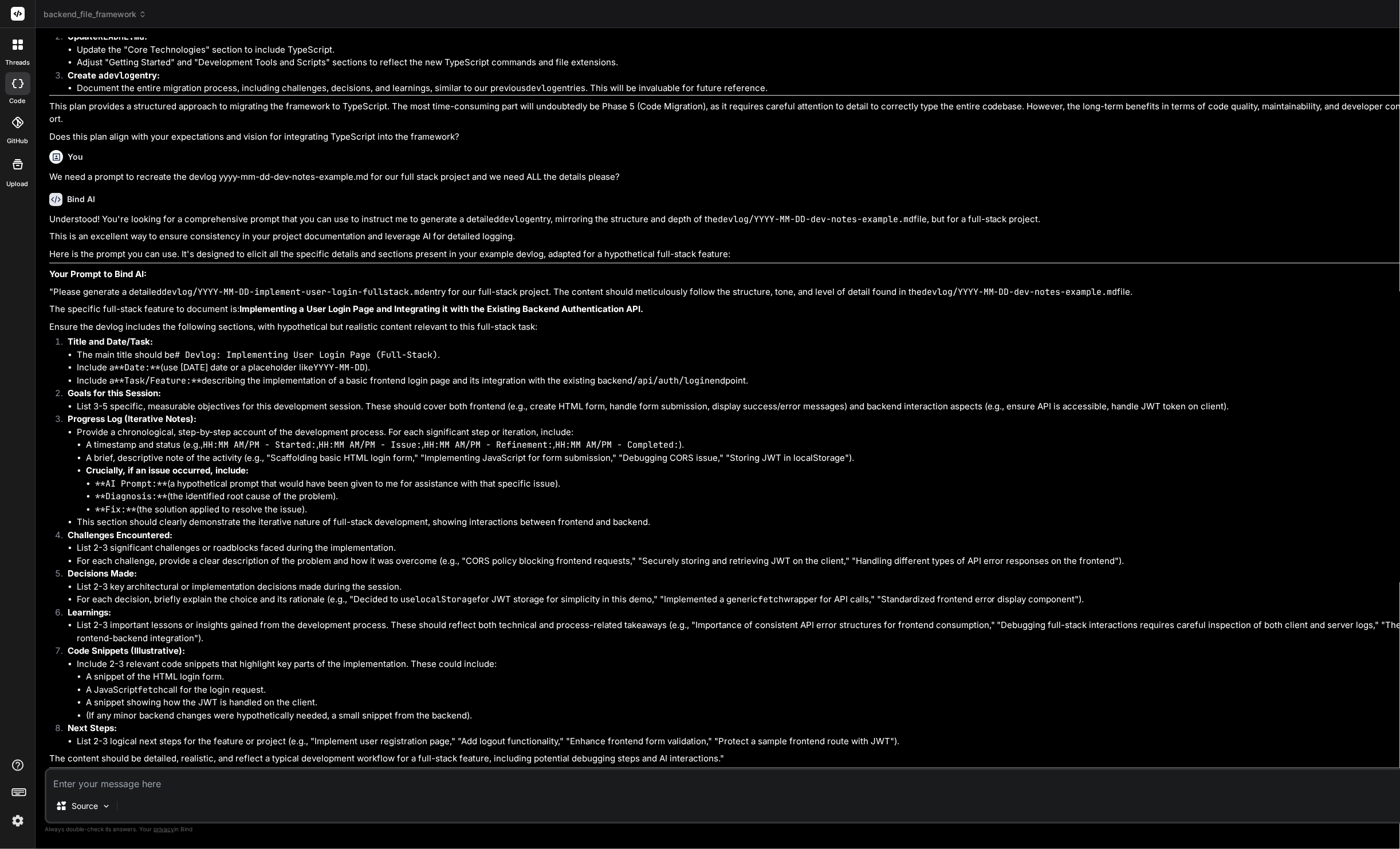
click at [164, 721] on textarea at bounding box center [793, 781] width 1494 height 20
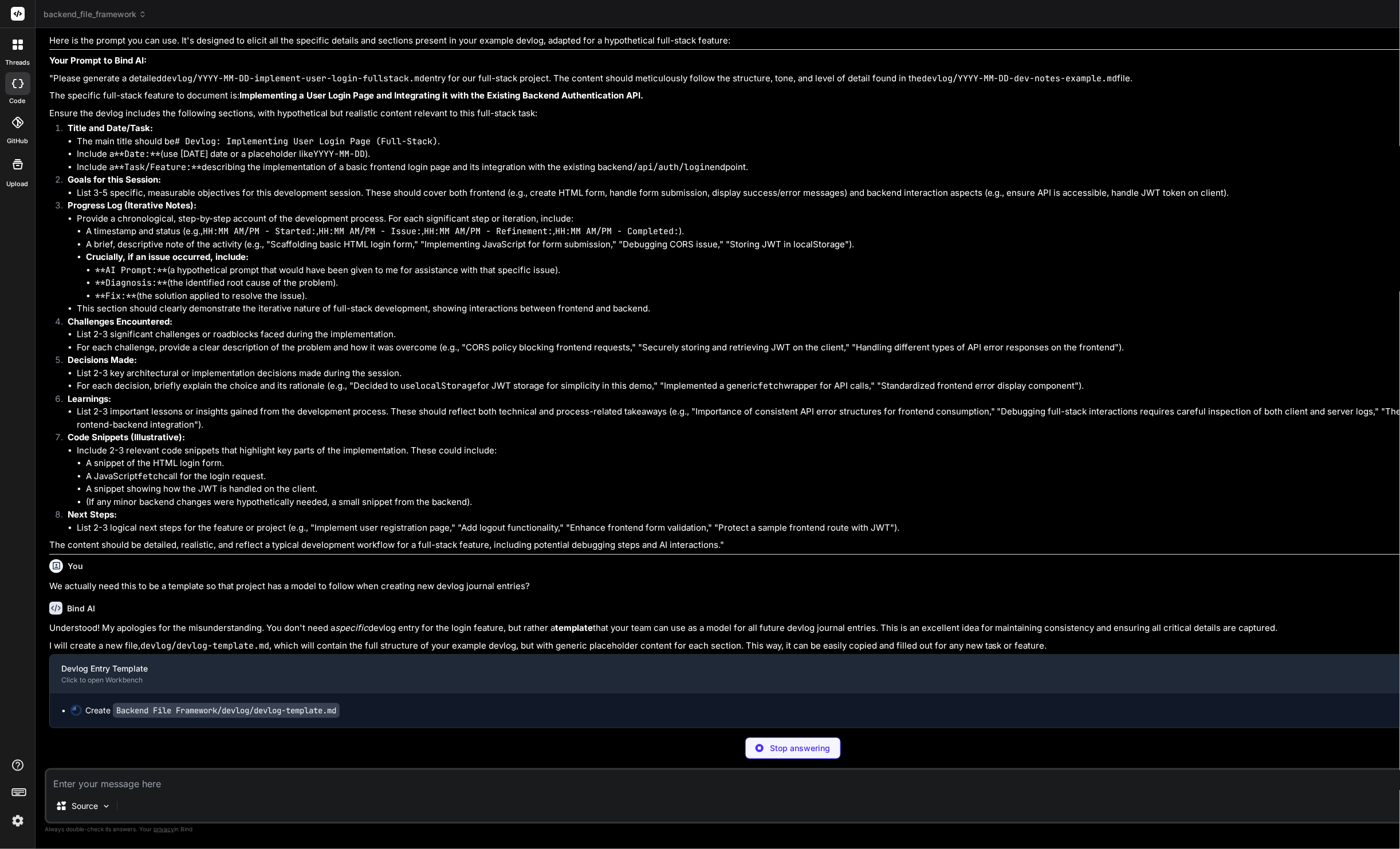
scroll to position [0, 0]
click at [771, 721] on p "Stop answering" at bounding box center [801, 748] width 60 height 11
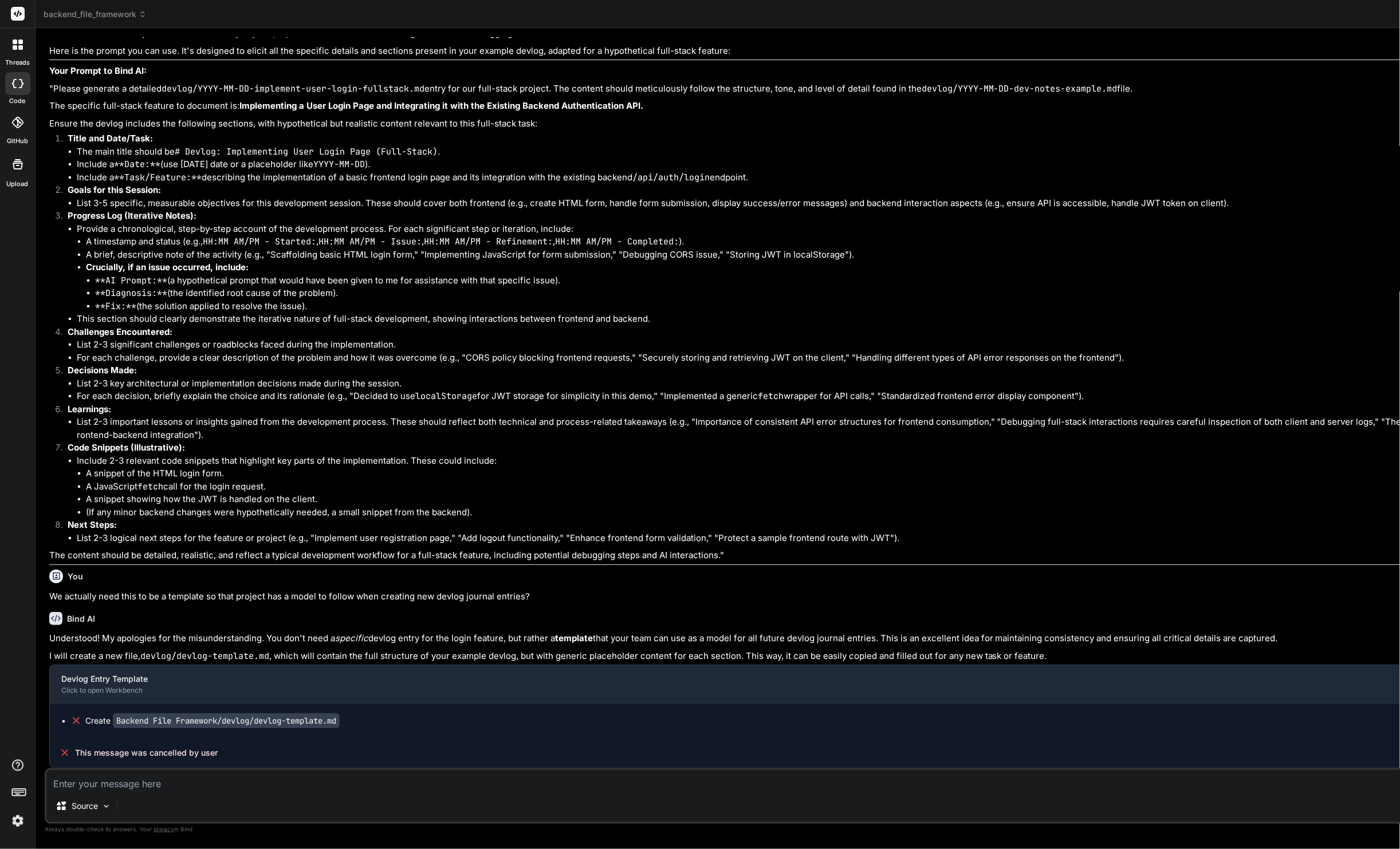
click at [123, 721] on textarea at bounding box center [793, 781] width 1494 height 20
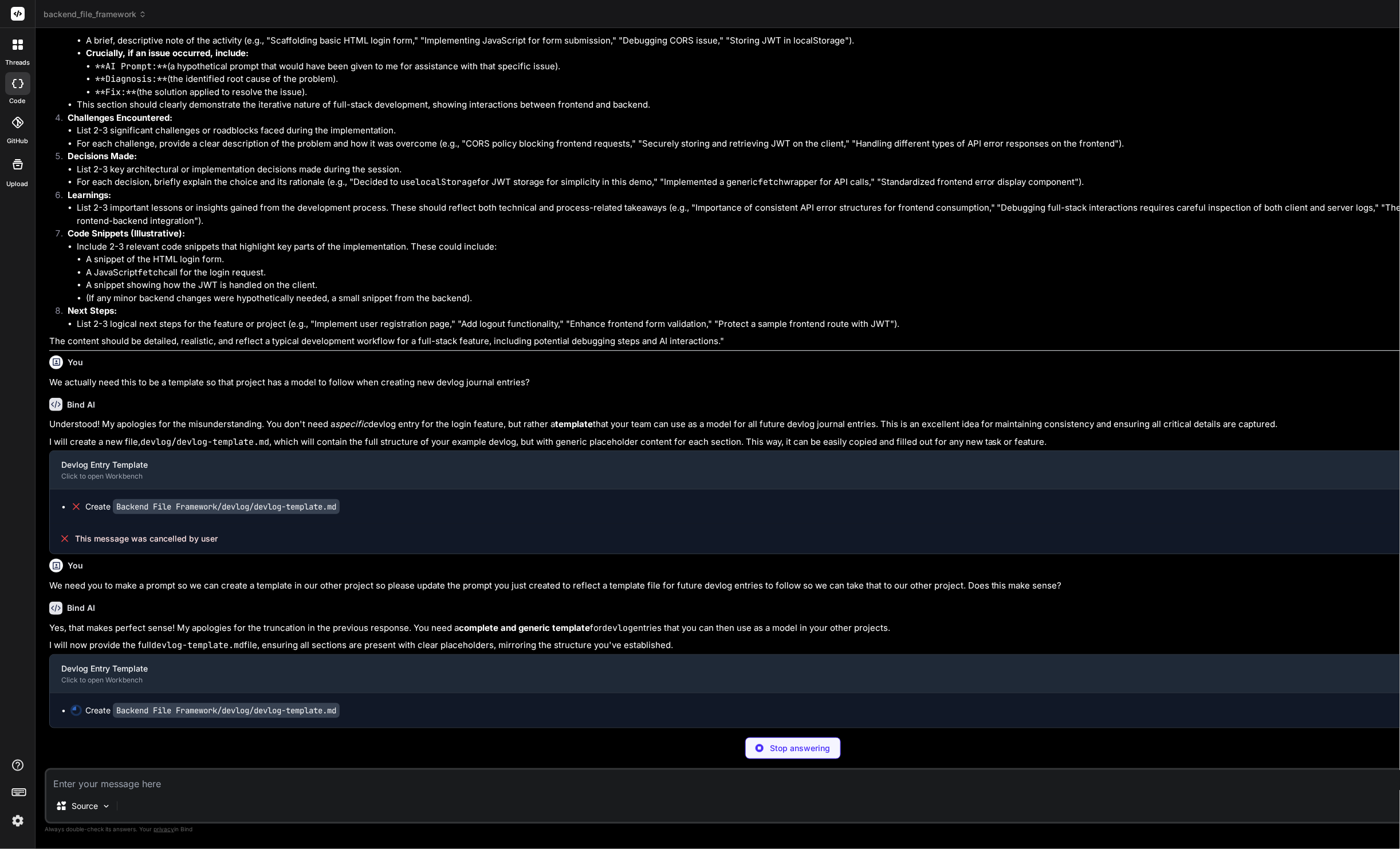
scroll to position [0, 0]
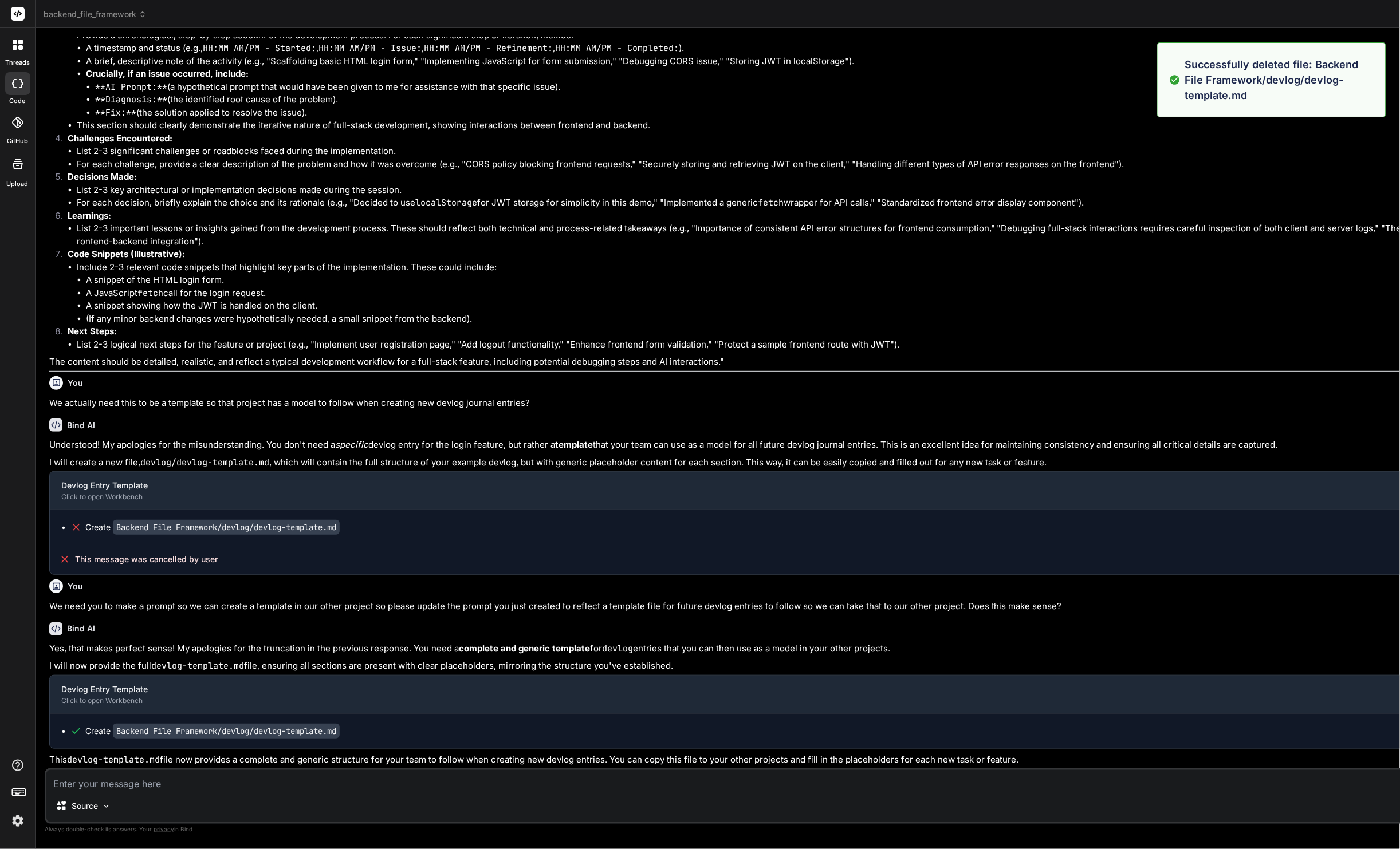
click at [147, 721] on textarea at bounding box center [793, 781] width 1494 height 20
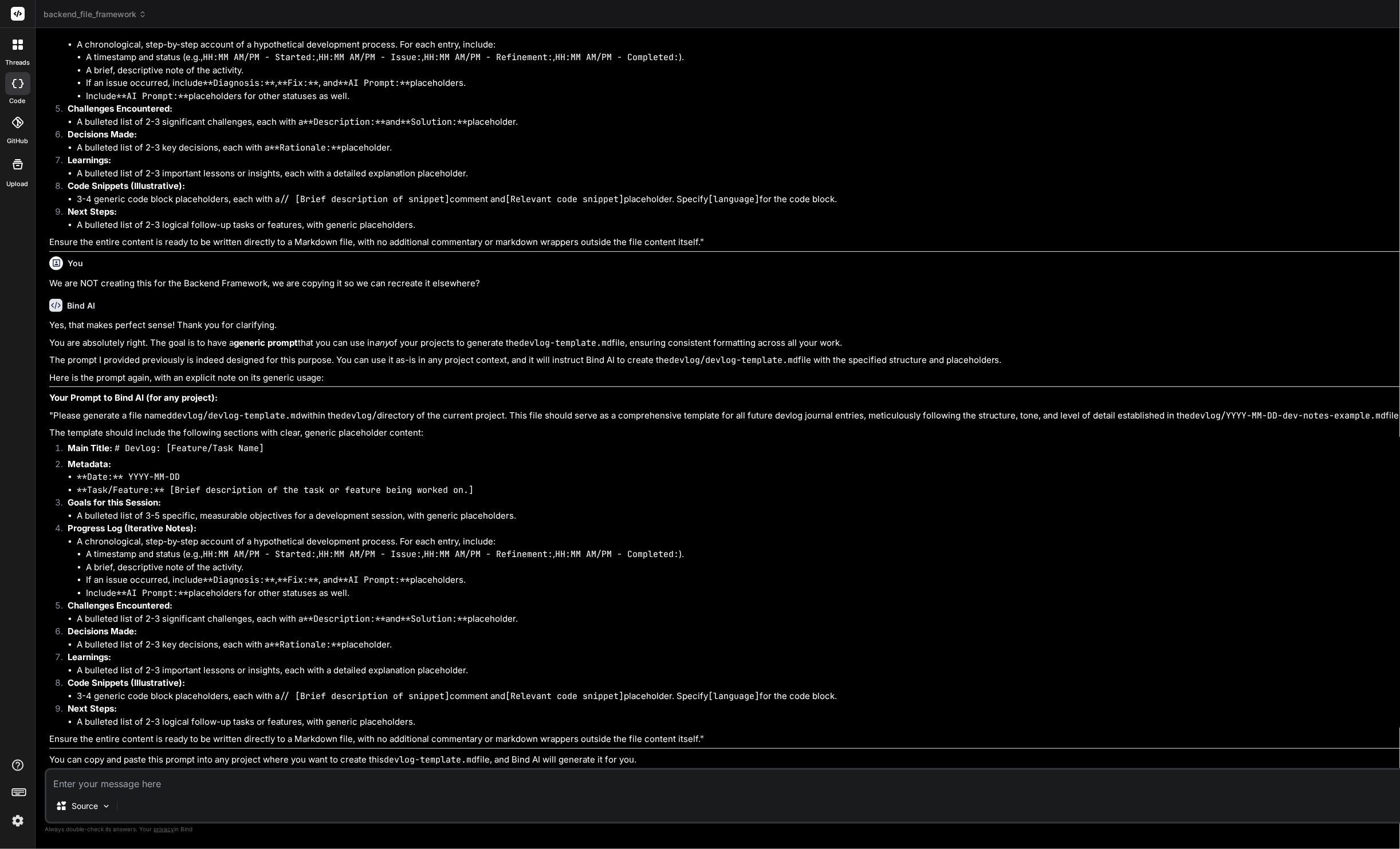
click at [58, 409] on p ""Please generate a file named devlog/devlog-template.md within the devlog/ dire…" at bounding box center [794, 416] width 1490 height 13
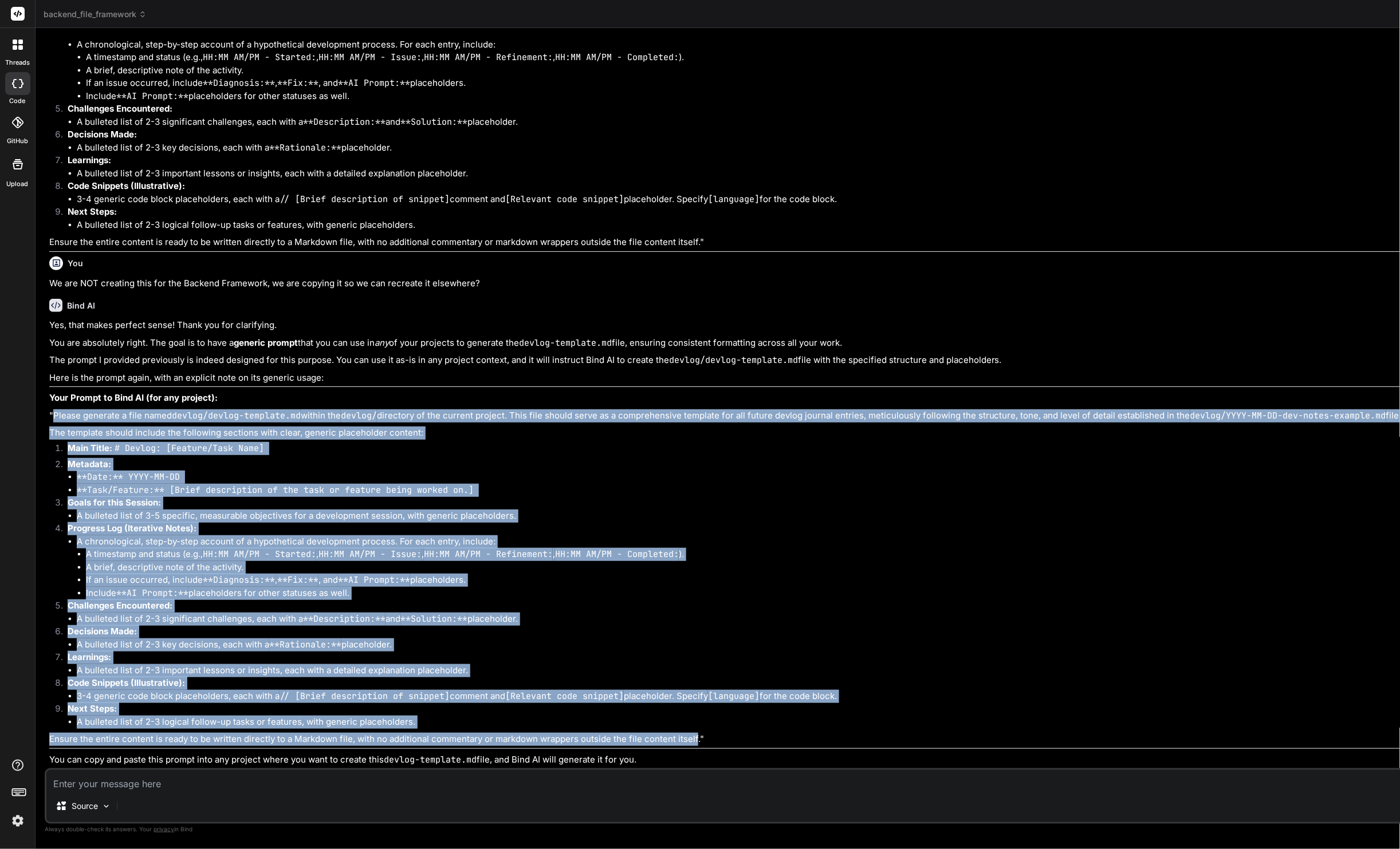
drag, startPoint x: 58, startPoint y: 338, endPoint x: 125, endPoint y: 720, distance: 387.8
click at [125, 720] on div "Yes, that makes perfect sense! Thank you for clarifying. You are absolutely rig…" at bounding box center [794, 542] width 1490 height 447
copy div "Please generate a file named devlog/devlog-template.md within the devlog/ direc…"
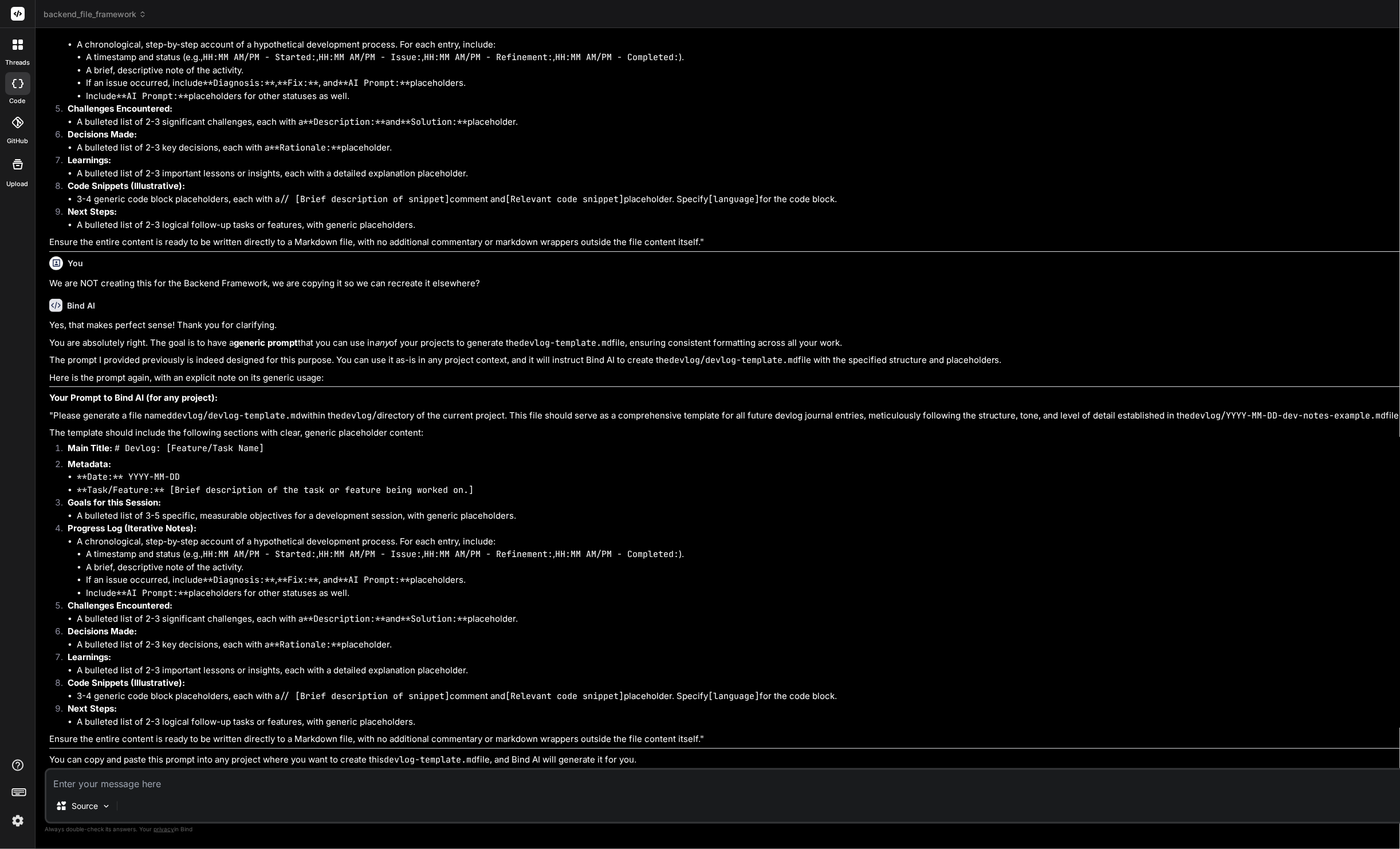
drag, startPoint x: 803, startPoint y: 169, endPoint x: 821, endPoint y: 413, distance: 244.7
drag, startPoint x: 804, startPoint y: 146, endPoint x: 820, endPoint y: 302, distance: 156.8
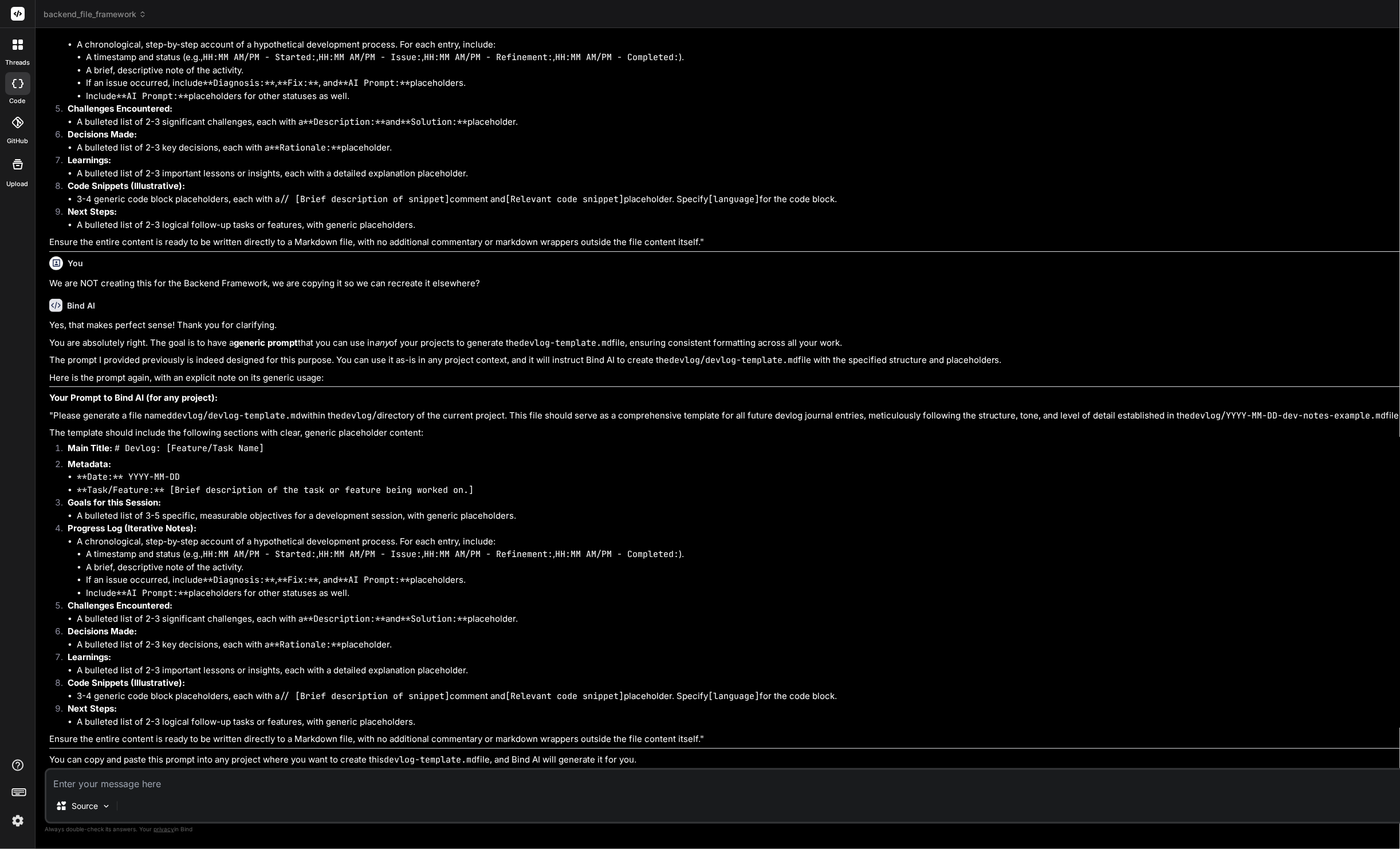
drag, startPoint x: 803, startPoint y: 171, endPoint x: 836, endPoint y: 400, distance: 231.4
drag, startPoint x: 803, startPoint y: 154, endPoint x: 832, endPoint y: 406, distance: 253.7
